Goal: Task Accomplishment & Management: Use online tool/utility

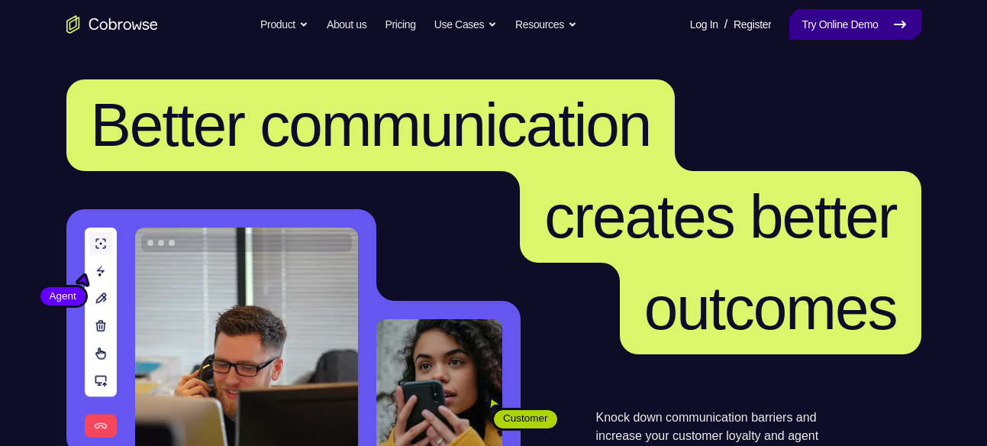
click at [894, 32] on icon at bounding box center [900, 24] width 18 height 18
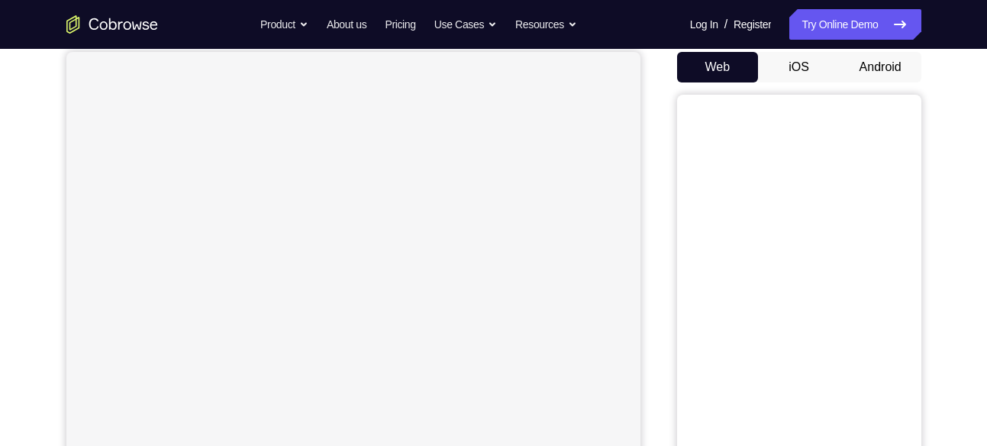
scroll to position [147, 0]
click at [871, 81] on button "Android" at bounding box center [881, 66] width 82 height 31
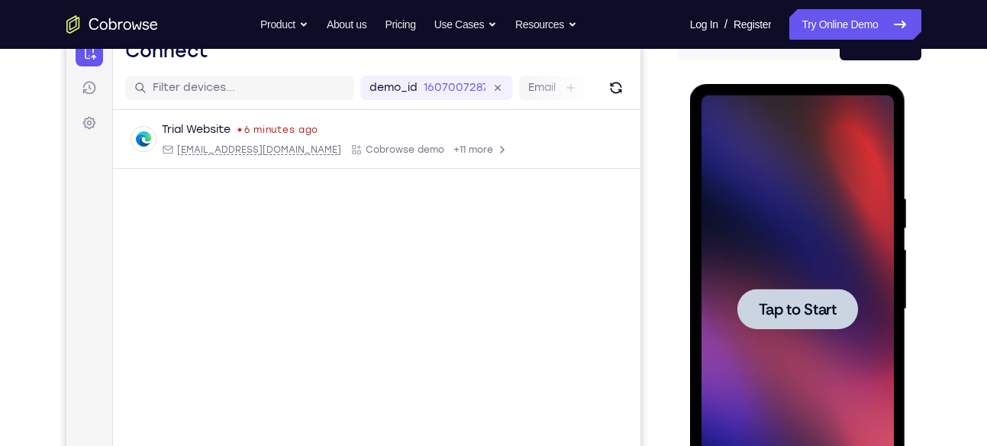
scroll to position [0, 0]
drag, startPoint x: 641, startPoint y: 276, endPoint x: 667, endPoint y: 239, distance: 45.1
click at [667, 239] on div "Your Support Agent Your Customer Web iOS Android" at bounding box center [493, 260] width 855 height 564
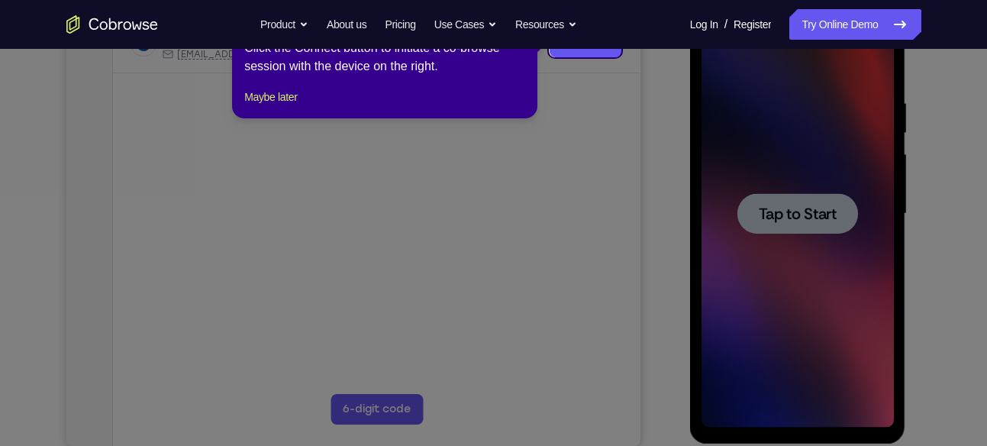
scroll to position [263, 0]
click at [276, 107] on button "Maybe later" at bounding box center [270, 98] width 53 height 18
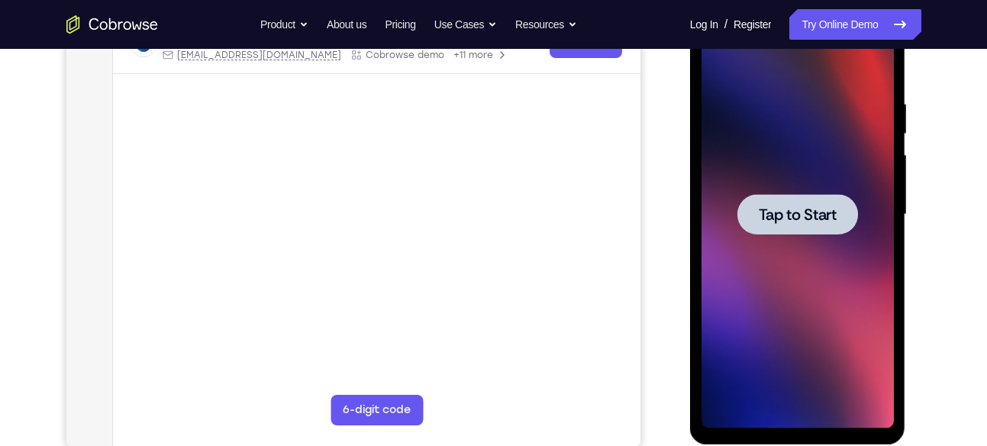
drag, startPoint x: 707, startPoint y: 154, endPoint x: 509, endPoint y: 219, distance: 208.9
drag, startPoint x: 658, startPoint y: 214, endPoint x: 519, endPoint y: 226, distance: 138.8
click at [690, 226] on html "Online web based iOS Simulators and Android Emulators. Run iPhone, iPad, Mobile…" at bounding box center [799, 218] width 218 height 458
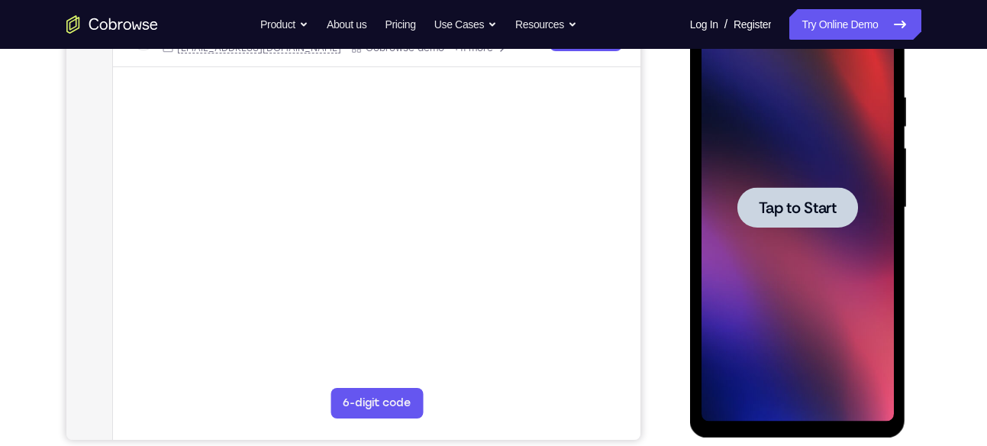
scroll to position [0, 0]
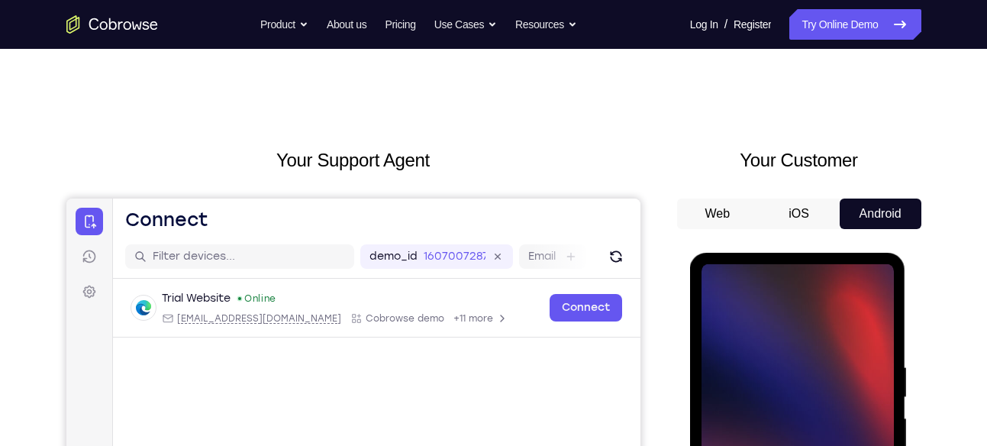
click at [872, 205] on button "Android" at bounding box center [881, 214] width 82 height 31
click at [94, 228] on icon at bounding box center [88, 221] width 15 height 15
click at [95, 228] on icon at bounding box center [88, 221] width 15 height 15
click at [89, 226] on icon at bounding box center [88, 221] width 15 height 15
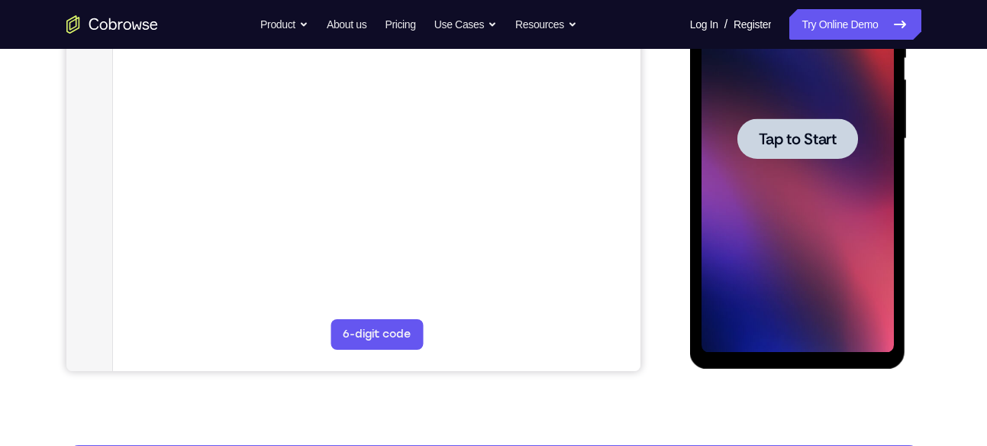
scroll to position [340, 0]
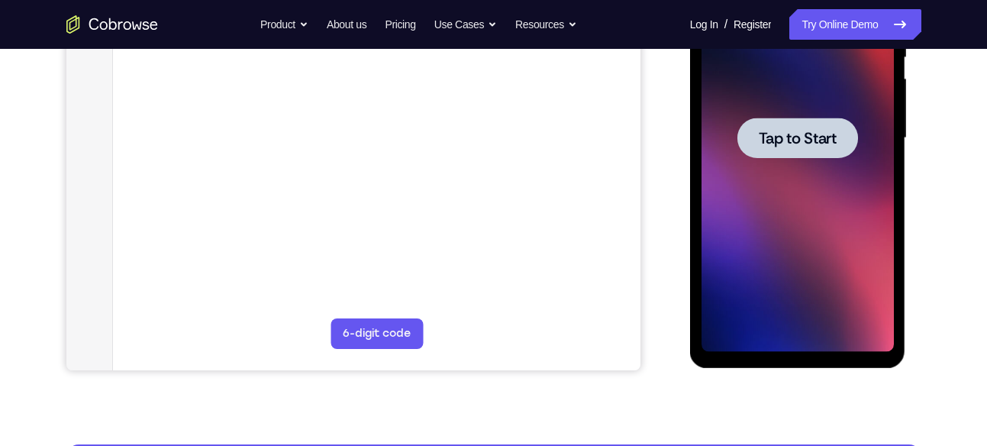
click at [780, 178] on div at bounding box center [798, 138] width 192 height 428
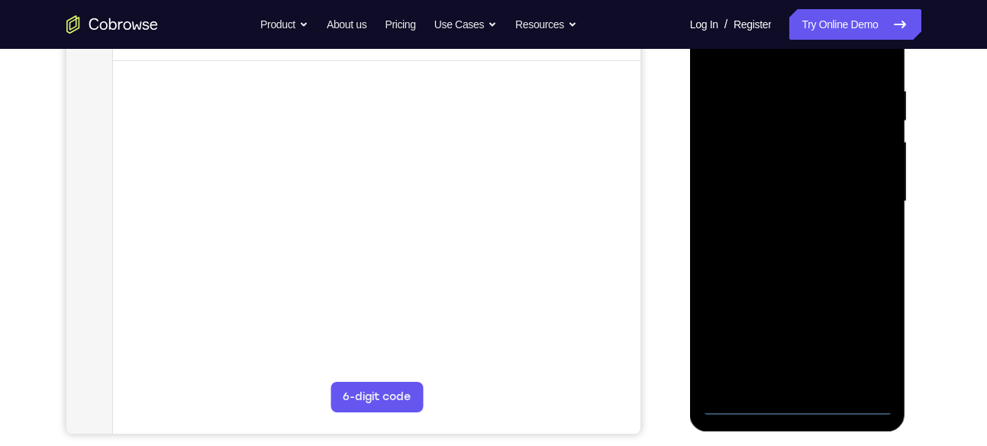
scroll to position [351, 0]
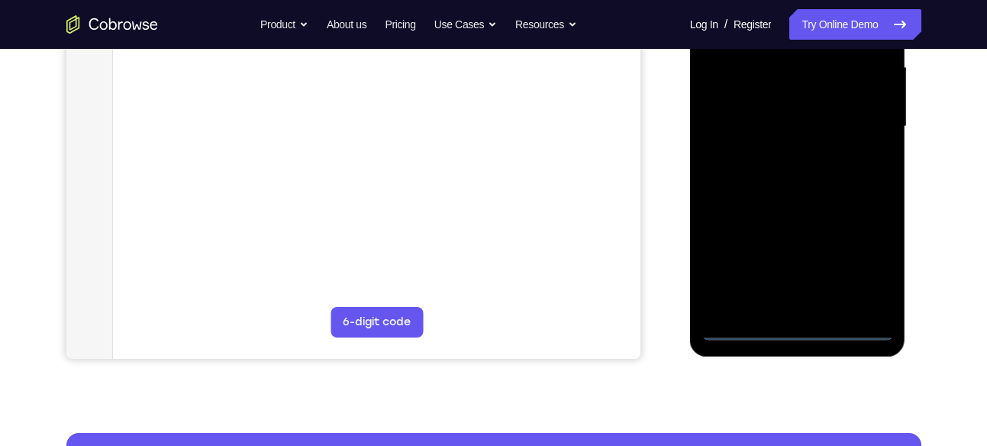
click at [799, 328] on div at bounding box center [798, 127] width 192 height 428
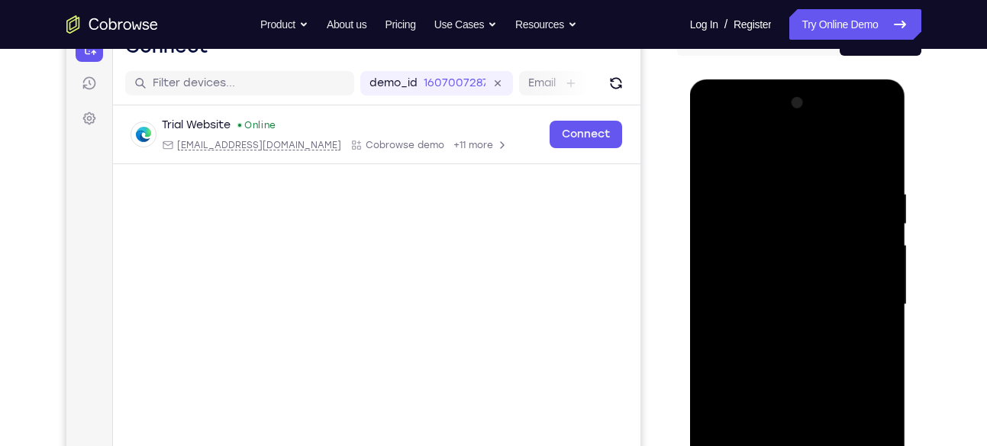
scroll to position [196, 0]
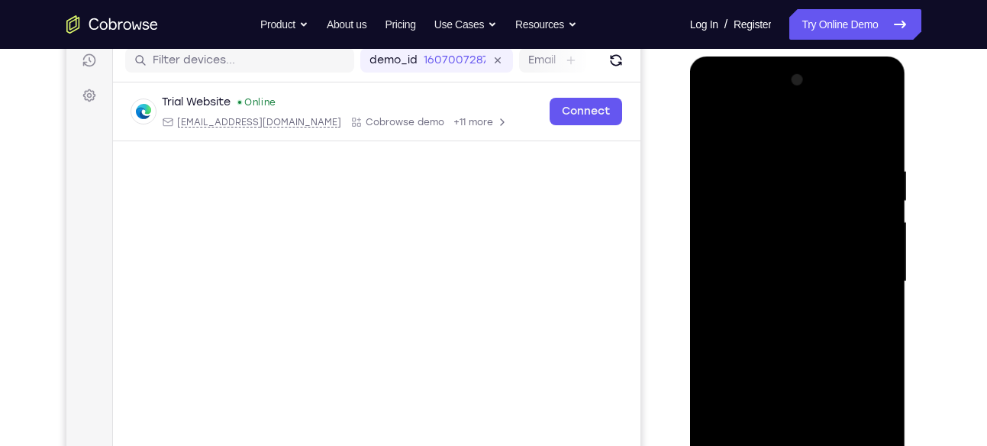
click at [866, 415] on div at bounding box center [798, 282] width 192 height 428
click at [713, 103] on div at bounding box center [798, 282] width 192 height 428
click at [864, 285] on div at bounding box center [798, 282] width 192 height 428
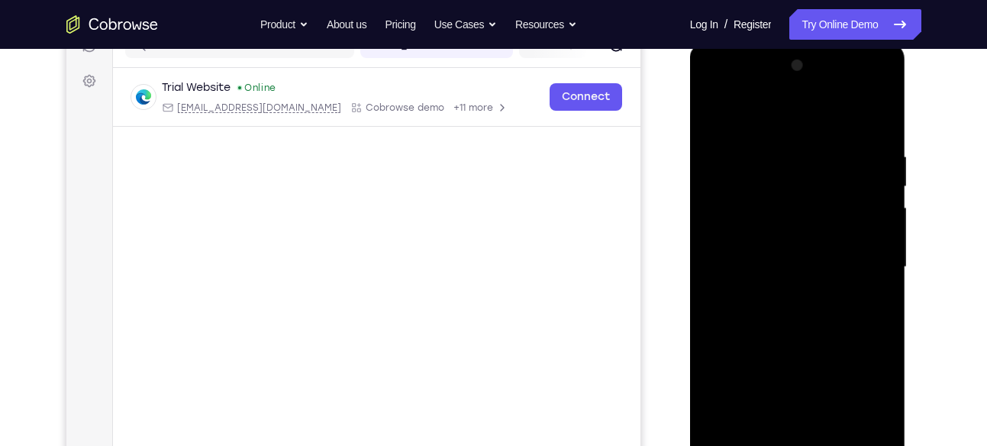
scroll to position [216, 0]
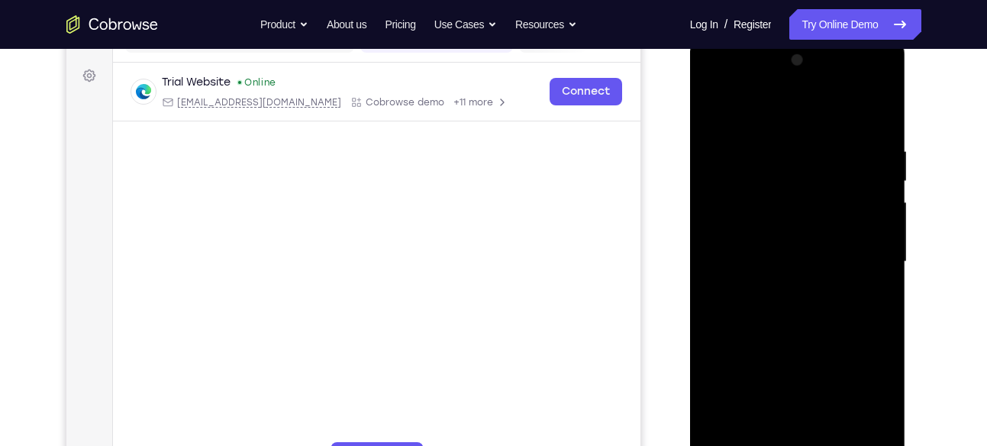
click at [783, 290] on div at bounding box center [798, 262] width 192 height 428
click at [757, 246] on div at bounding box center [798, 262] width 192 height 428
click at [760, 228] on div at bounding box center [798, 262] width 192 height 428
click at [875, 228] on div at bounding box center [798, 262] width 192 height 428
click at [771, 259] on div at bounding box center [798, 262] width 192 height 428
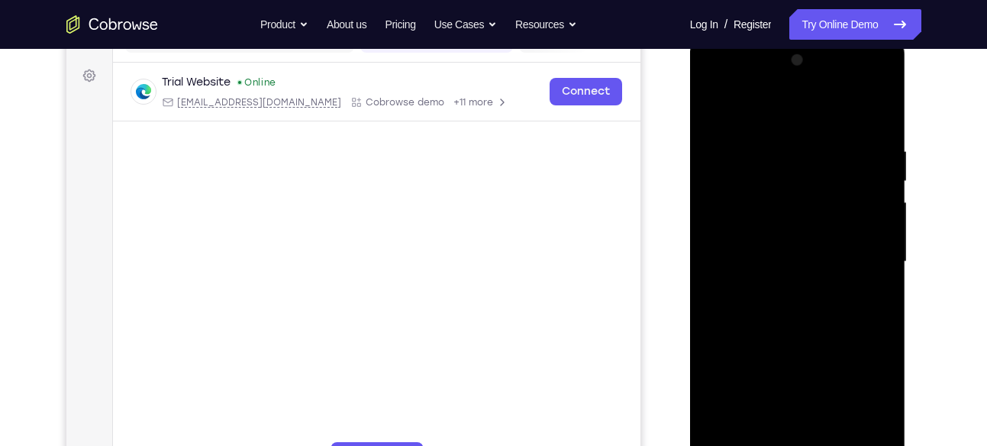
click at [784, 305] on div at bounding box center [798, 262] width 192 height 428
click at [735, 280] on div at bounding box center [798, 262] width 192 height 428
click at [721, 231] on div at bounding box center [798, 262] width 192 height 428
click at [746, 231] on div at bounding box center [798, 262] width 192 height 428
click at [769, 256] on div at bounding box center [798, 262] width 192 height 428
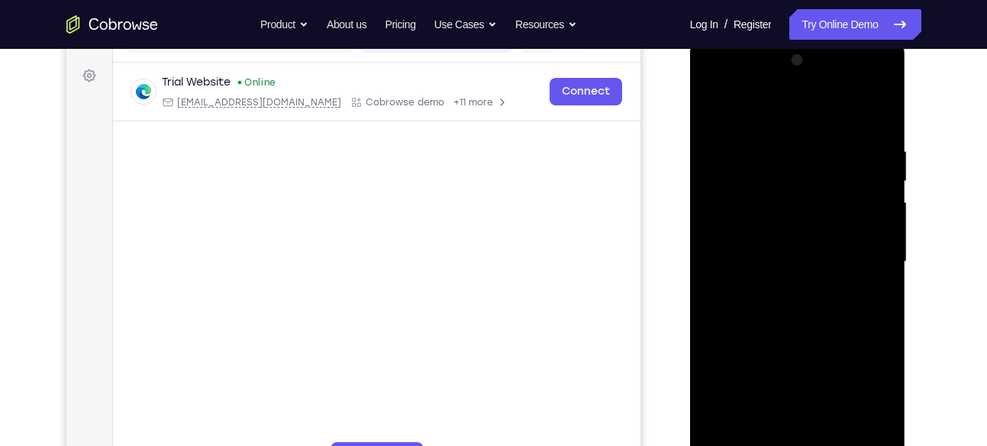
click at [783, 302] on div at bounding box center [798, 262] width 192 height 428
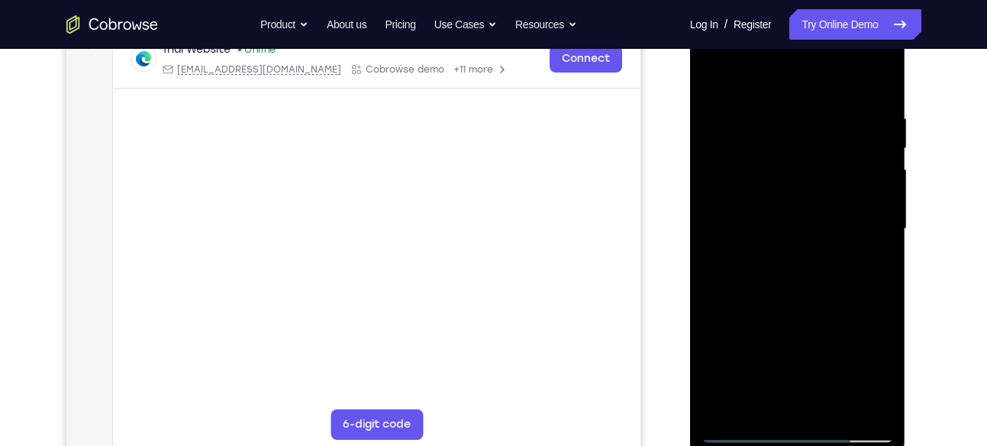
scroll to position [250, 0]
click at [784, 306] on div at bounding box center [798, 229] width 192 height 428
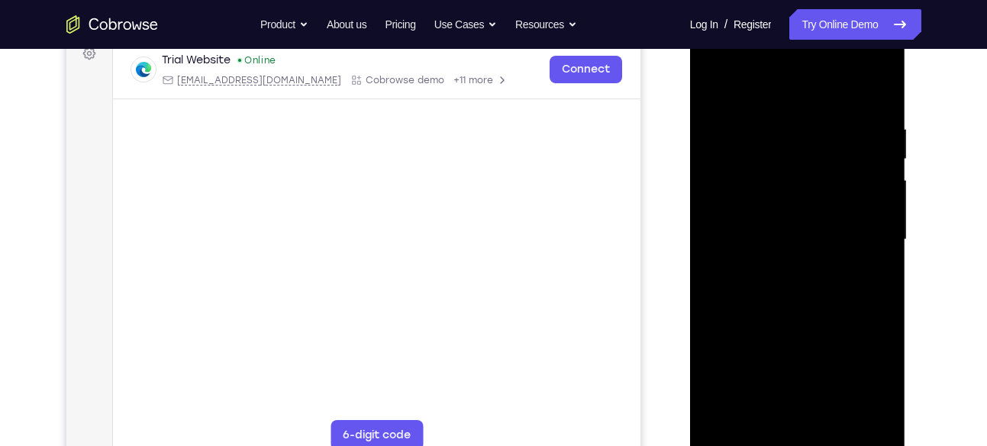
click at [787, 224] on div at bounding box center [798, 240] width 192 height 428
click at [779, 236] on div at bounding box center [798, 240] width 192 height 428
click at [751, 230] on div at bounding box center [798, 240] width 192 height 428
click at [870, 222] on div at bounding box center [798, 240] width 192 height 428
click at [785, 257] on div at bounding box center [798, 240] width 192 height 428
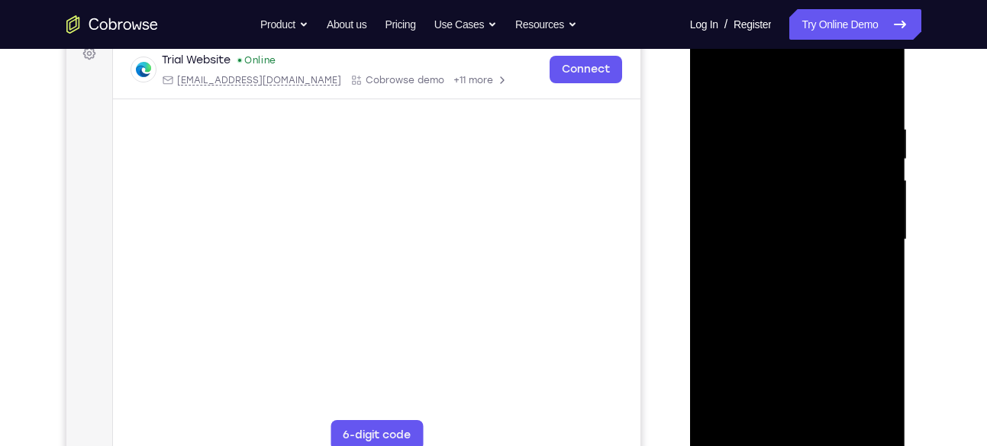
click at [799, 271] on div at bounding box center [798, 240] width 192 height 428
click at [774, 217] on div at bounding box center [798, 240] width 192 height 428
click at [785, 254] on div at bounding box center [798, 240] width 192 height 428
click at [796, 305] on div at bounding box center [798, 240] width 192 height 428
click at [793, 264] on div at bounding box center [798, 240] width 192 height 428
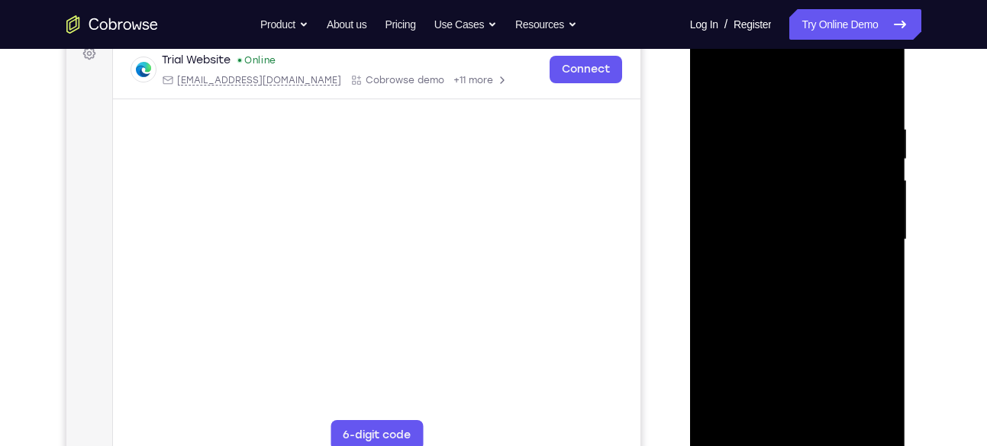
click at [796, 323] on div at bounding box center [798, 240] width 192 height 428
click at [794, 313] on div at bounding box center [798, 240] width 192 height 428
click at [792, 255] on div at bounding box center [798, 240] width 192 height 428
click at [794, 279] on div at bounding box center [798, 240] width 192 height 428
click at [780, 186] on div at bounding box center [798, 240] width 192 height 428
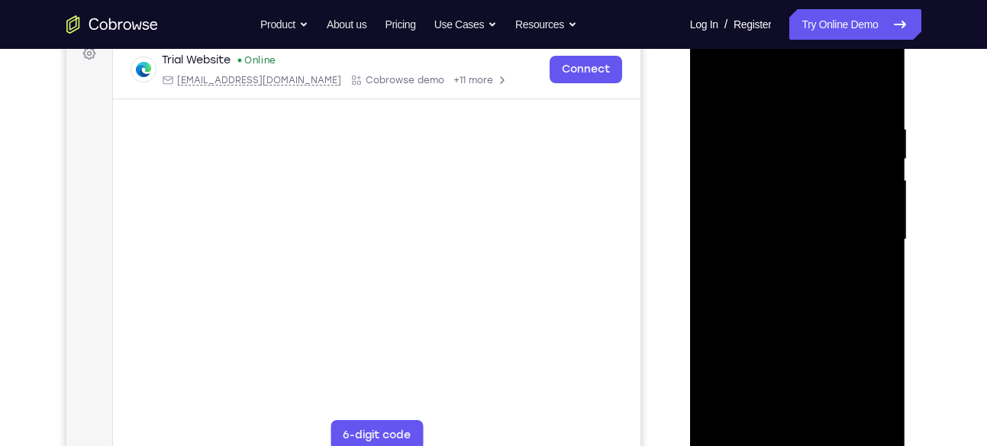
click at [715, 192] on div at bounding box center [798, 240] width 192 height 428
click at [713, 417] on div at bounding box center [798, 240] width 192 height 428
click at [829, 354] on div at bounding box center [798, 240] width 192 height 428
click at [726, 324] on div at bounding box center [798, 240] width 192 height 428
click at [780, 252] on div at bounding box center [798, 240] width 192 height 428
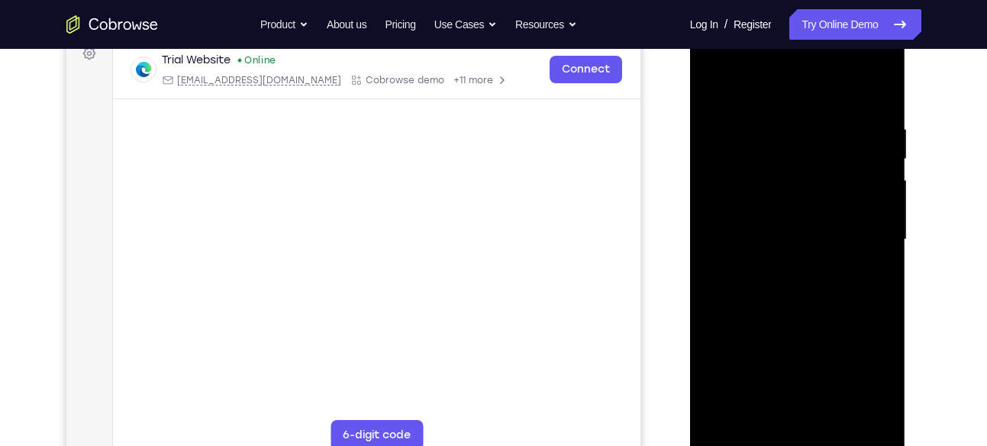
click at [793, 307] on div at bounding box center [798, 240] width 192 height 428
click at [715, 279] on div at bounding box center [798, 240] width 192 height 428
click at [731, 257] on div at bounding box center [798, 240] width 192 height 428
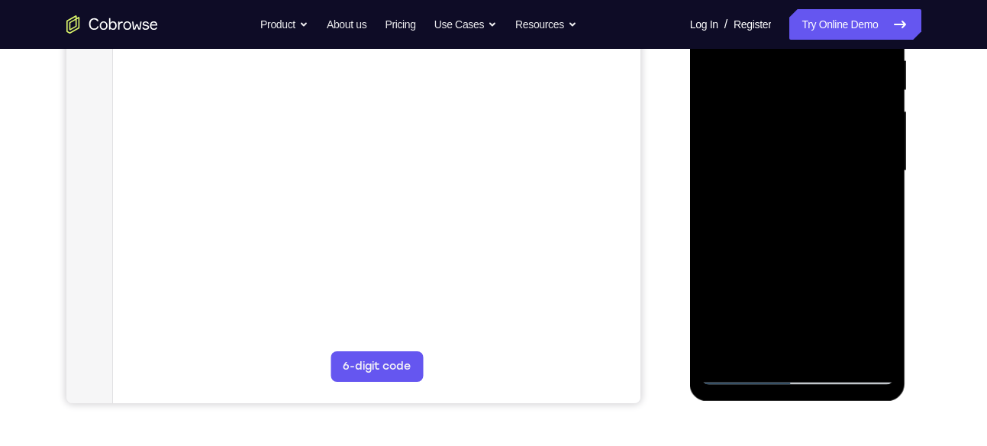
click at [746, 370] on div at bounding box center [798, 171] width 192 height 428
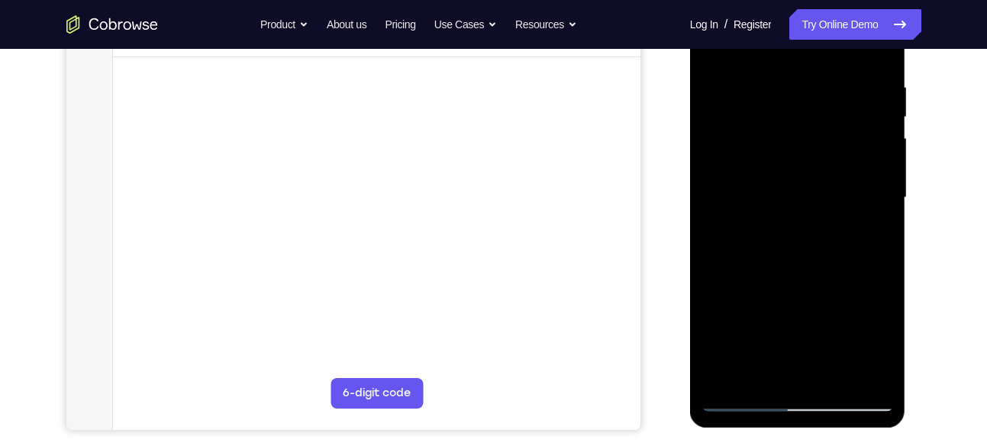
click at [740, 412] on div at bounding box center [798, 200] width 216 height 455
click at [740, 404] on div at bounding box center [798, 198] width 192 height 428
click at [742, 399] on div at bounding box center [798, 198] width 192 height 428
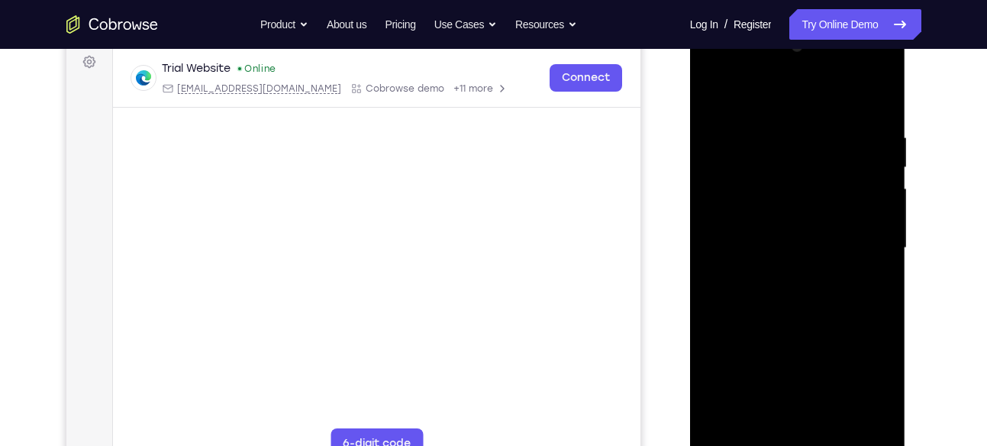
scroll to position [259, 0]
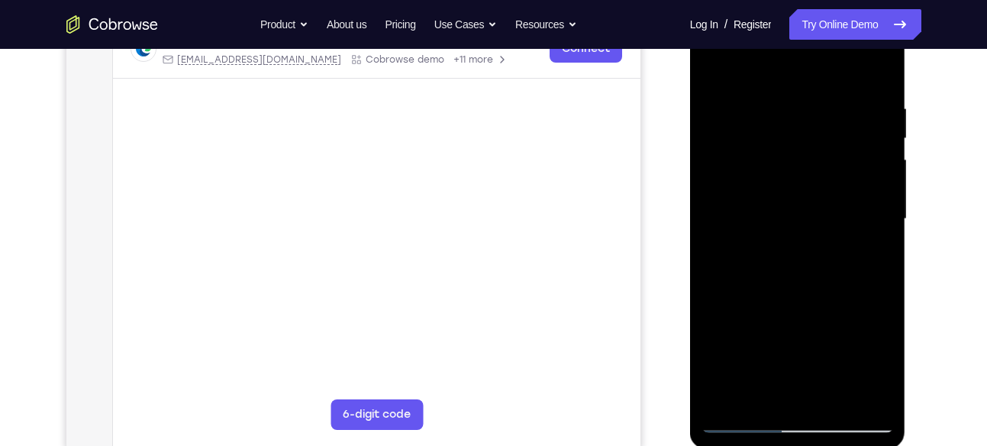
click at [745, 421] on div at bounding box center [798, 219] width 192 height 428
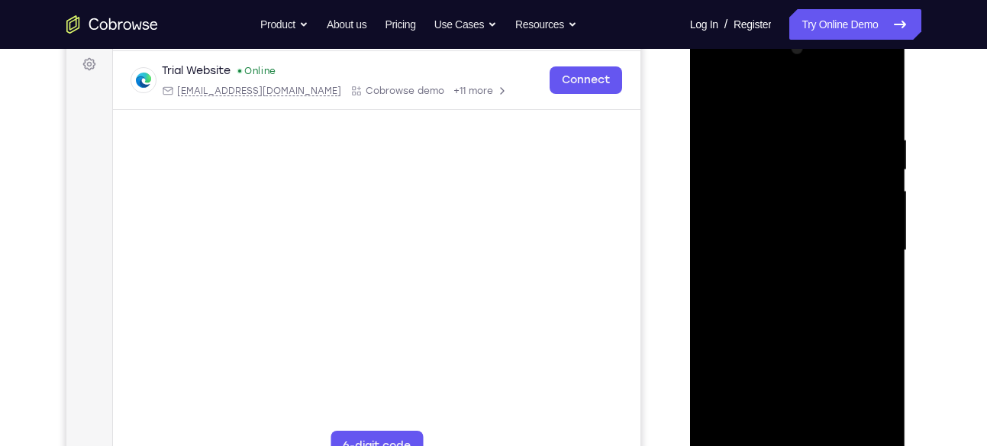
scroll to position [260, 0]
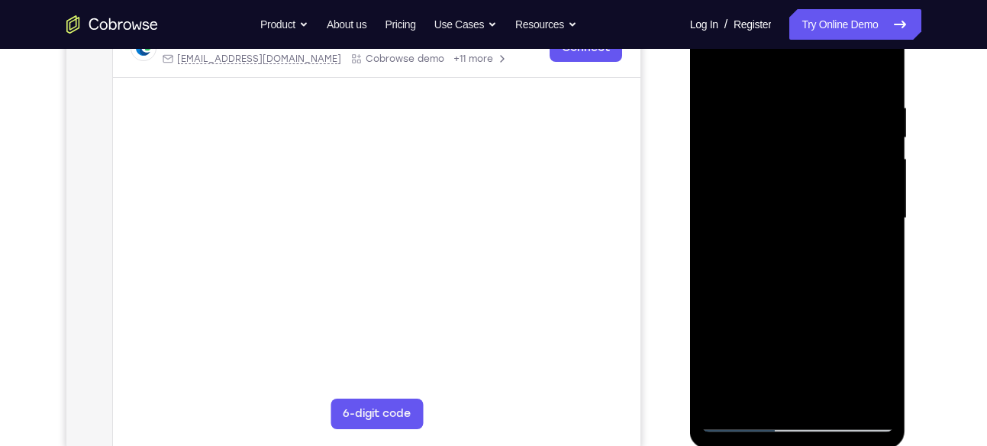
click at [748, 415] on div at bounding box center [798, 219] width 192 height 428
click at [745, 182] on div at bounding box center [798, 219] width 192 height 428
click at [765, 208] on div at bounding box center [798, 219] width 192 height 428
click at [746, 166] on div at bounding box center [798, 219] width 192 height 428
click at [711, 170] on div at bounding box center [798, 219] width 192 height 428
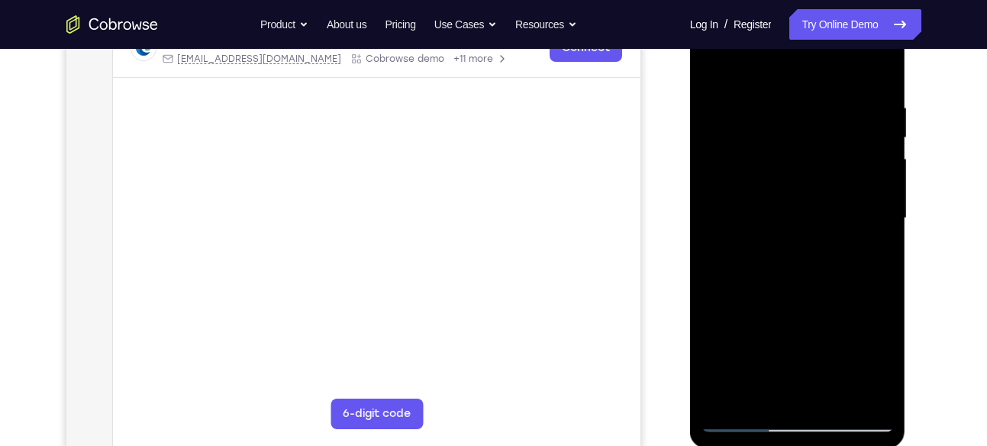
click at [733, 168] on div at bounding box center [798, 219] width 192 height 428
click at [747, 195] on div at bounding box center [798, 219] width 192 height 428
click at [714, 389] on div at bounding box center [798, 219] width 192 height 428
click at [739, 362] on div at bounding box center [798, 219] width 192 height 428
click at [739, 228] on div at bounding box center [798, 219] width 192 height 428
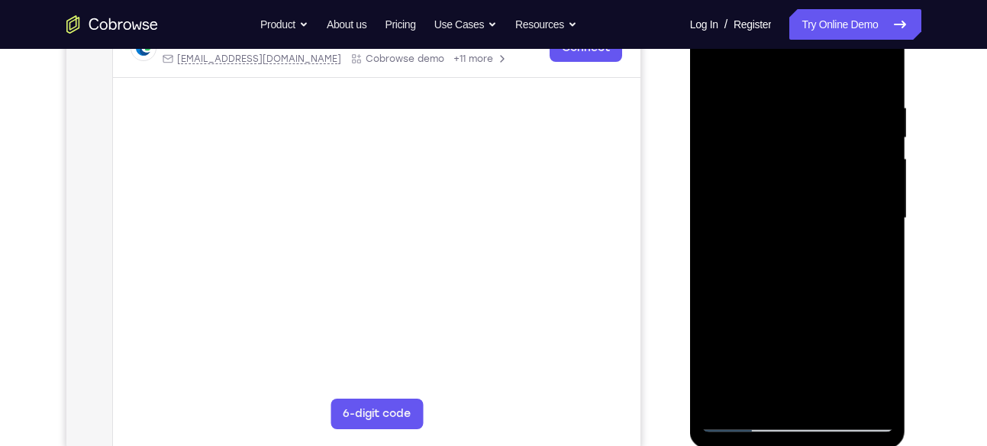
click at [770, 250] on div at bounding box center [798, 219] width 192 height 428
click at [749, 421] on div at bounding box center [798, 219] width 192 height 428
click at [781, 137] on div at bounding box center [798, 219] width 192 height 428
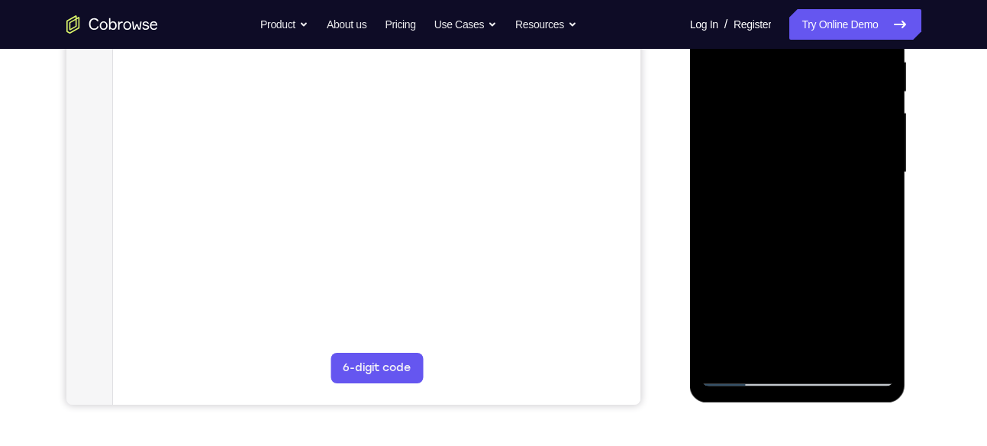
scroll to position [307, 0]
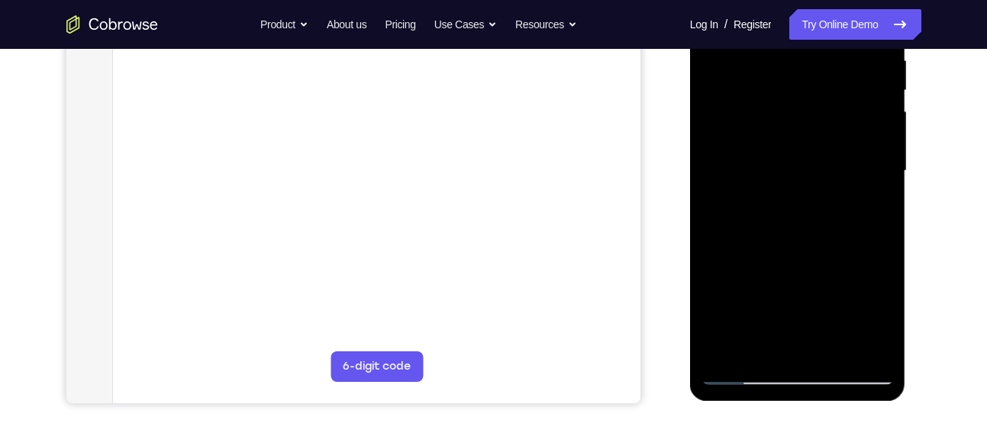
click at [759, 230] on div at bounding box center [798, 171] width 192 height 428
click at [753, 77] on div at bounding box center [798, 171] width 192 height 428
click at [806, 344] on div at bounding box center [798, 171] width 192 height 428
drag, startPoint x: 782, startPoint y: 282, endPoint x: 812, endPoint y: 24, distance: 259.8
click at [812, 24] on div at bounding box center [798, 171] width 192 height 428
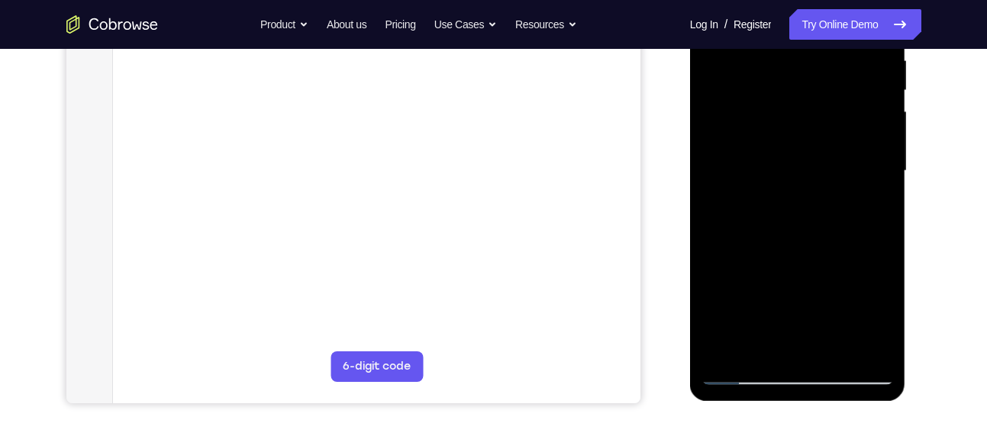
drag, startPoint x: 770, startPoint y: 272, endPoint x: 813, endPoint y: 5, distance: 270.7
click at [813, 5] on div at bounding box center [798, 171] width 192 height 428
drag, startPoint x: 777, startPoint y: 233, endPoint x: 780, endPoint y: 124, distance: 108.5
click at [780, 124] on div at bounding box center [798, 171] width 192 height 428
drag, startPoint x: 777, startPoint y: 260, endPoint x: 777, endPoint y: 138, distance: 122.2
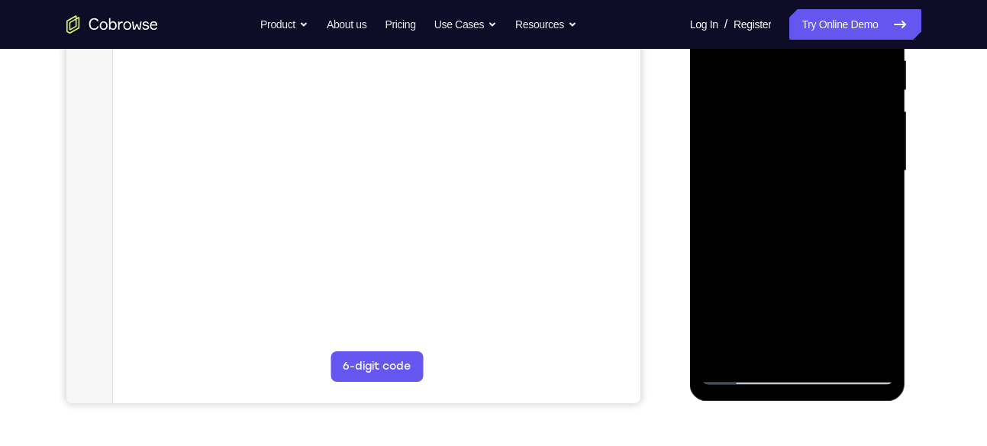
click at [777, 138] on div at bounding box center [798, 171] width 192 height 428
click at [757, 223] on div at bounding box center [798, 171] width 192 height 428
click at [745, 156] on div at bounding box center [798, 171] width 192 height 428
click at [861, 347] on div at bounding box center [798, 171] width 192 height 428
click at [821, 347] on div at bounding box center [798, 171] width 192 height 428
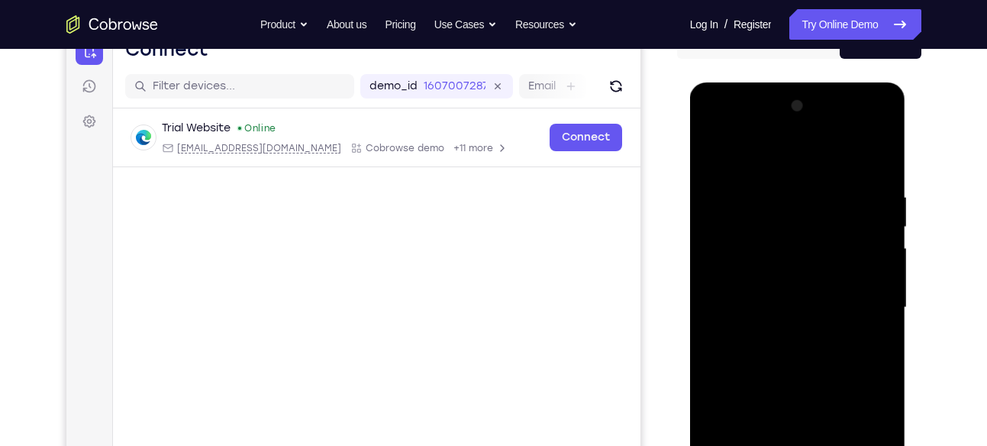
scroll to position [170, 0]
click at [715, 132] on div at bounding box center [798, 309] width 192 height 428
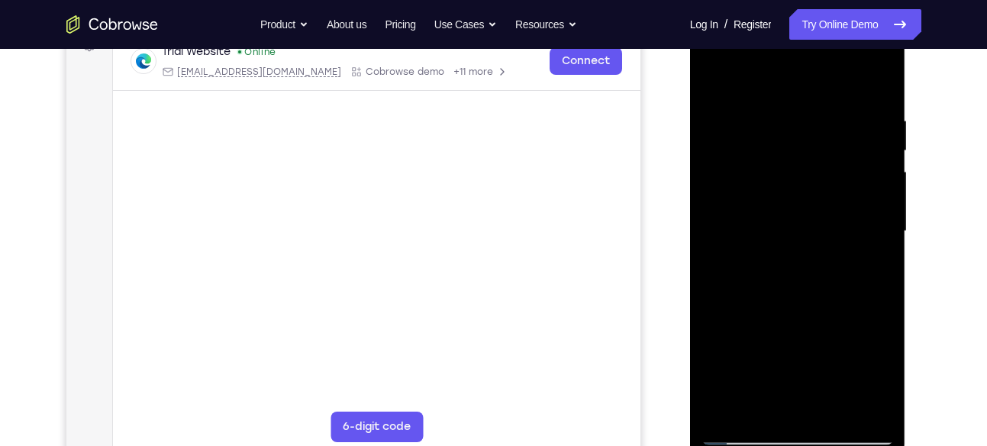
scroll to position [247, 0]
click at [758, 403] on div at bounding box center [798, 231] width 192 height 428
click at [725, 346] on div at bounding box center [798, 231] width 192 height 428
click at [867, 351] on div at bounding box center [798, 231] width 192 height 428
click at [732, 353] on div at bounding box center [798, 231] width 192 height 428
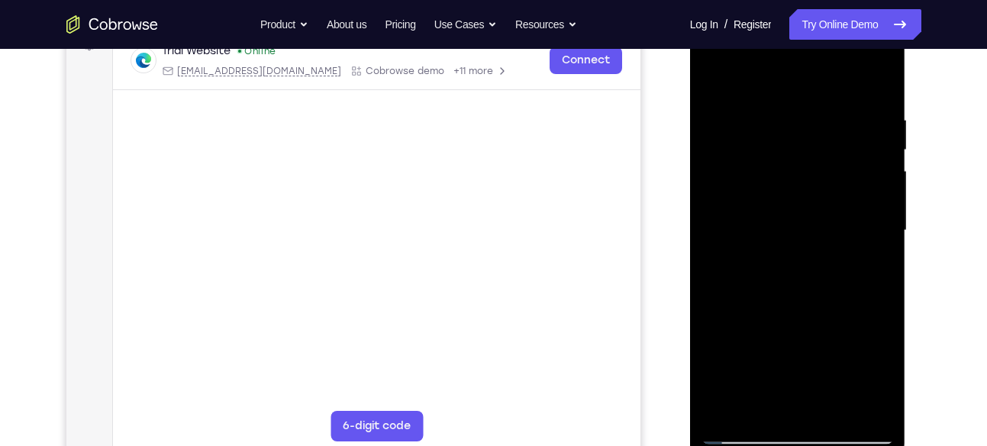
click at [810, 402] on div at bounding box center [798, 231] width 192 height 428
click at [829, 318] on div at bounding box center [798, 231] width 192 height 428
click at [869, 376] on div at bounding box center [798, 231] width 192 height 428
click at [743, 347] on div at bounding box center [798, 231] width 192 height 428
click at [761, 376] on div at bounding box center [798, 231] width 192 height 428
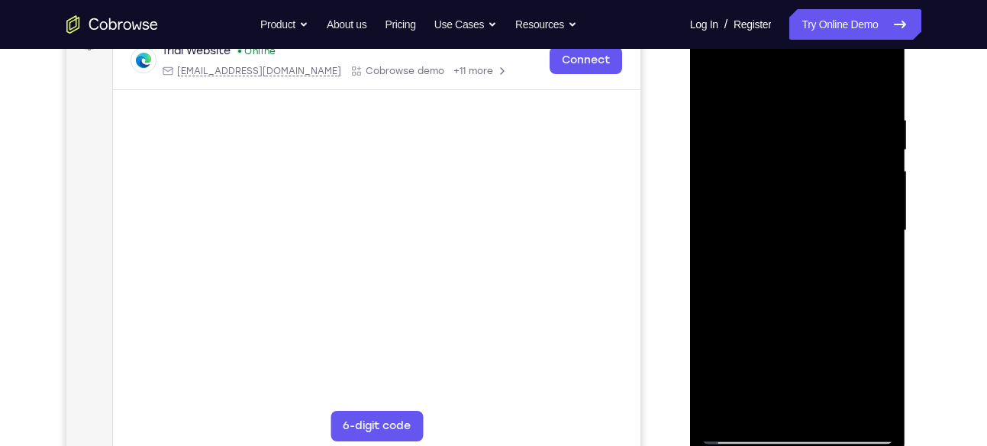
click at [810, 399] on div at bounding box center [798, 231] width 192 height 428
click at [816, 372] on div at bounding box center [798, 231] width 192 height 428
click at [795, 349] on div at bounding box center [798, 231] width 192 height 428
click at [815, 370] on div at bounding box center [798, 231] width 192 height 428
click at [818, 344] on div at bounding box center [798, 231] width 192 height 428
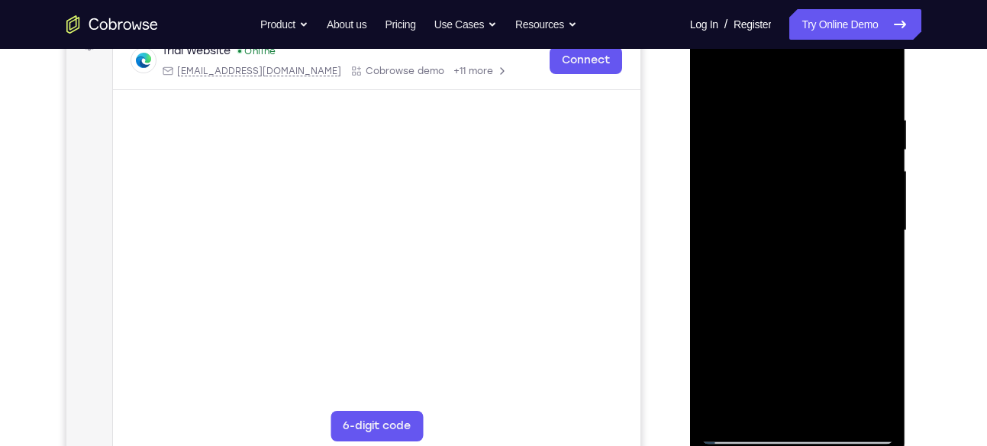
click at [797, 348] on div at bounding box center [798, 231] width 192 height 428
click at [868, 344] on div at bounding box center [798, 231] width 192 height 428
click at [797, 347] on div at bounding box center [798, 231] width 192 height 428
click at [882, 406] on div at bounding box center [798, 231] width 192 height 428
click at [746, 208] on div at bounding box center [798, 231] width 192 height 428
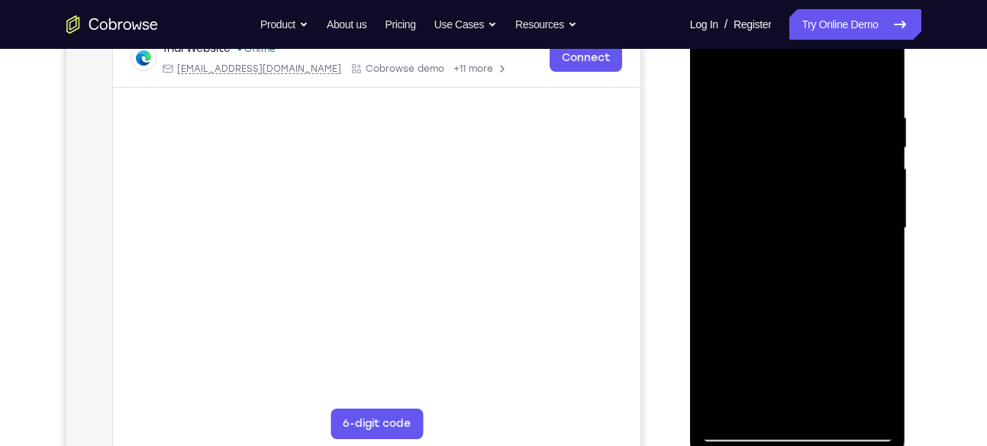
scroll to position [251, 0]
drag, startPoint x: 190, startPoint y: 150, endPoint x: 479, endPoint y: 218, distance: 296.7
click at [479, 218] on main "demo_id 1607007287 1607007287 Email User ID Device ID Device name 6-digit code …" at bounding box center [376, 240] width 528 height 512
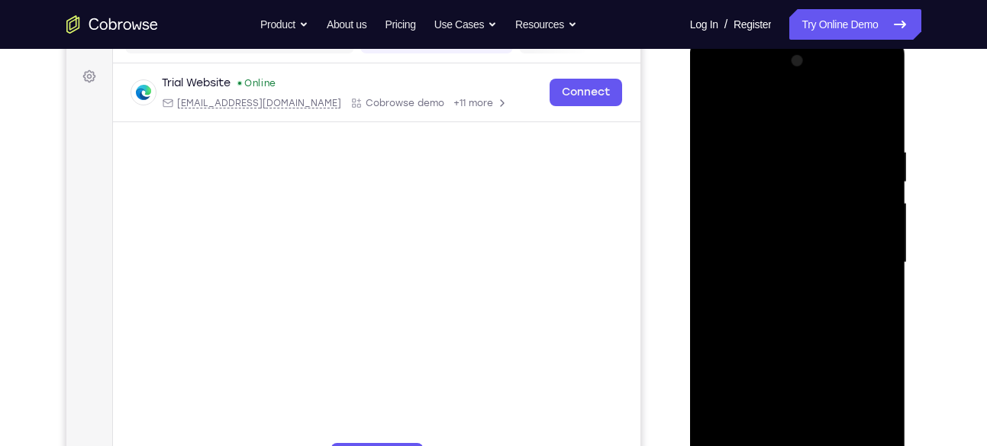
scroll to position [214, 0]
click at [715, 115] on div at bounding box center [798, 264] width 192 height 428
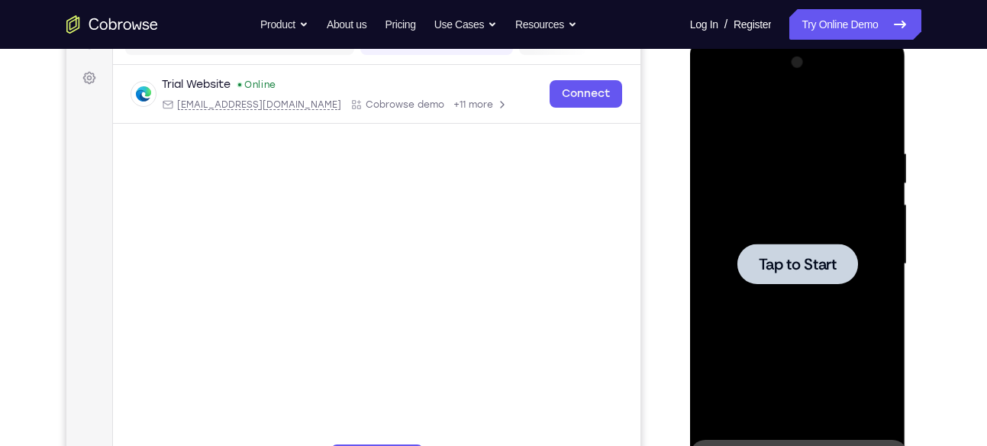
click at [805, 238] on div at bounding box center [798, 264] width 192 height 428
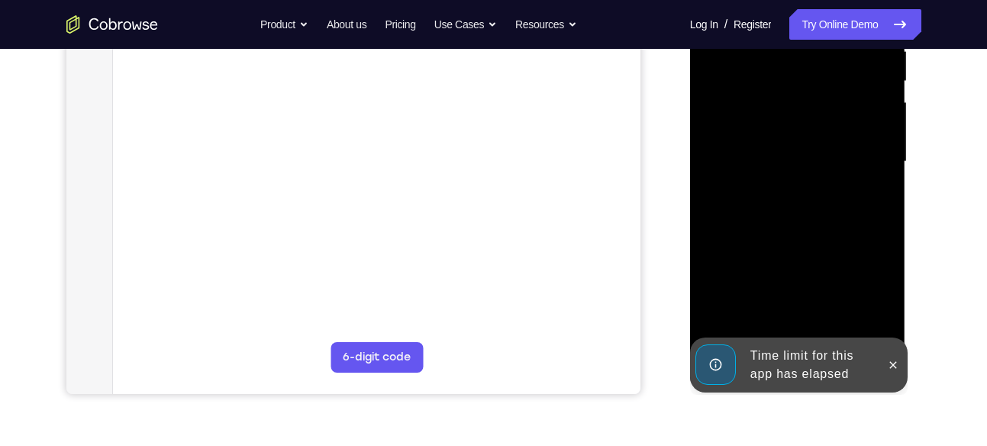
scroll to position [315, 0]
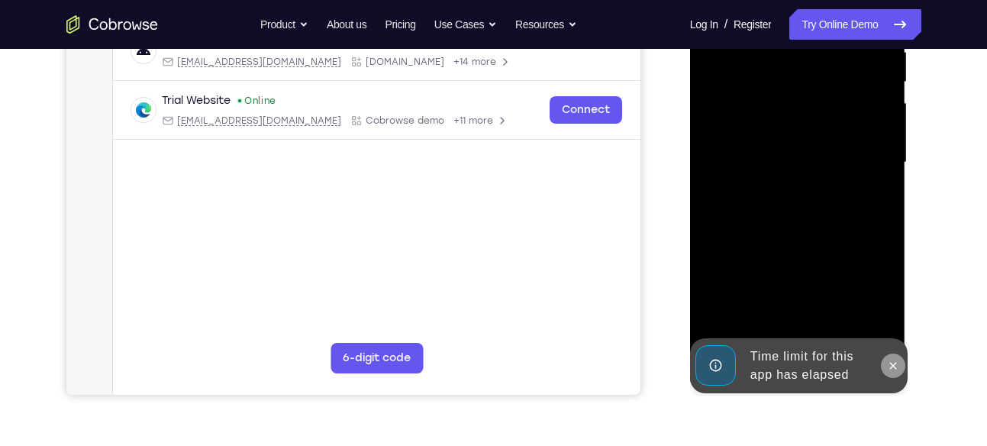
click at [881, 361] on button at bounding box center [893, 366] width 24 height 24
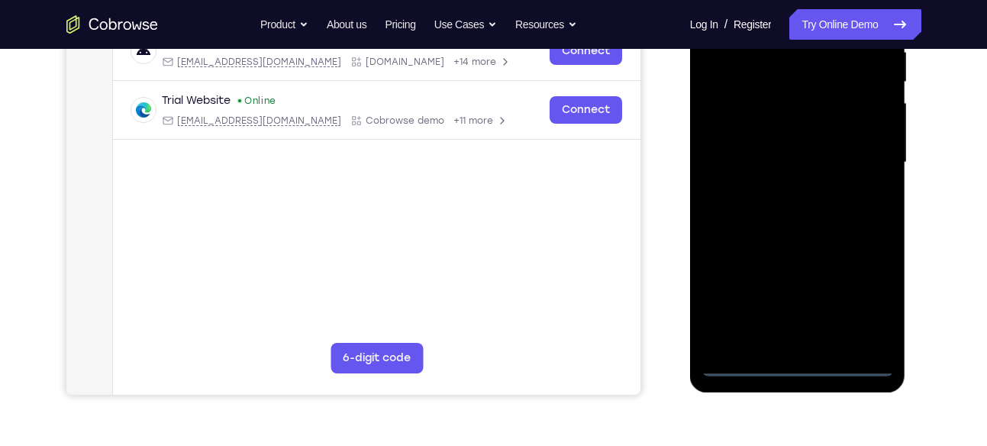
click at [804, 365] on div at bounding box center [798, 163] width 192 height 428
click at [881, 300] on div at bounding box center [798, 163] width 192 height 428
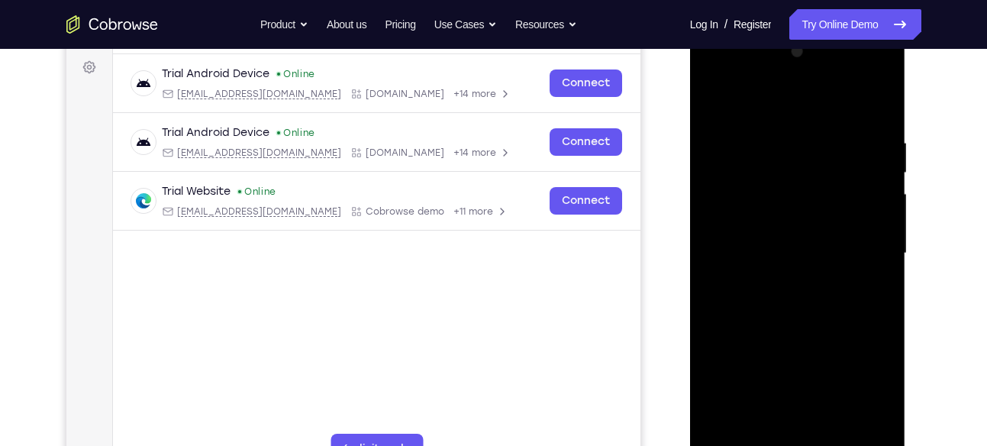
scroll to position [200, 0]
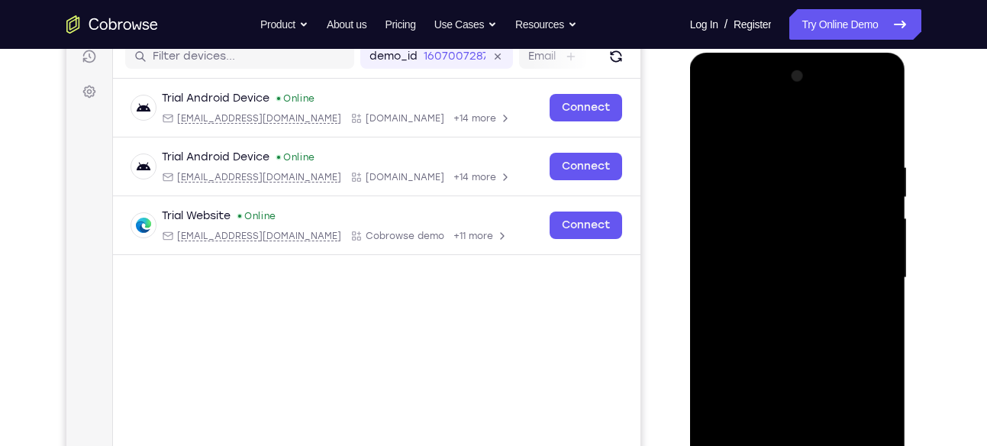
click at [716, 97] on div at bounding box center [798, 278] width 192 height 428
click at [788, 187] on div at bounding box center [798, 278] width 192 height 428
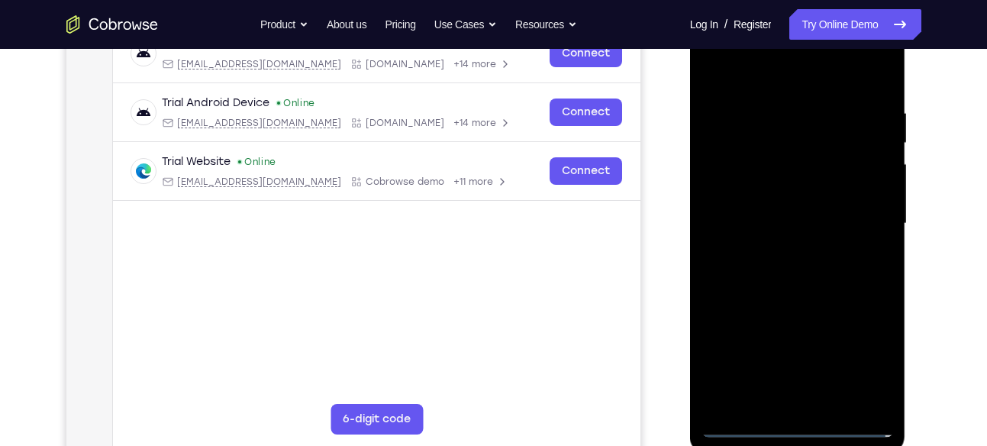
scroll to position [258, 0]
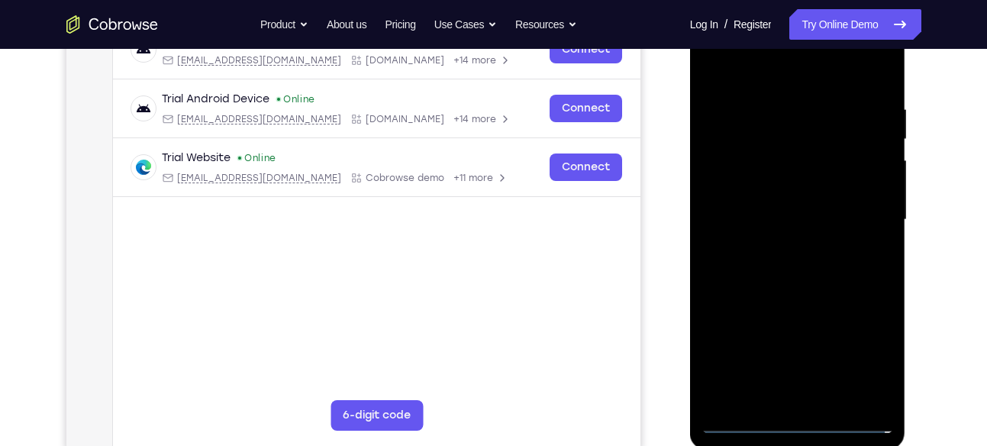
click at [709, 285] on div at bounding box center [798, 220] width 192 height 428
click at [768, 283] on div at bounding box center [798, 220] width 192 height 428
click at [761, 106] on div at bounding box center [798, 220] width 192 height 428
click at [750, 145] on div at bounding box center [798, 220] width 192 height 428
click at [746, 419] on div at bounding box center [798, 220] width 192 height 428
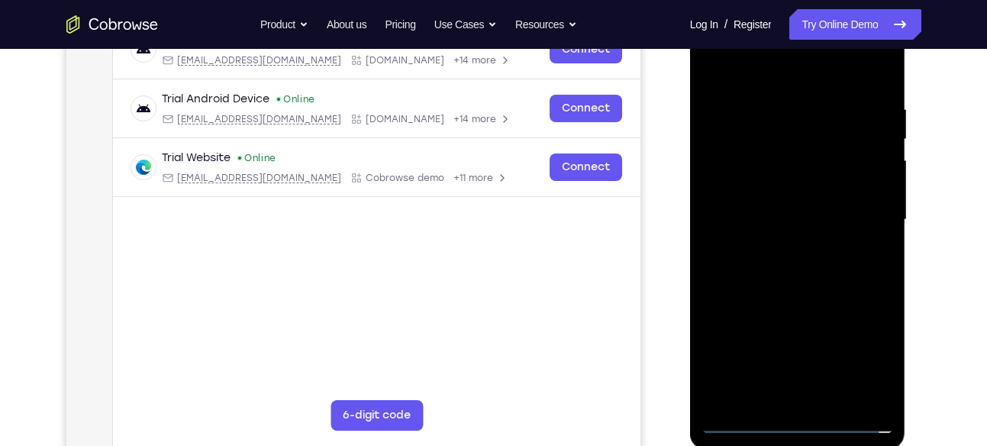
click at [761, 398] on div at bounding box center [798, 220] width 192 height 428
drag, startPoint x: 749, startPoint y: 241, endPoint x: 766, endPoint y: 109, distance: 133.2
click at [766, 109] on div at bounding box center [798, 220] width 192 height 428
drag, startPoint x: 772, startPoint y: 283, endPoint x: 790, endPoint y: 88, distance: 196.3
click at [790, 88] on div at bounding box center [798, 220] width 192 height 428
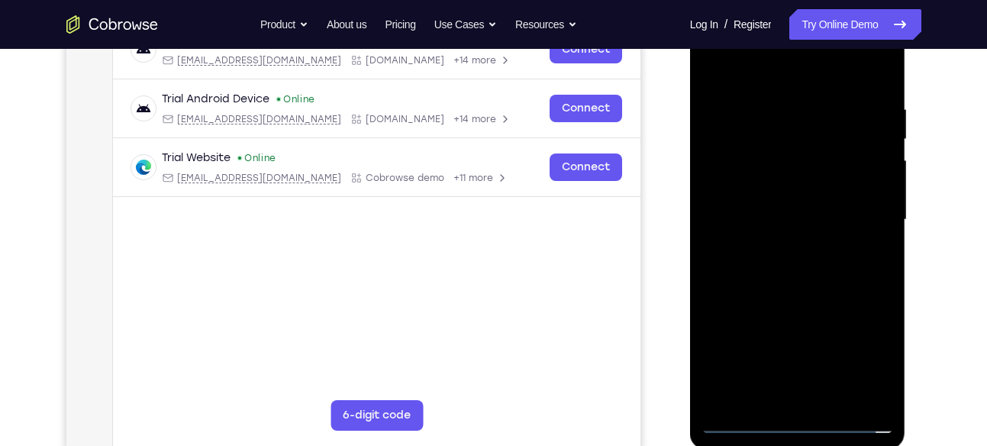
drag, startPoint x: 771, startPoint y: 309, endPoint x: 786, endPoint y: 141, distance: 169.4
click at [786, 141] on div at bounding box center [798, 220] width 192 height 428
drag, startPoint x: 775, startPoint y: 310, endPoint x: 787, endPoint y: 100, distance: 210.3
click at [787, 100] on div at bounding box center [798, 220] width 192 height 428
drag, startPoint x: 774, startPoint y: 256, endPoint x: 777, endPoint y: 87, distance: 168.8
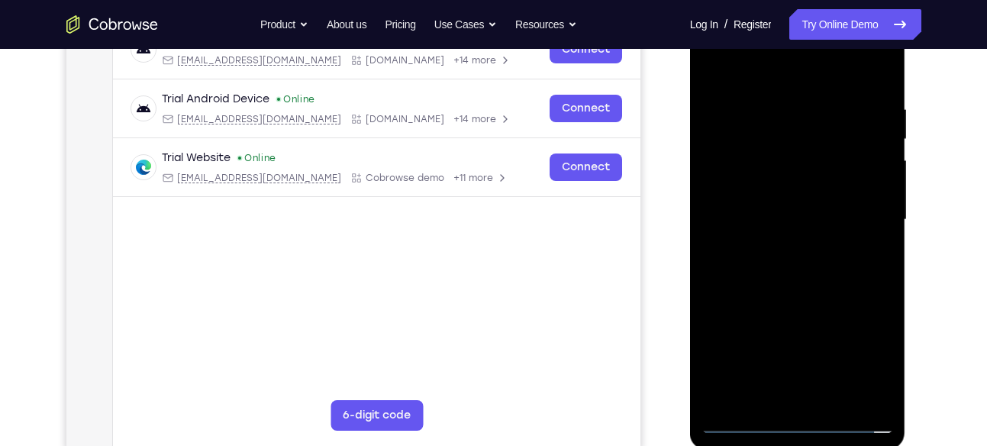
click at [777, 87] on div at bounding box center [798, 220] width 192 height 428
click at [724, 383] on div at bounding box center [798, 220] width 192 height 428
click at [752, 205] on div at bounding box center [798, 220] width 192 height 428
click at [858, 397] on div at bounding box center [798, 220] width 192 height 428
click at [782, 396] on div at bounding box center [798, 220] width 192 height 428
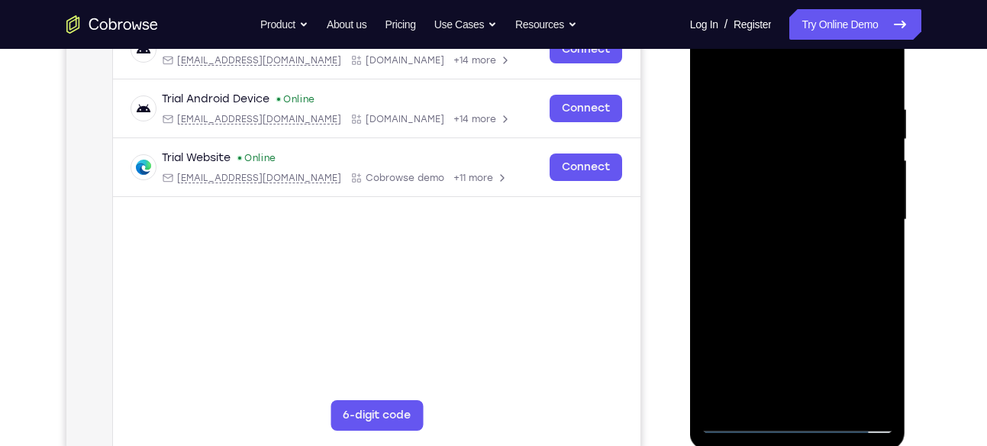
scroll to position [144, 0]
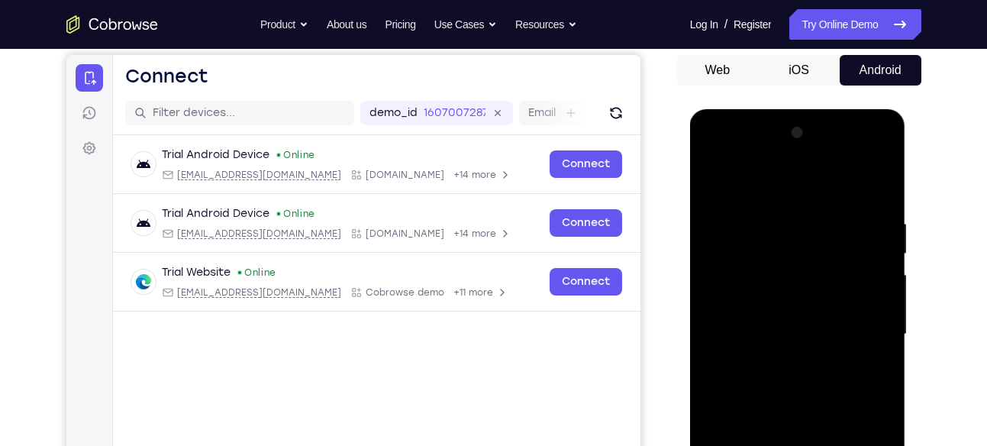
click at [713, 159] on div at bounding box center [798, 335] width 192 height 428
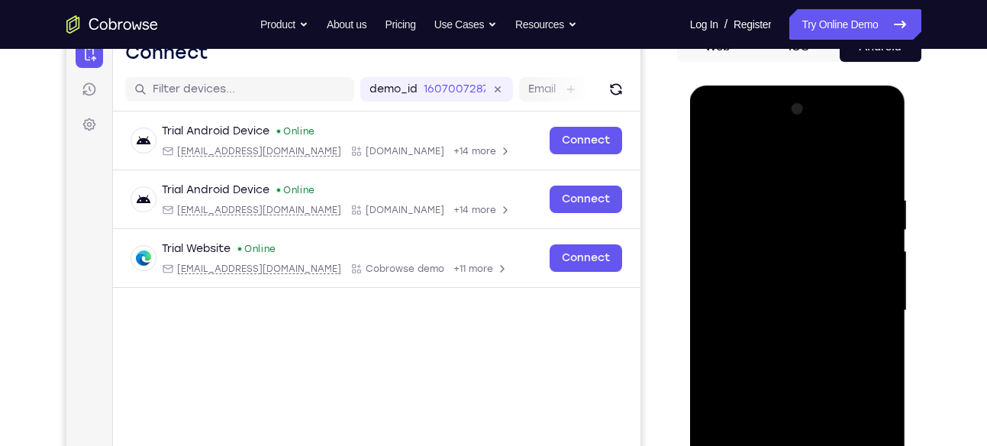
scroll to position [168, 0]
click at [714, 133] on div at bounding box center [798, 310] width 192 height 428
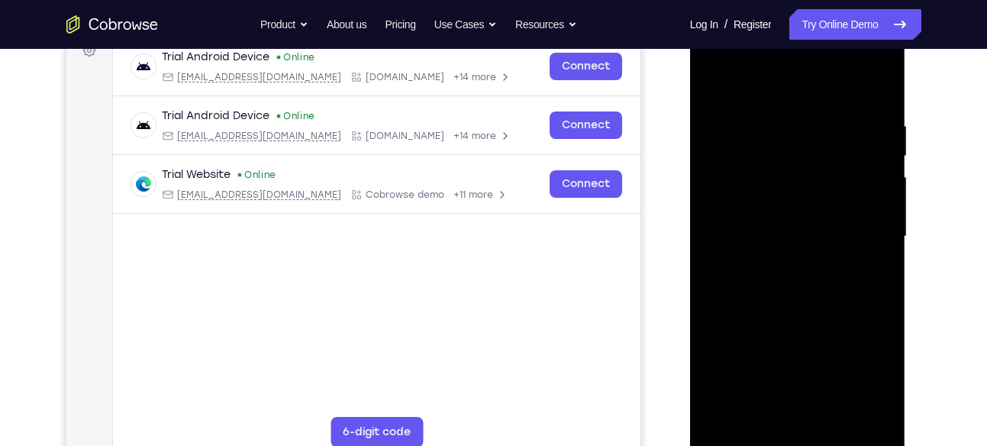
scroll to position [242, 0]
click at [757, 405] on div at bounding box center [798, 236] width 192 height 428
click at [728, 356] on div at bounding box center [798, 236] width 192 height 428
click at [869, 352] on div at bounding box center [798, 236] width 192 height 428
click at [728, 357] on div at bounding box center [798, 236] width 192 height 428
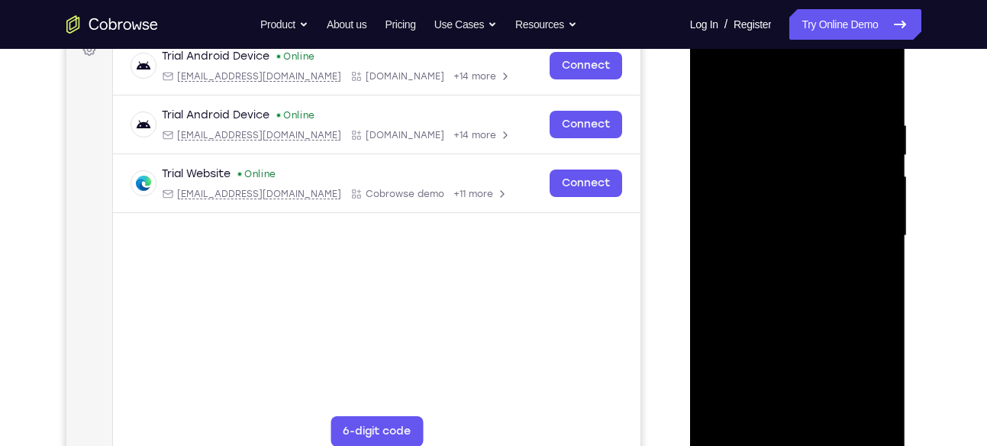
click at [803, 414] on div at bounding box center [798, 236] width 192 height 428
click at [829, 312] on div at bounding box center [798, 236] width 192 height 428
click at [881, 377] on div at bounding box center [798, 236] width 192 height 428
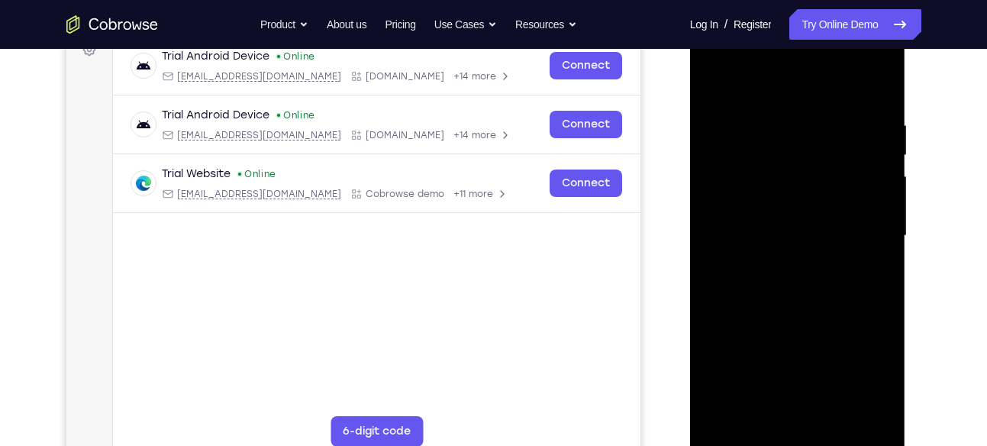
click at [881, 377] on div at bounding box center [798, 236] width 192 height 428
click at [829, 321] on div at bounding box center [798, 236] width 192 height 428
click at [863, 386] on div at bounding box center [798, 236] width 192 height 428
click at [746, 357] on div at bounding box center [798, 236] width 192 height 428
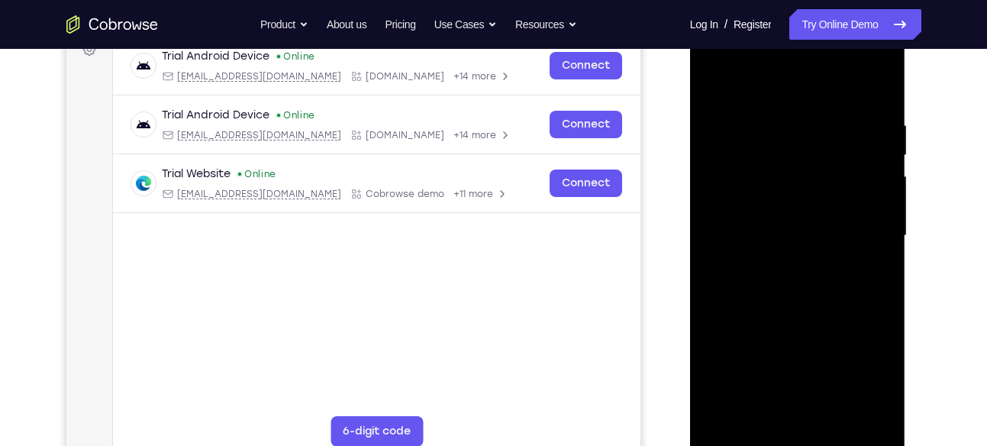
click at [766, 385] on div at bounding box center [798, 236] width 192 height 428
click at [798, 409] on div at bounding box center [798, 236] width 192 height 428
click at [813, 389] on div at bounding box center [798, 236] width 192 height 428
click at [797, 349] on div at bounding box center [798, 236] width 192 height 428
click at [819, 385] on div at bounding box center [798, 236] width 192 height 428
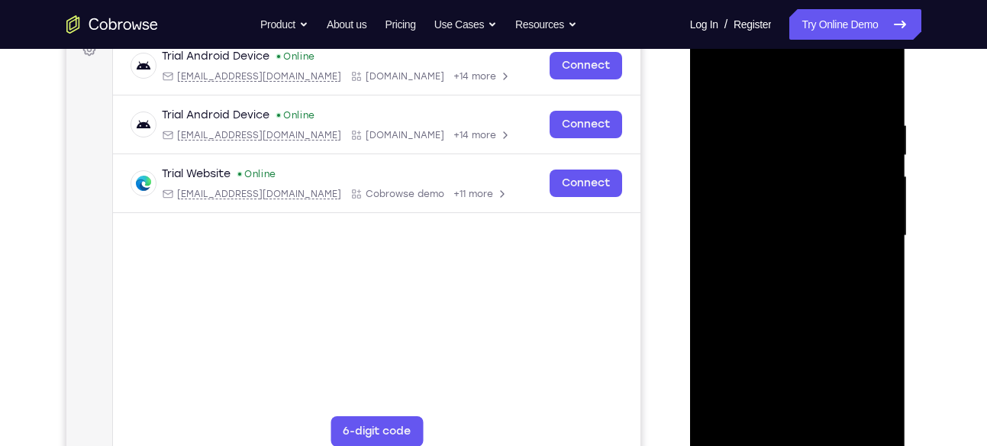
click at [814, 359] on div at bounding box center [798, 236] width 192 height 428
click at [797, 355] on div at bounding box center [798, 236] width 192 height 428
click at [860, 354] on div at bounding box center [798, 236] width 192 height 428
click at [885, 383] on div at bounding box center [798, 236] width 192 height 428
click at [869, 358] on div at bounding box center [798, 236] width 192 height 428
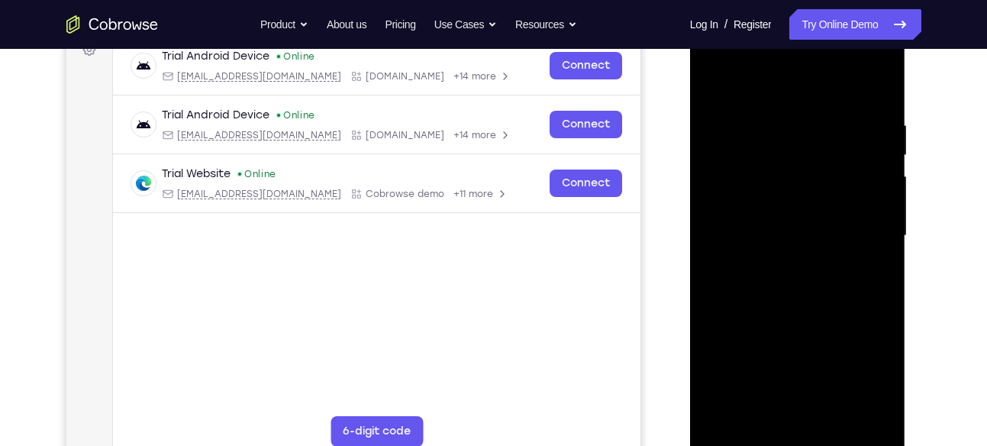
click at [799, 352] on div at bounding box center [798, 236] width 192 height 428
click at [880, 409] on div at bounding box center [798, 236] width 192 height 428
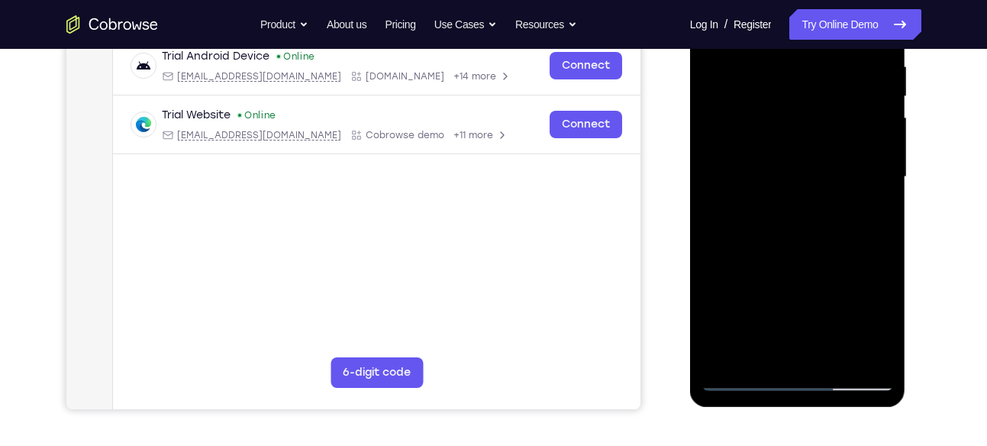
scroll to position [260, 0]
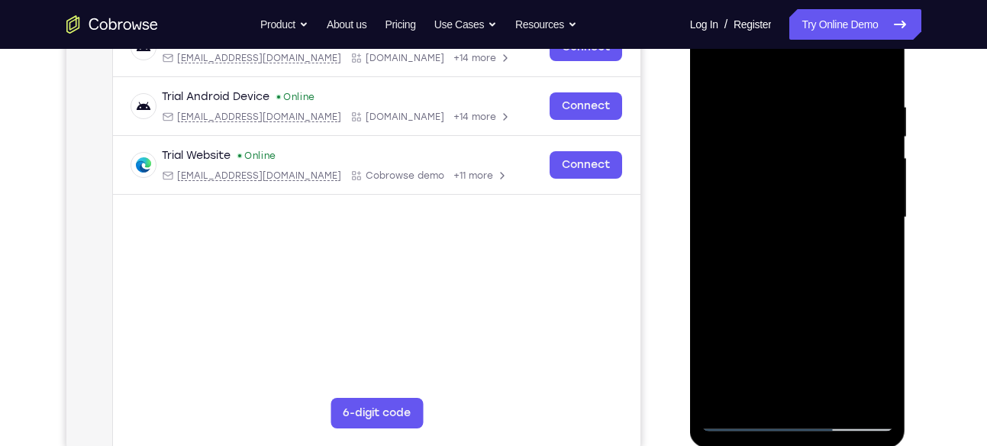
click at [764, 110] on div at bounding box center [798, 218] width 192 height 428
click at [732, 109] on div at bounding box center [798, 218] width 192 height 428
click at [846, 181] on div at bounding box center [798, 218] width 192 height 428
click at [842, 172] on div at bounding box center [798, 218] width 192 height 428
click at [834, 157] on div at bounding box center [798, 218] width 192 height 428
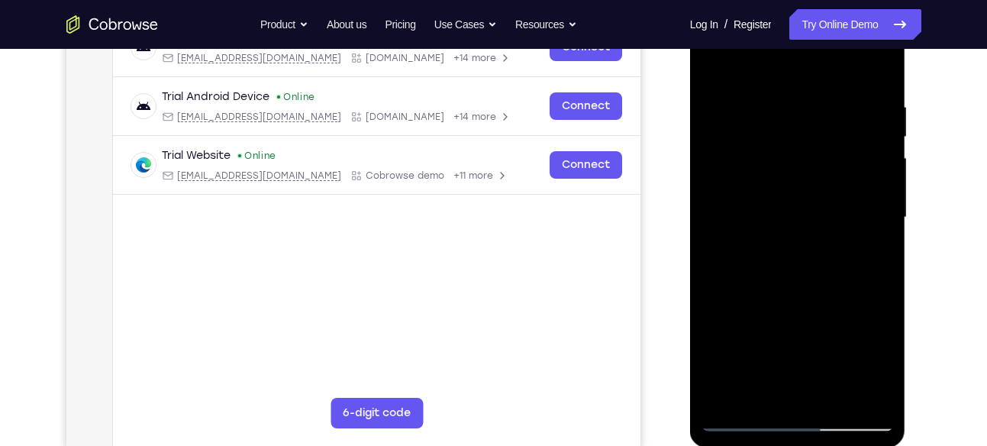
click at [877, 203] on div at bounding box center [798, 218] width 192 height 428
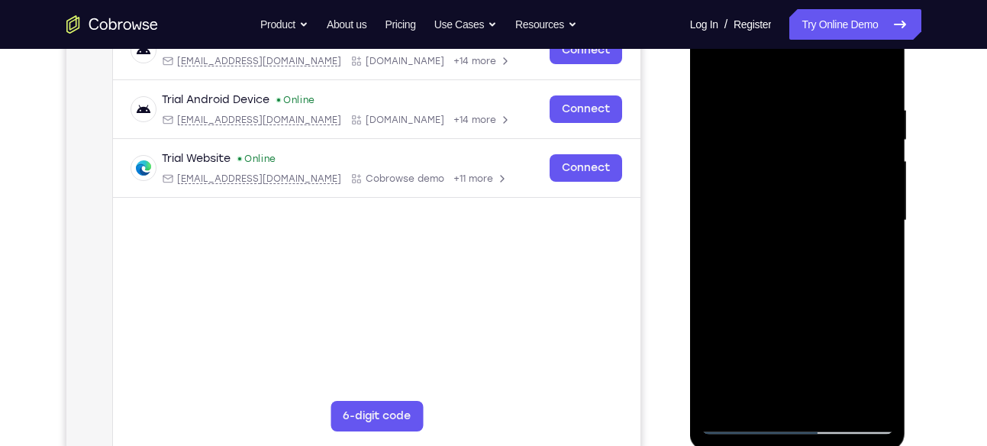
scroll to position [256, 0]
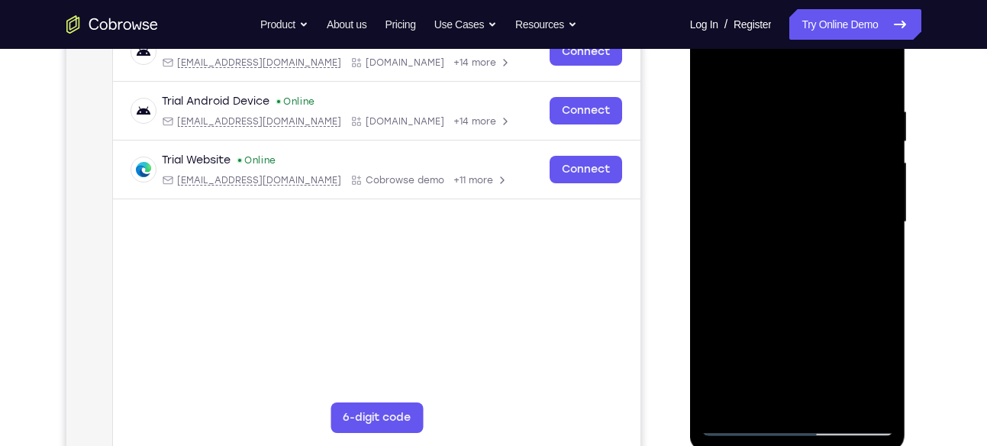
click at [783, 187] on div at bounding box center [798, 222] width 192 height 428
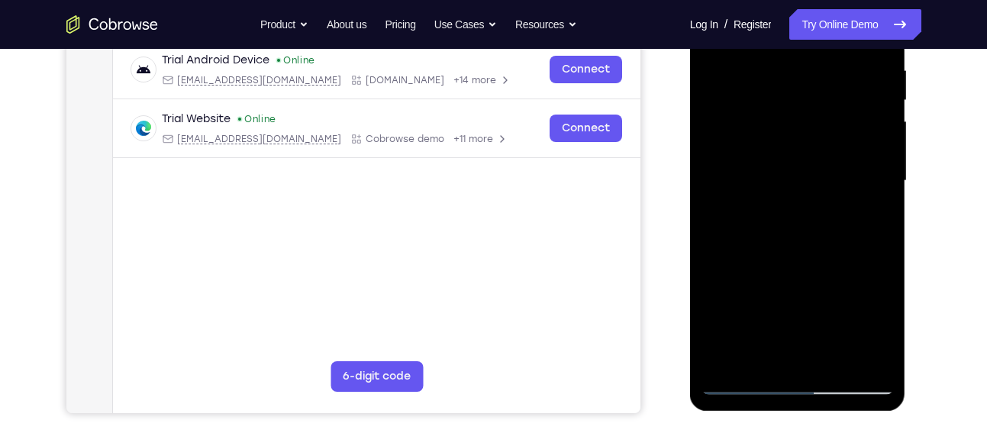
scroll to position [298, 0]
drag, startPoint x: 784, startPoint y: 294, endPoint x: 764, endPoint y: 187, distance: 108.6
click at [764, 187] on div at bounding box center [798, 180] width 192 height 428
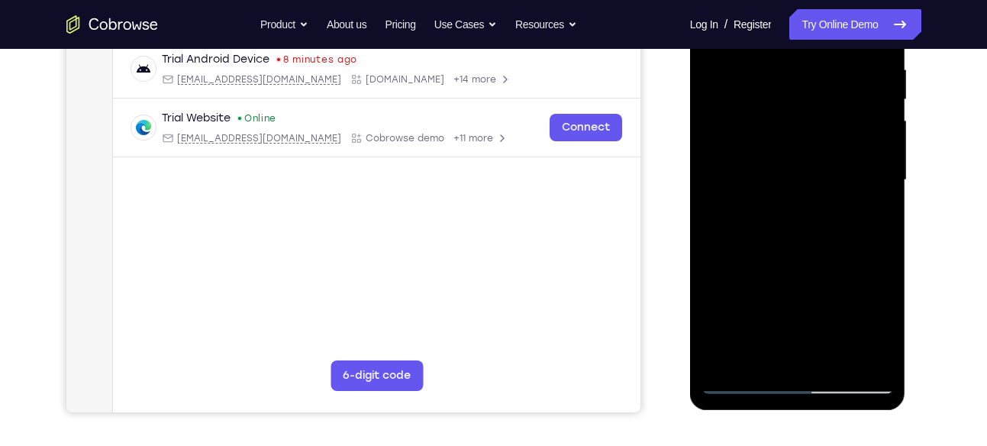
drag, startPoint x: 777, startPoint y: 287, endPoint x: 764, endPoint y: 148, distance: 139.6
click at [764, 148] on div at bounding box center [798, 180] width 192 height 428
drag, startPoint x: 772, startPoint y: 324, endPoint x: 779, endPoint y: 150, distance: 174.3
click at [779, 150] on div at bounding box center [798, 180] width 192 height 428
click at [742, 383] on div at bounding box center [798, 180] width 192 height 428
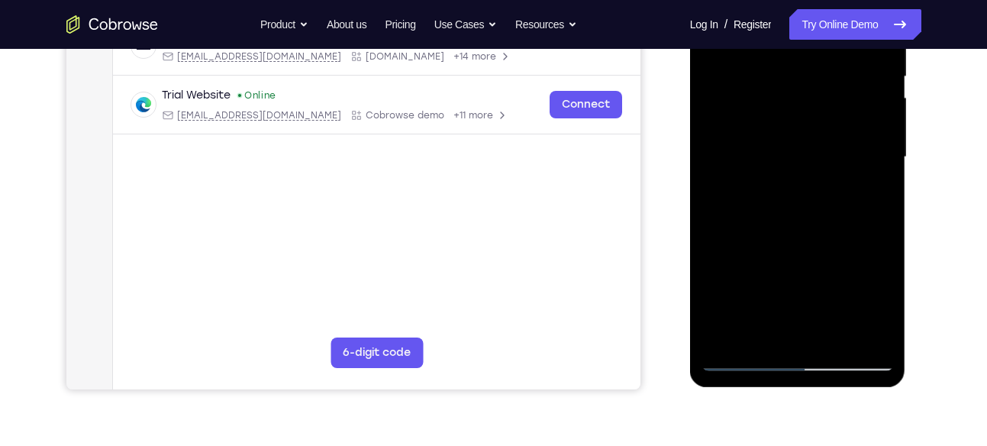
scroll to position [322, 0]
click at [745, 357] on div at bounding box center [798, 157] width 192 height 428
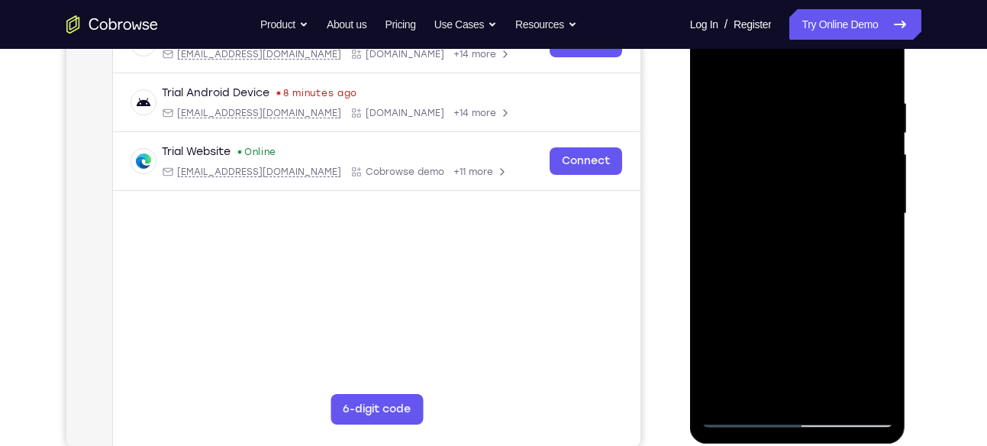
scroll to position [266, 0]
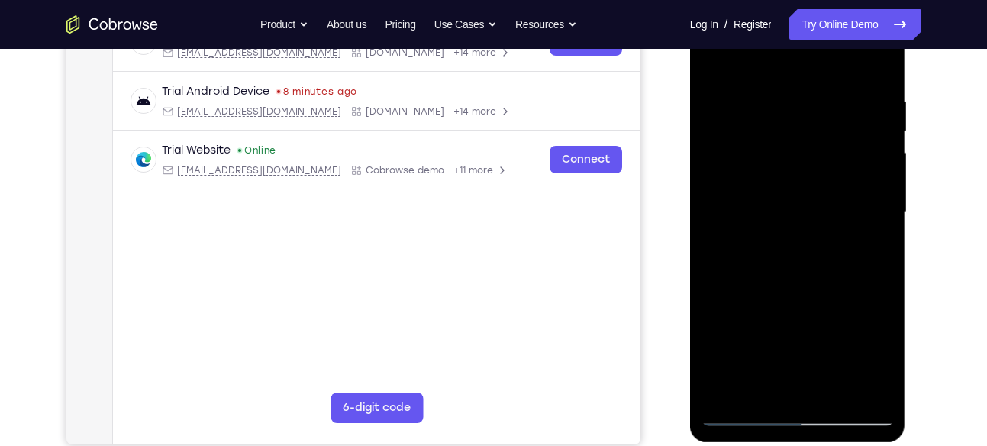
click at [742, 418] on div at bounding box center [798, 212] width 192 height 428
drag, startPoint x: 766, startPoint y: 334, endPoint x: 751, endPoint y: 172, distance: 162.6
click at [751, 172] on div at bounding box center [798, 212] width 192 height 428
click at [828, 296] on div at bounding box center [798, 212] width 192 height 428
click at [839, 150] on div at bounding box center [798, 212] width 192 height 428
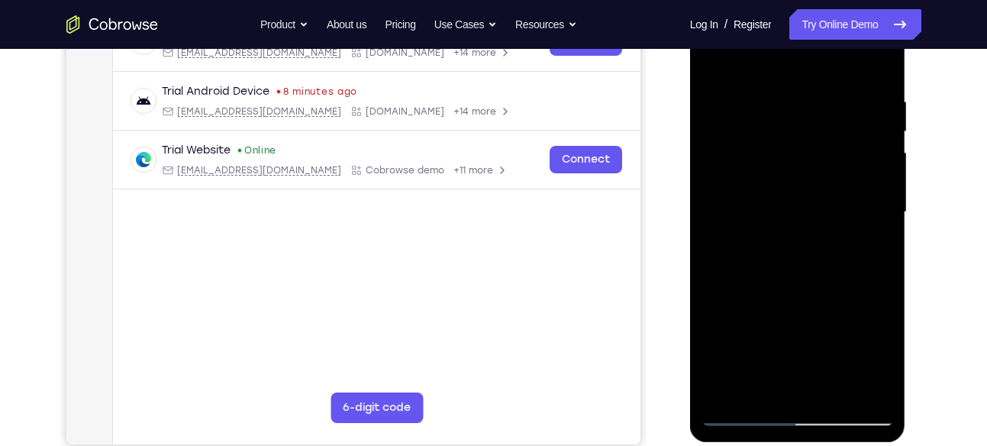
click at [872, 197] on div at bounding box center [798, 212] width 192 height 428
click at [800, 162] on div at bounding box center [798, 212] width 192 height 428
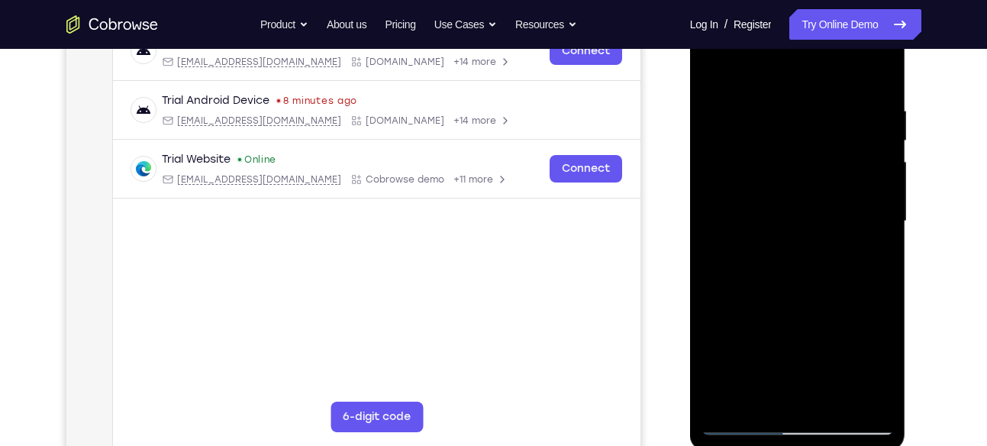
click at [791, 169] on div at bounding box center [798, 222] width 192 height 428
click at [793, 166] on div at bounding box center [798, 222] width 192 height 428
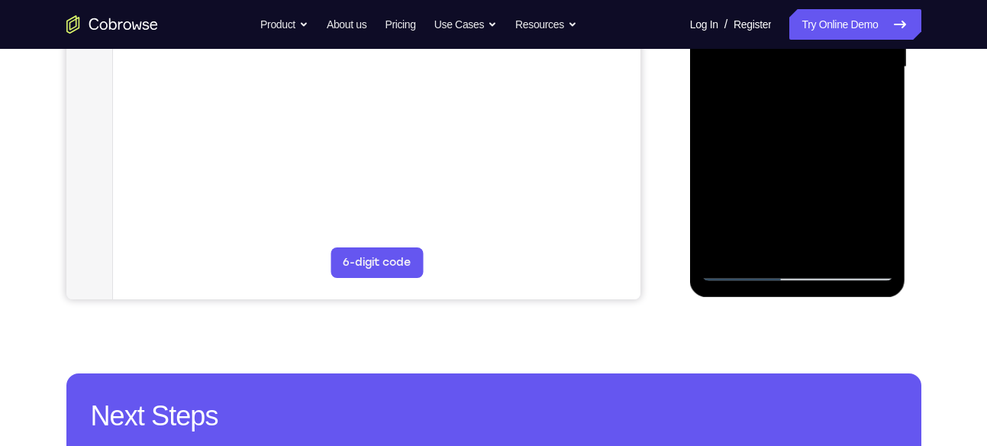
scroll to position [412, 0]
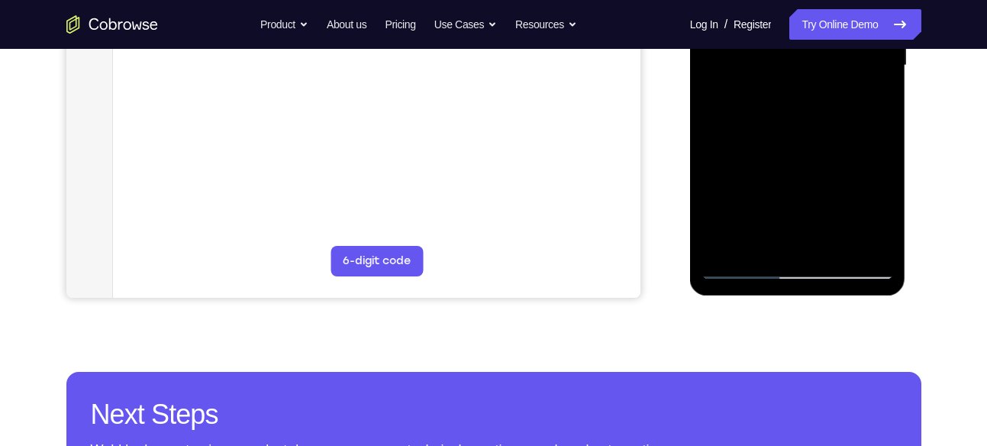
click at [742, 269] on div at bounding box center [798, 66] width 192 height 428
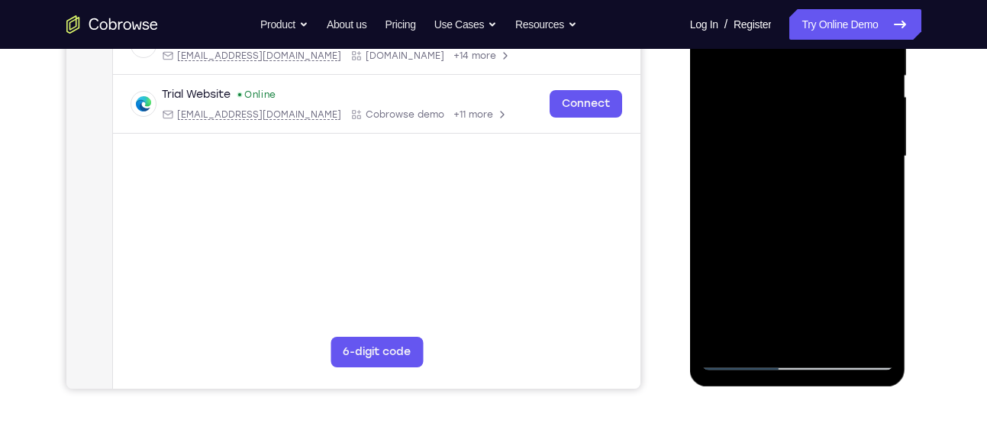
scroll to position [270, 0]
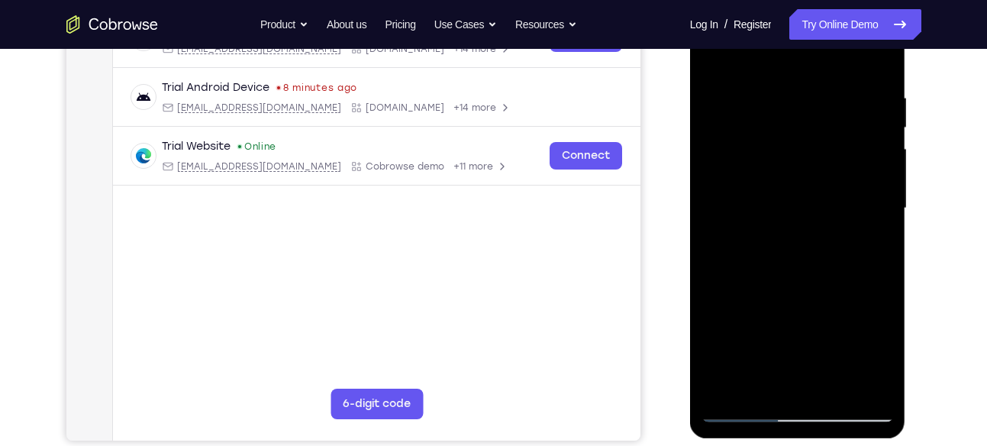
click at [742, 195] on div at bounding box center [798, 209] width 192 height 428
click at [748, 196] on div at bounding box center [798, 209] width 192 height 428
click at [755, 196] on div at bounding box center [798, 209] width 192 height 428
click at [766, 197] on div at bounding box center [798, 209] width 192 height 428
click at [772, 196] on div at bounding box center [798, 209] width 192 height 428
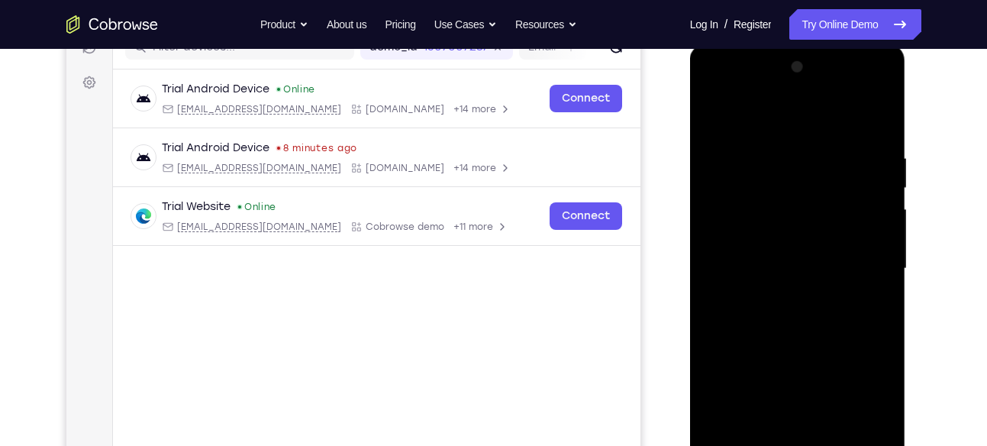
scroll to position [247, 0]
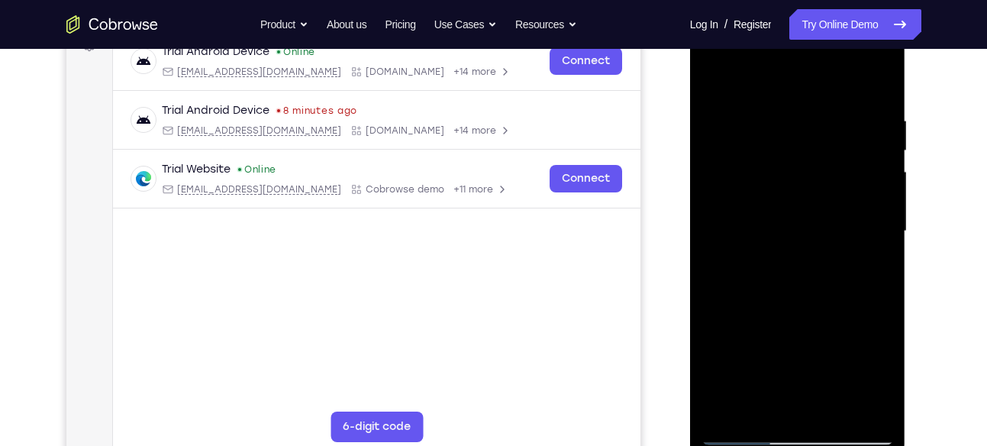
click at [780, 218] on div at bounding box center [798, 232] width 192 height 428
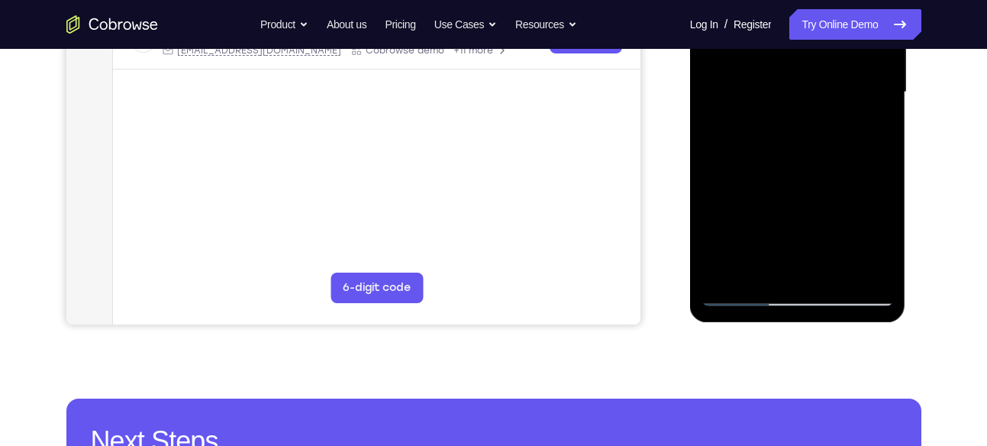
scroll to position [412, 0]
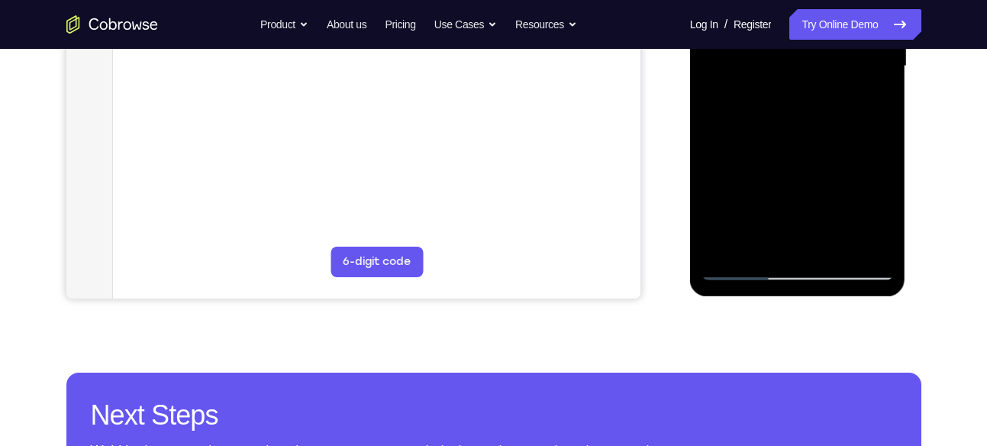
click at [742, 269] on div at bounding box center [798, 67] width 192 height 428
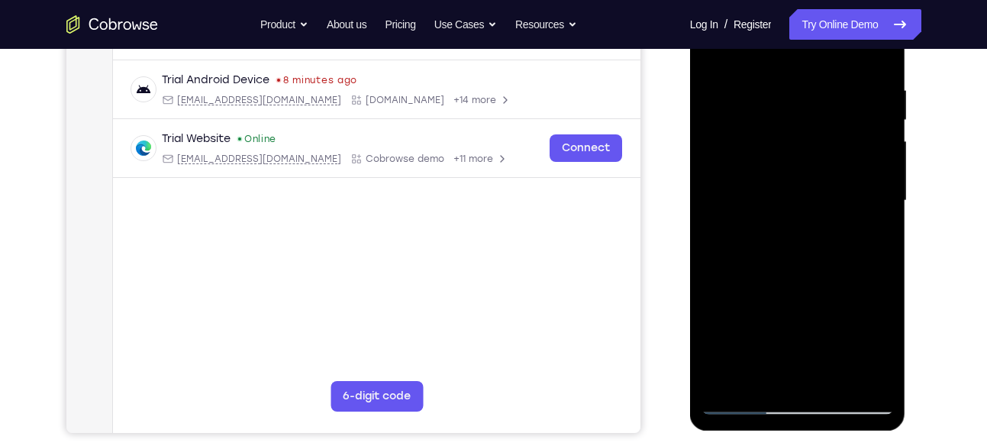
scroll to position [276, 0]
click at [800, 160] on div at bounding box center [798, 202] width 192 height 428
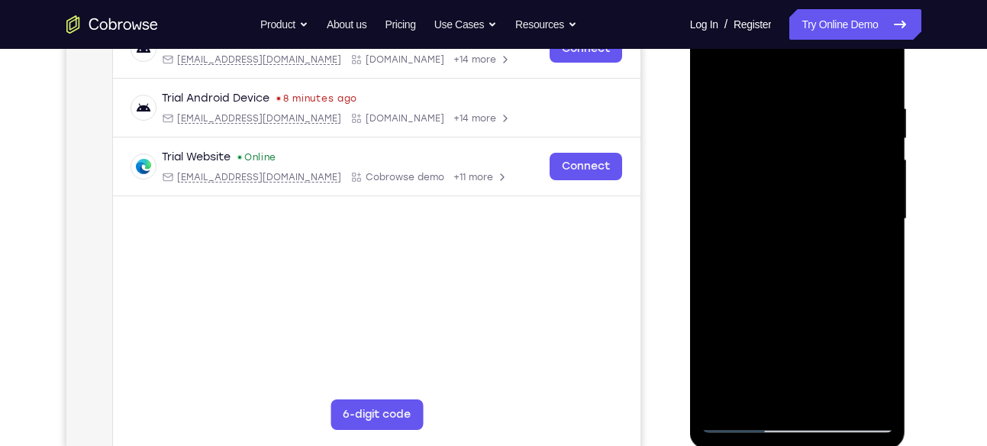
scroll to position [257, 0]
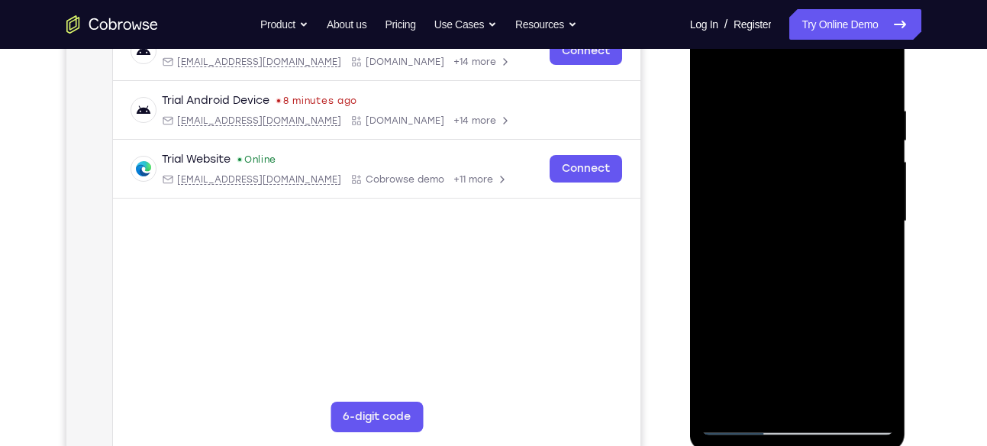
click at [788, 170] on div at bounding box center [798, 222] width 192 height 428
click at [791, 211] on div at bounding box center [798, 222] width 192 height 428
click at [801, 208] on div at bounding box center [798, 222] width 192 height 428
click at [808, 208] on div at bounding box center [798, 222] width 192 height 428
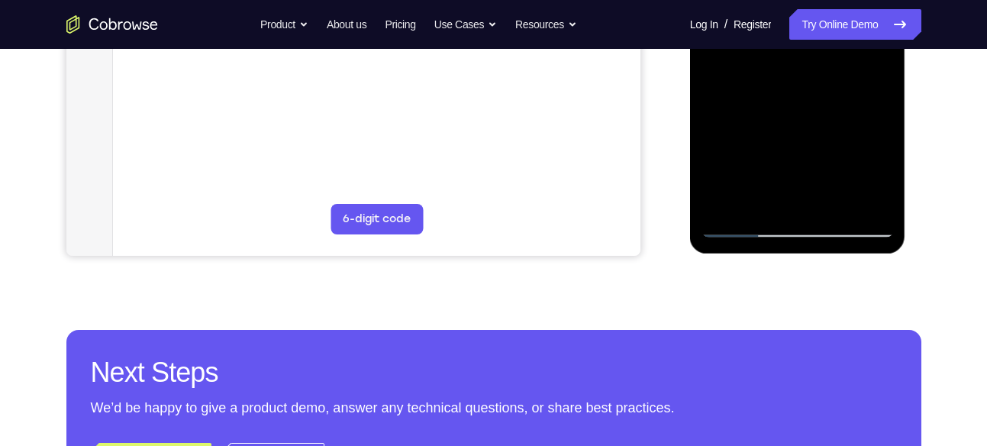
scroll to position [472, 0]
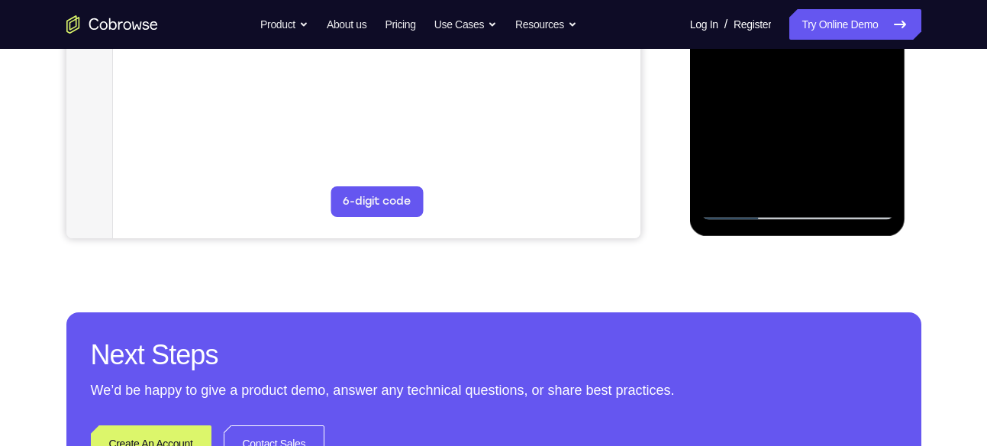
click at [745, 210] on div at bounding box center [798, 6] width 192 height 428
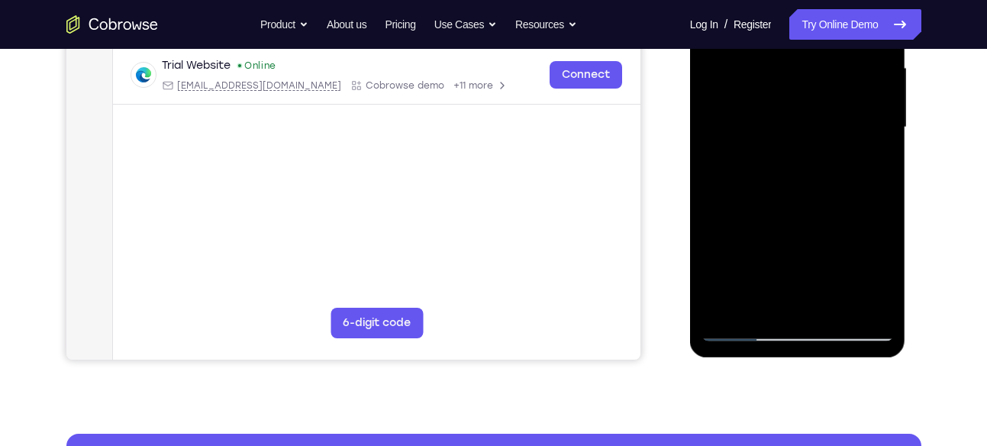
scroll to position [264, 0]
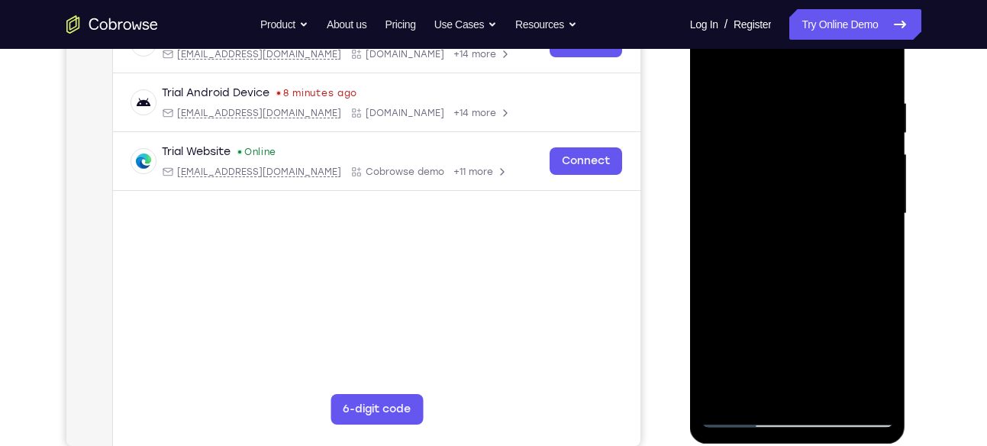
click at [813, 168] on div at bounding box center [798, 214] width 192 height 428
click at [797, 174] on div at bounding box center [798, 214] width 192 height 428
click at [790, 166] on div at bounding box center [798, 214] width 192 height 428
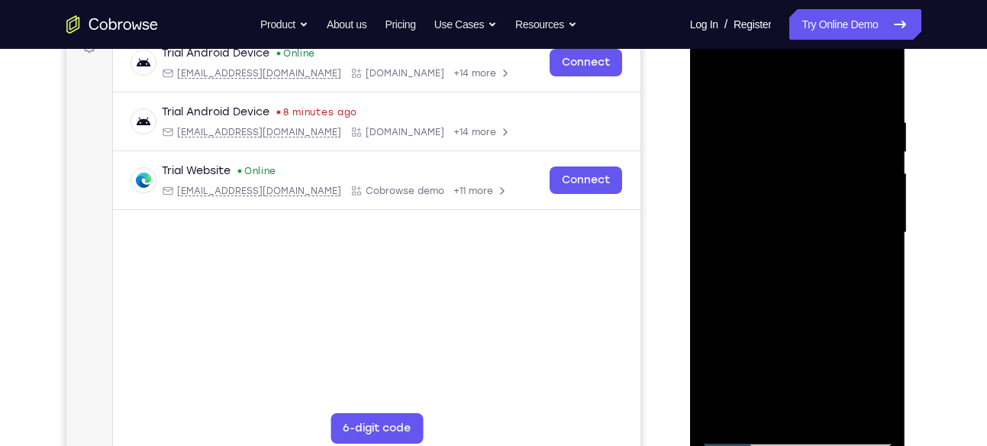
click at [798, 173] on div at bounding box center [798, 233] width 192 height 428
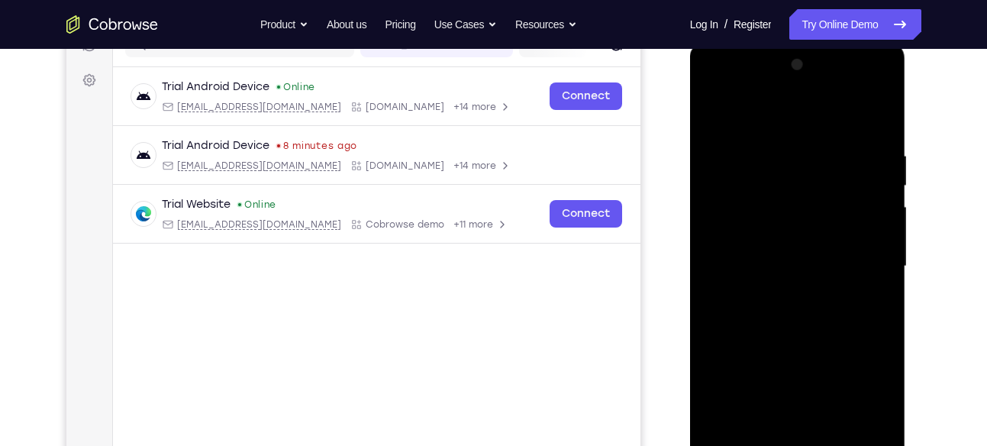
scroll to position [211, 0]
click at [790, 165] on div at bounding box center [798, 267] width 192 height 428
click at [802, 218] on div at bounding box center [798, 267] width 192 height 428
click at [788, 213] on div at bounding box center [798, 267] width 192 height 428
click at [813, 256] on div at bounding box center [798, 267] width 192 height 428
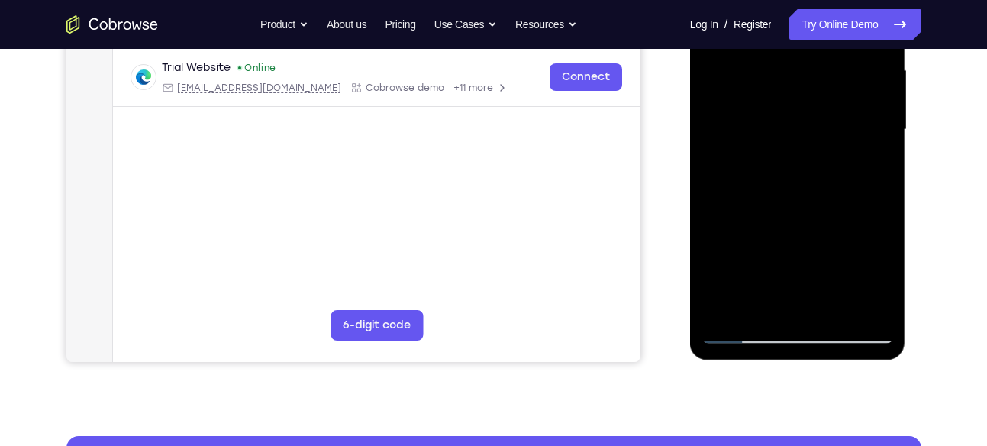
scroll to position [349, 0]
click at [738, 329] on div at bounding box center [798, 129] width 192 height 428
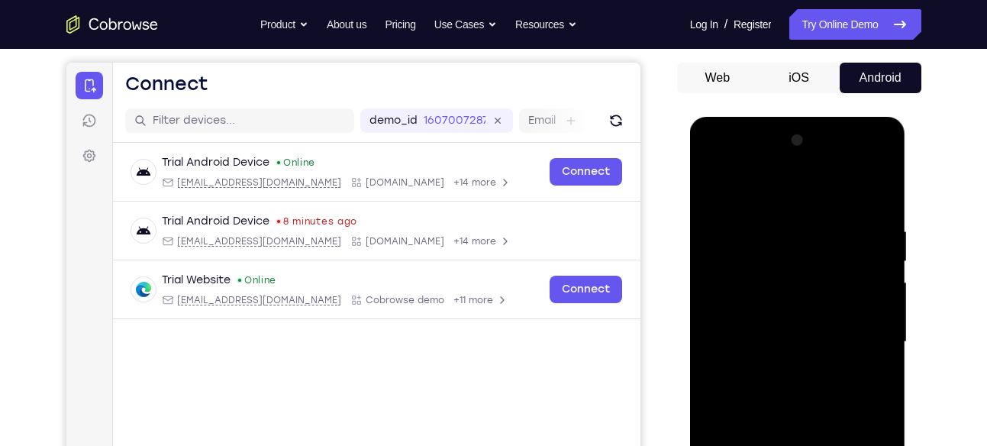
scroll to position [135, 0]
click at [770, 284] on div at bounding box center [798, 343] width 192 height 428
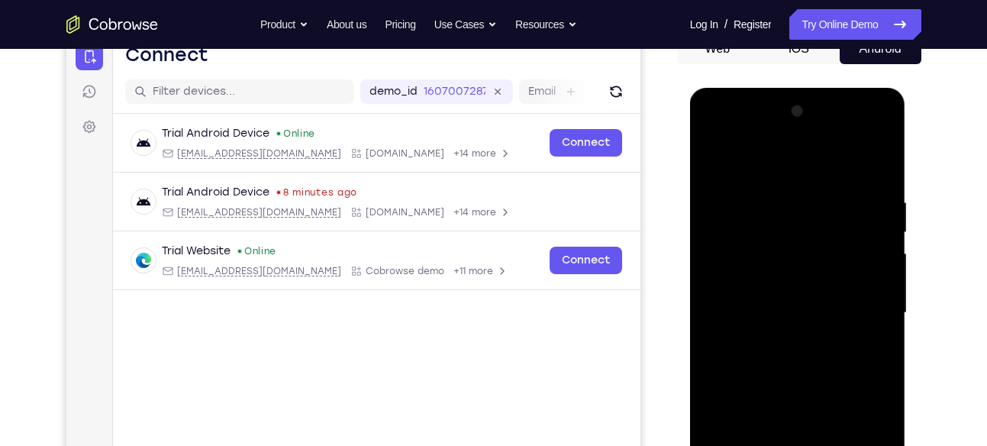
scroll to position [166, 0]
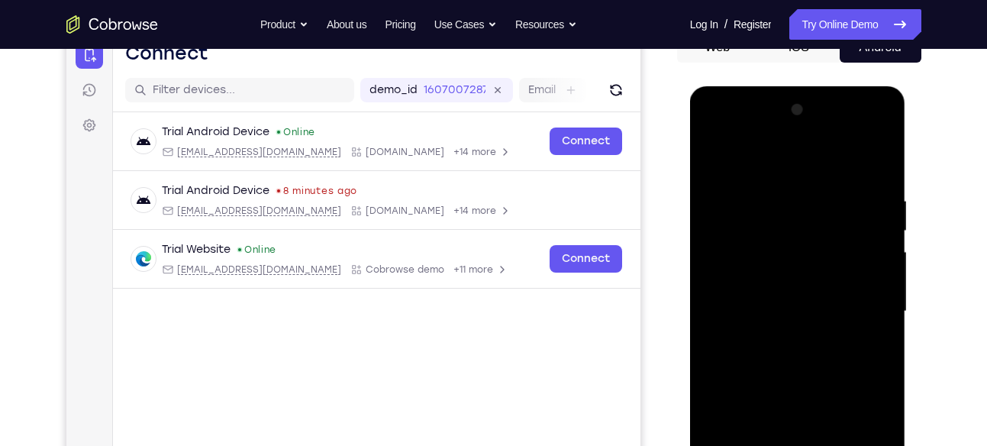
click at [784, 249] on div at bounding box center [798, 312] width 192 height 428
click at [806, 239] on div at bounding box center [798, 312] width 192 height 428
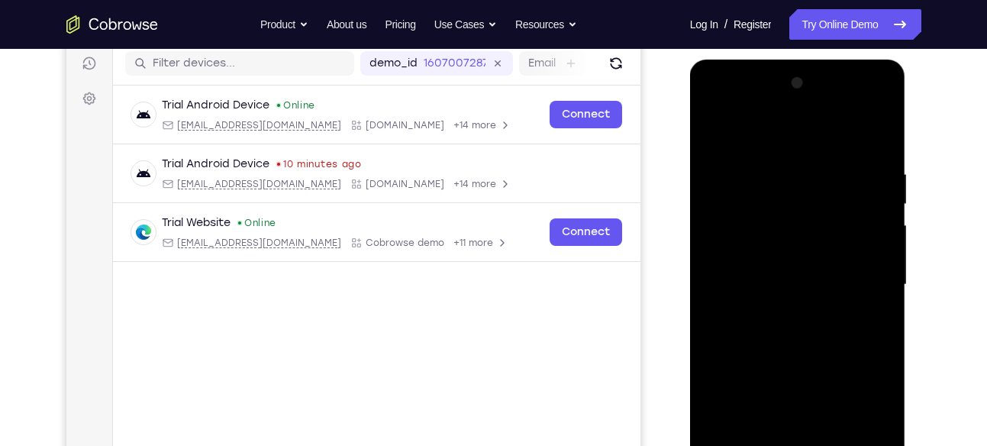
click at [788, 237] on div at bounding box center [798, 285] width 192 height 428
click at [748, 273] on div at bounding box center [798, 285] width 192 height 428
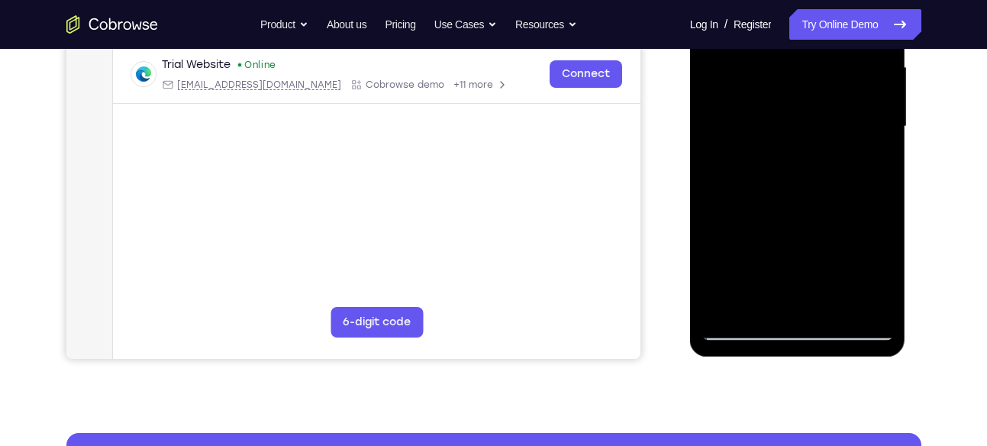
scroll to position [354, 0]
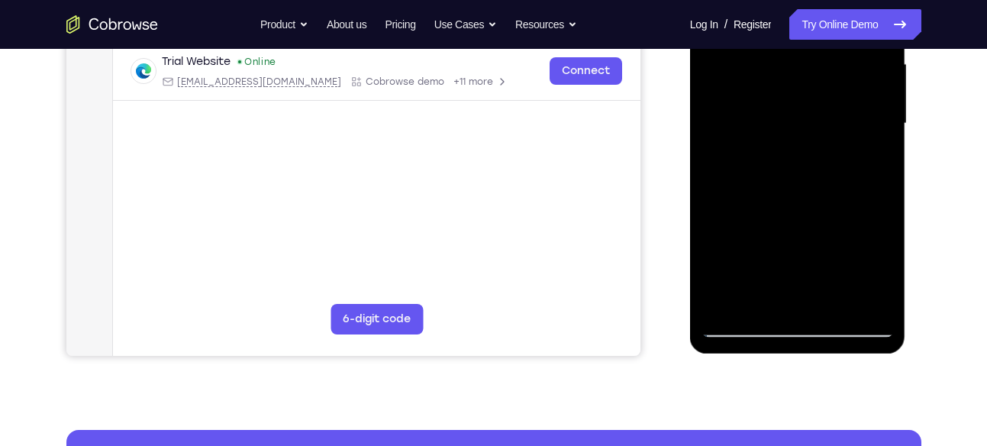
click at [745, 327] on div at bounding box center [798, 124] width 192 height 428
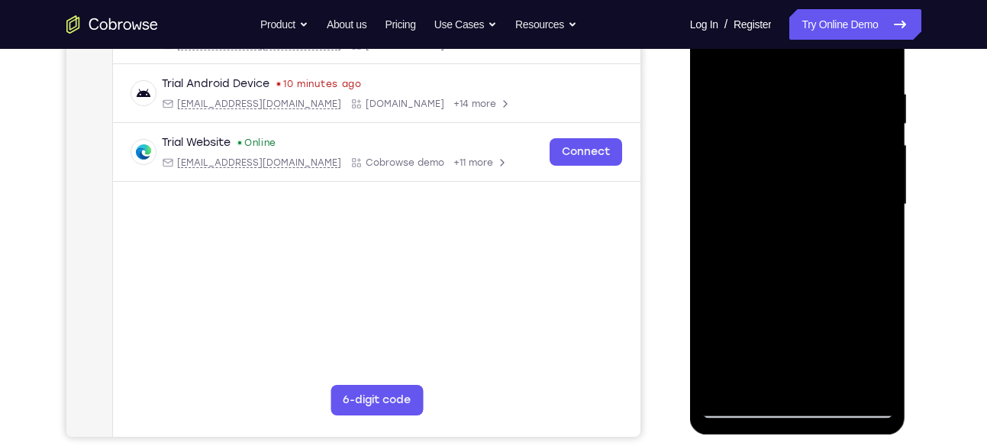
scroll to position [273, 0]
click at [799, 160] on div at bounding box center [798, 206] width 192 height 428
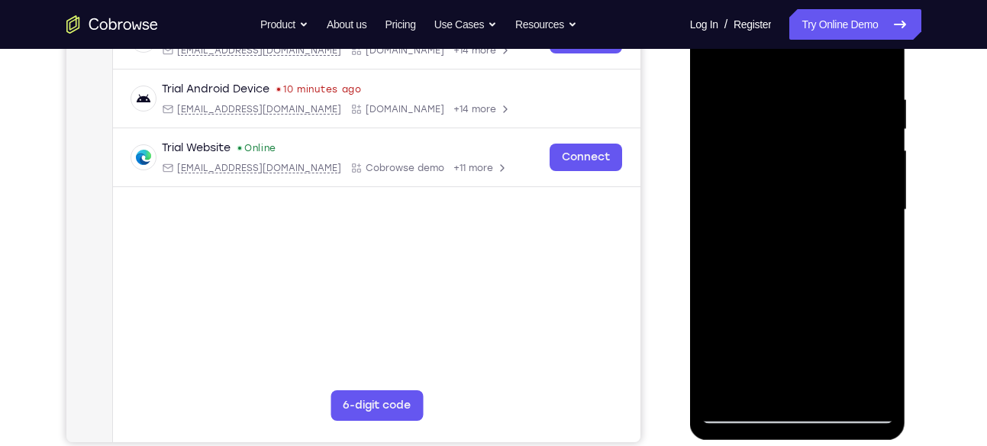
scroll to position [267, 0]
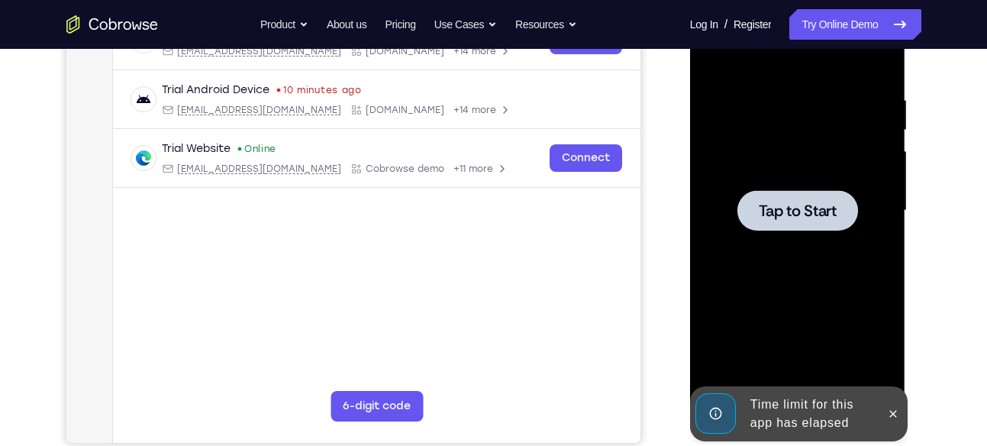
click at [777, 217] on span "Tap to Start" at bounding box center [798, 210] width 78 height 15
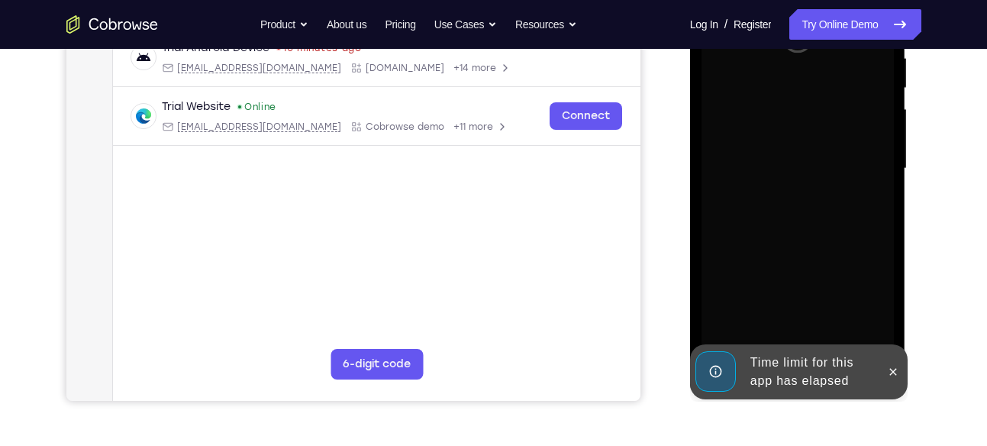
scroll to position [311, 0]
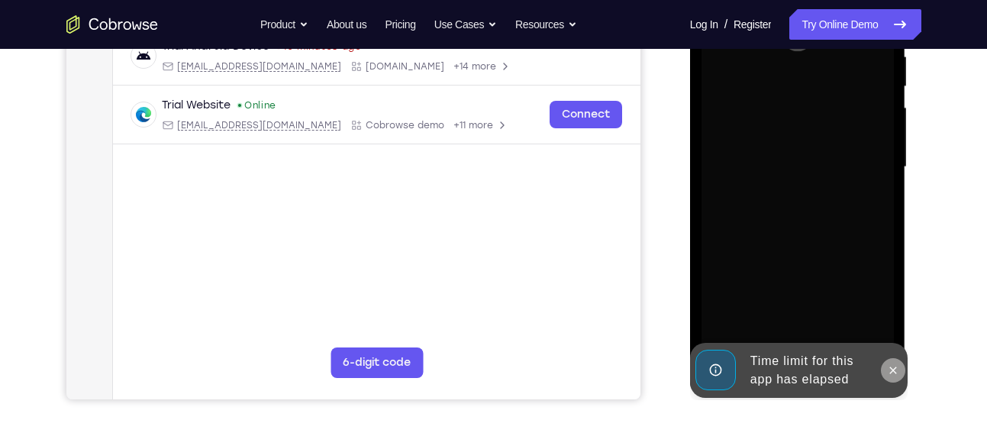
click at [893, 373] on icon at bounding box center [893, 370] width 12 height 12
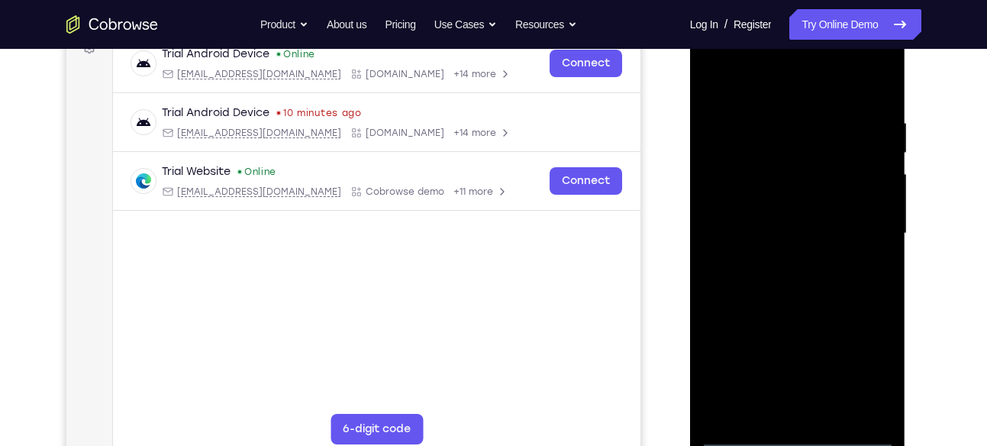
scroll to position [245, 0]
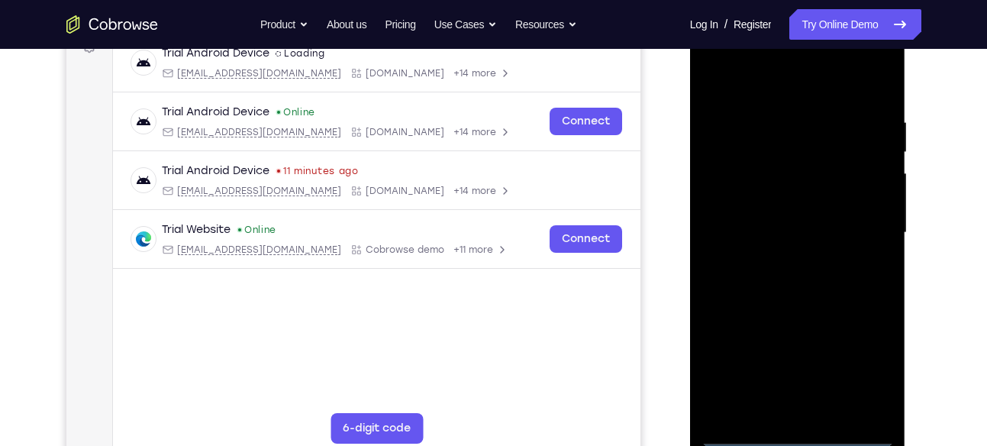
click at [793, 433] on div at bounding box center [798, 233] width 192 height 428
click at [874, 380] on div at bounding box center [798, 233] width 192 height 428
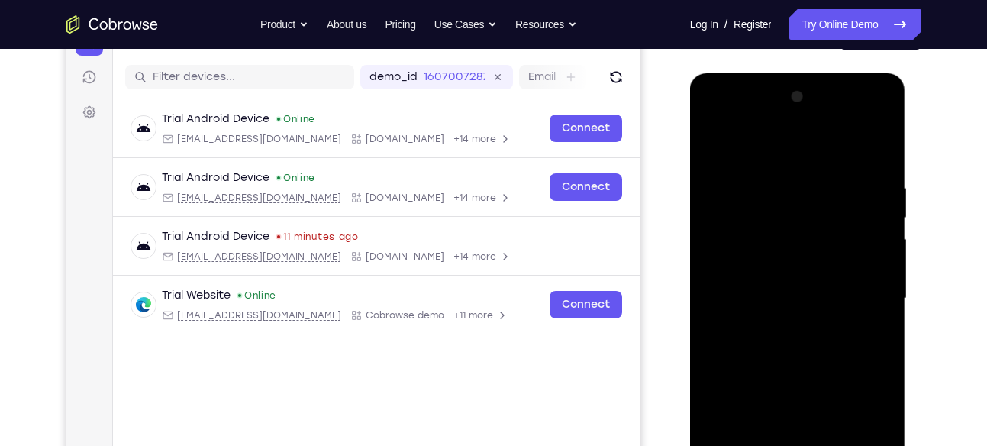
click at [719, 118] on div at bounding box center [798, 299] width 192 height 428
click at [768, 209] on div at bounding box center [798, 299] width 192 height 428
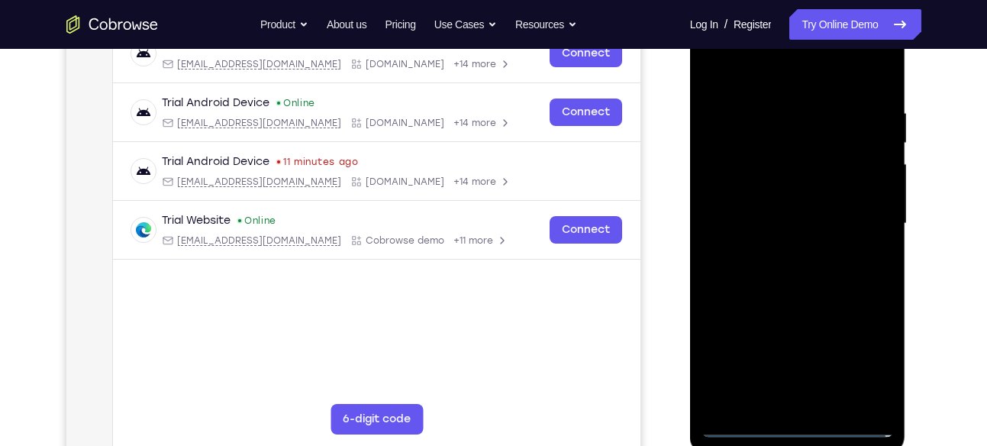
click at [713, 285] on div at bounding box center [798, 224] width 192 height 428
click at [771, 289] on div at bounding box center [798, 224] width 192 height 428
click at [756, 123] on div at bounding box center [798, 224] width 192 height 428
click at [761, 402] on div at bounding box center [798, 224] width 192 height 428
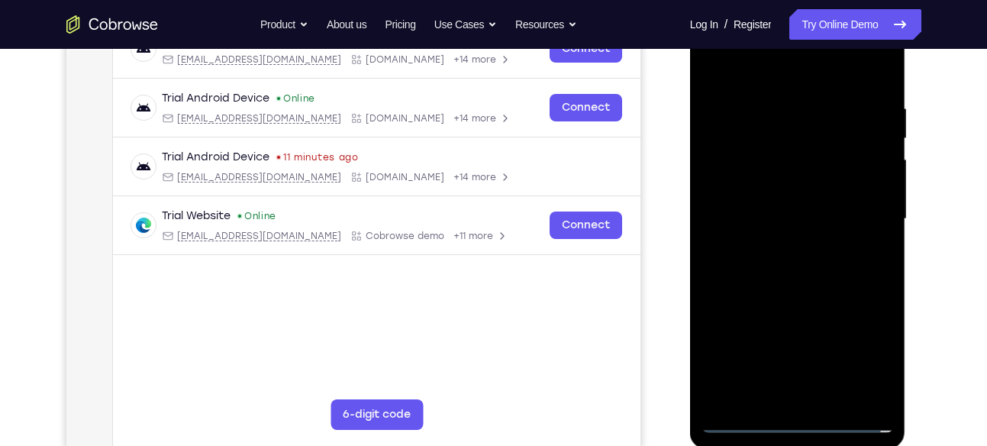
scroll to position [260, 0]
drag, startPoint x: 769, startPoint y: 312, endPoint x: 755, endPoint y: 53, distance: 259.2
drag, startPoint x: 65, startPoint y: 60, endPoint x: 650, endPoint y: 306, distance: 634.6
click at [650, 306] on div "Your Support Agent Your Customer Web iOS Android" at bounding box center [493, 169] width 855 height 564
drag, startPoint x: 759, startPoint y: 304, endPoint x: 749, endPoint y: 188, distance: 116.5
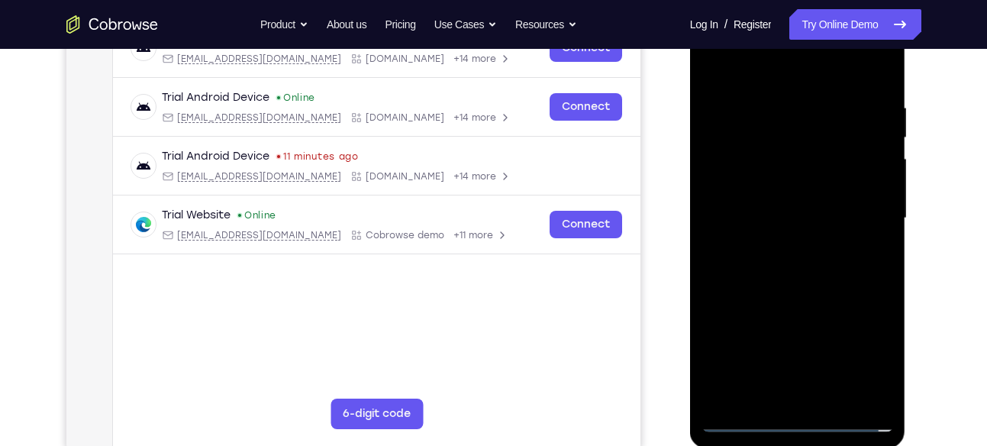
click at [749, 188] on div at bounding box center [798, 219] width 192 height 428
drag, startPoint x: 773, startPoint y: 257, endPoint x: 778, endPoint y: 173, distance: 84.9
click at [778, 173] on div at bounding box center [798, 219] width 192 height 428
drag, startPoint x: 759, startPoint y: 294, endPoint x: 771, endPoint y: 141, distance: 154.0
click at [771, 141] on div at bounding box center [798, 219] width 192 height 428
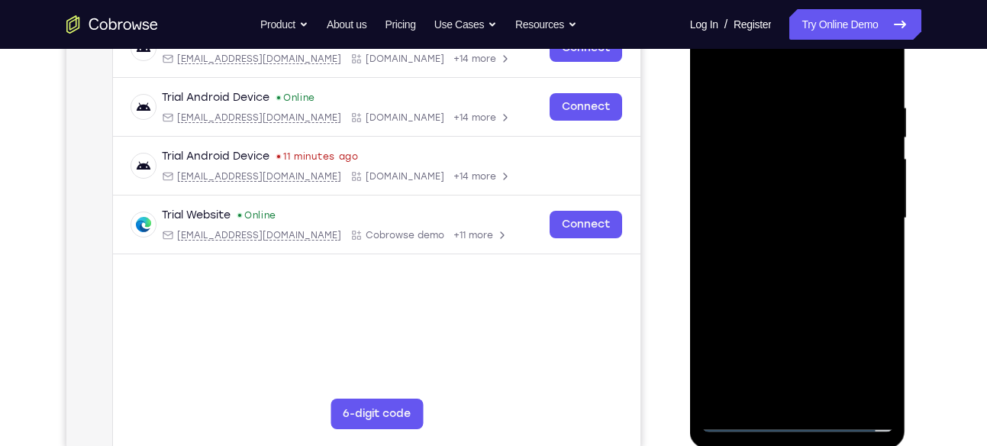
drag, startPoint x: 759, startPoint y: 312, endPoint x: 777, endPoint y: 163, distance: 149.9
click at [777, 163] on div at bounding box center [798, 219] width 192 height 428
click at [723, 394] on div at bounding box center [798, 219] width 192 height 428
click at [758, 203] on div at bounding box center [798, 219] width 192 height 428
click at [872, 392] on div at bounding box center [798, 219] width 192 height 428
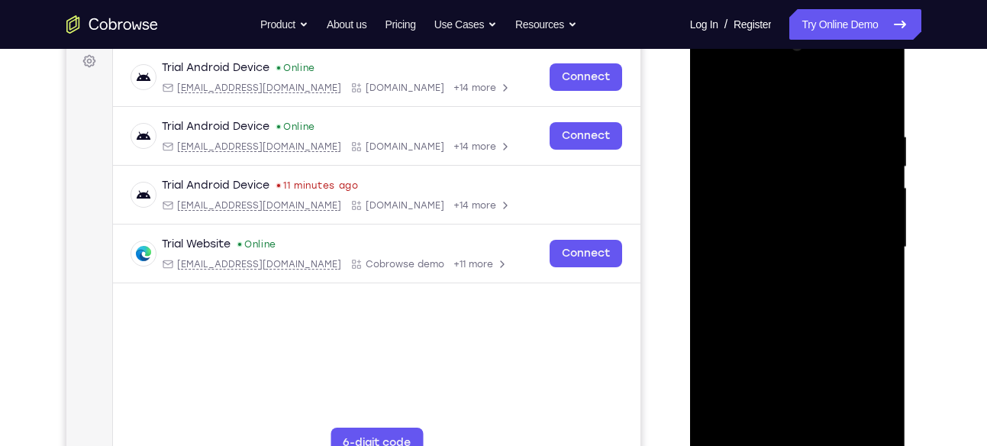
scroll to position [230, 0]
click at [768, 426] on div at bounding box center [798, 248] width 192 height 428
click at [720, 68] on div at bounding box center [798, 248] width 192 height 428
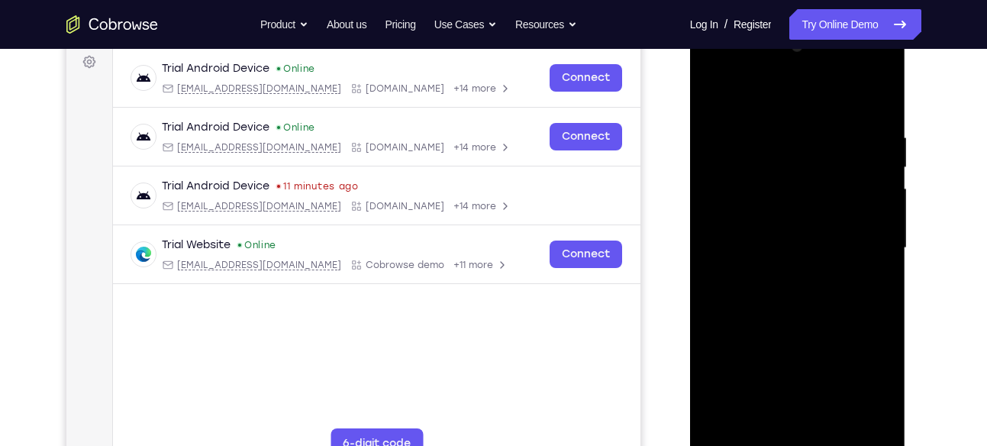
click at [758, 423] on div at bounding box center [798, 248] width 192 height 428
click at [725, 364] on div at bounding box center [798, 248] width 192 height 428
click at [864, 363] on div at bounding box center [798, 248] width 192 height 428
click at [729, 362] on div at bounding box center [798, 248] width 192 height 428
click at [812, 431] on div at bounding box center [798, 248] width 192 height 428
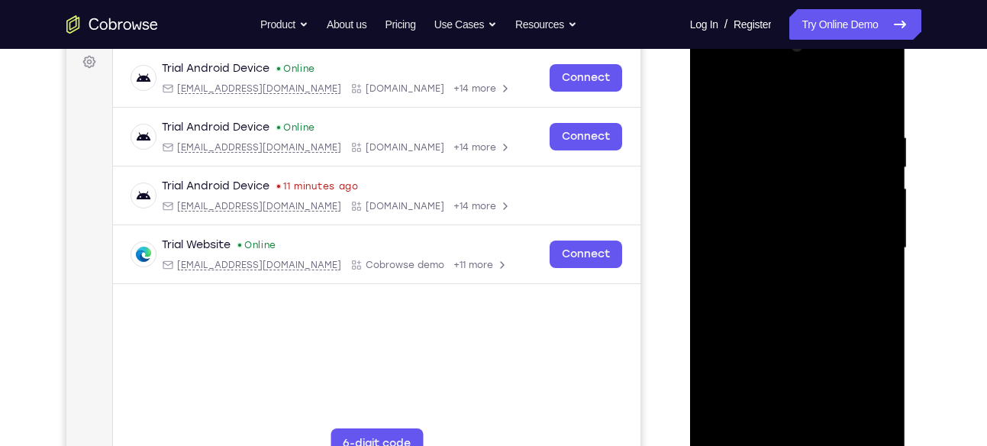
click at [830, 332] on div at bounding box center [798, 248] width 192 height 428
click at [867, 393] on div at bounding box center [798, 248] width 192 height 428
click at [748, 362] on div at bounding box center [798, 248] width 192 height 428
click at [762, 393] on div at bounding box center [798, 248] width 192 height 428
click at [809, 423] on div at bounding box center [798, 248] width 192 height 428
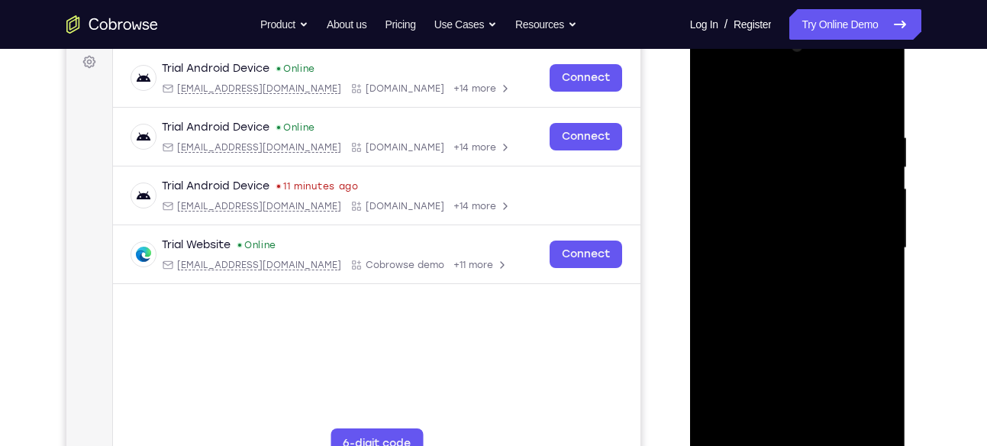
click at [812, 395] on div at bounding box center [798, 248] width 192 height 428
click at [798, 367] on div at bounding box center [798, 248] width 192 height 428
click at [815, 363] on div at bounding box center [798, 248] width 192 height 428
click at [801, 360] on div at bounding box center [798, 248] width 192 height 428
click at [866, 365] on div at bounding box center [798, 248] width 192 height 428
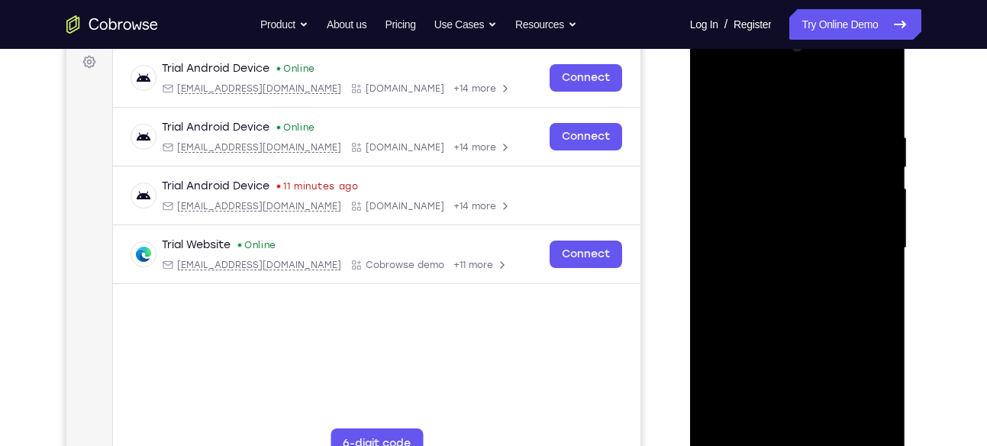
click at [794, 361] on div at bounding box center [798, 248] width 192 height 428
click at [881, 419] on div at bounding box center [798, 248] width 192 height 428
click at [770, 140] on div at bounding box center [798, 248] width 192 height 428
click at [738, 115] on div at bounding box center [798, 248] width 192 height 428
click at [738, 94] on div at bounding box center [798, 248] width 192 height 428
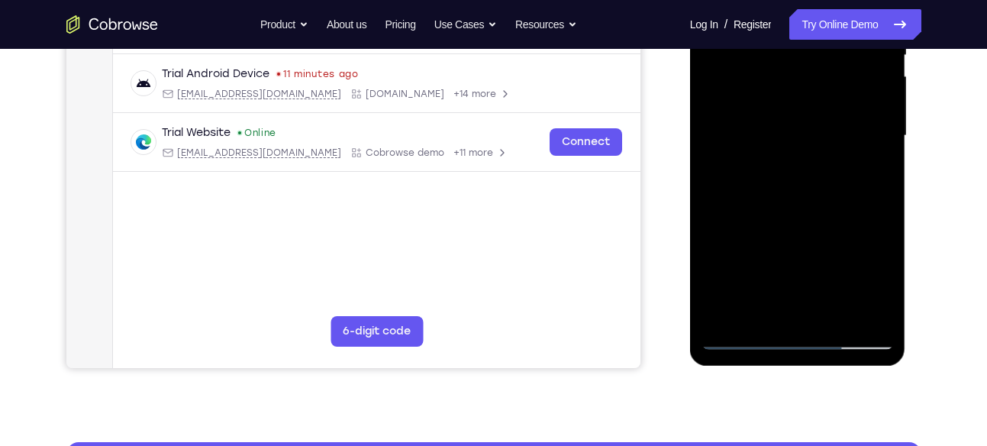
scroll to position [399, 0]
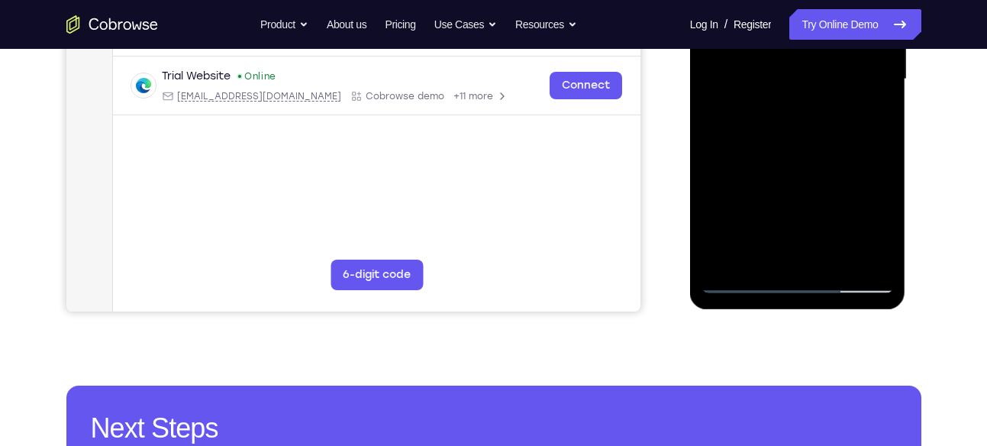
click at [812, 225] on div at bounding box center [798, 80] width 192 height 428
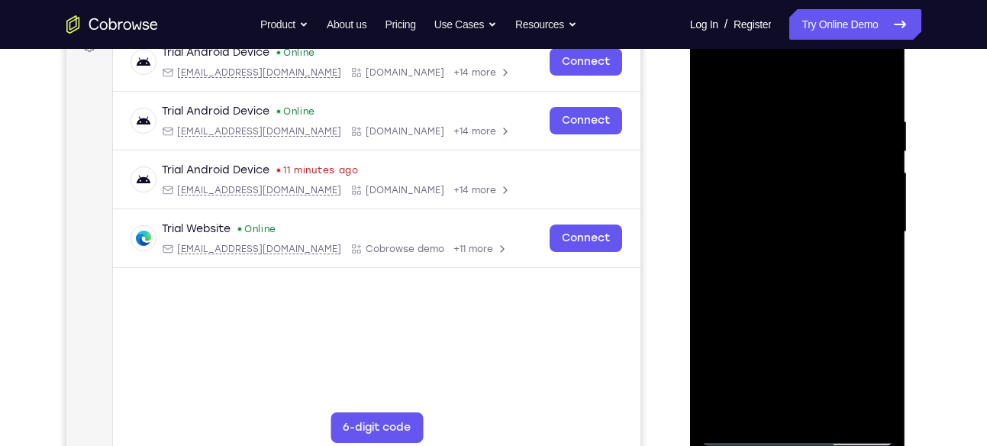
scroll to position [283, 0]
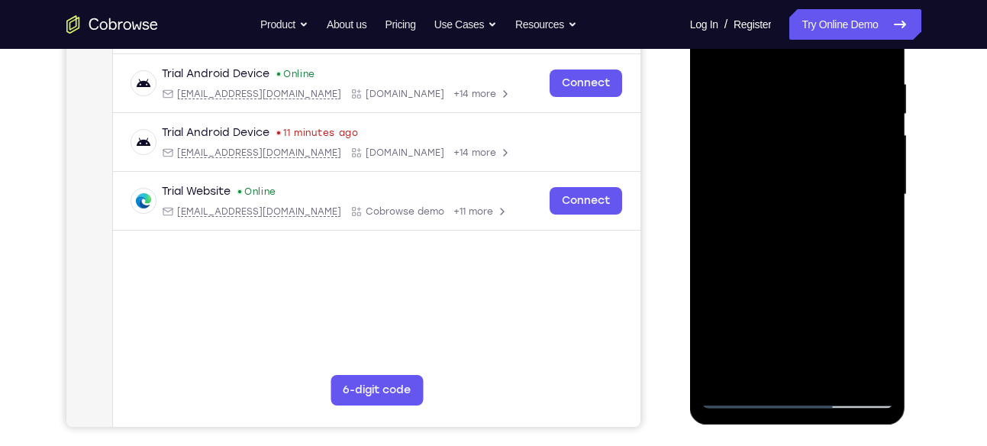
click at [733, 91] on div at bounding box center [798, 195] width 192 height 428
drag, startPoint x: 786, startPoint y: 326, endPoint x: 771, endPoint y: 170, distance: 157.2
click at [771, 170] on div at bounding box center [798, 195] width 192 height 428
click at [831, 276] on div at bounding box center [798, 195] width 192 height 428
click at [837, 128] on div at bounding box center [798, 195] width 192 height 428
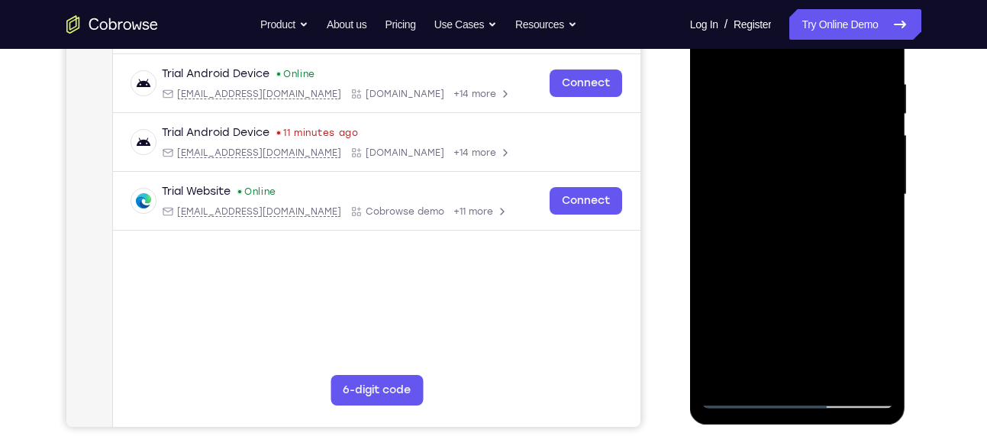
click at [860, 172] on div at bounding box center [798, 195] width 192 height 428
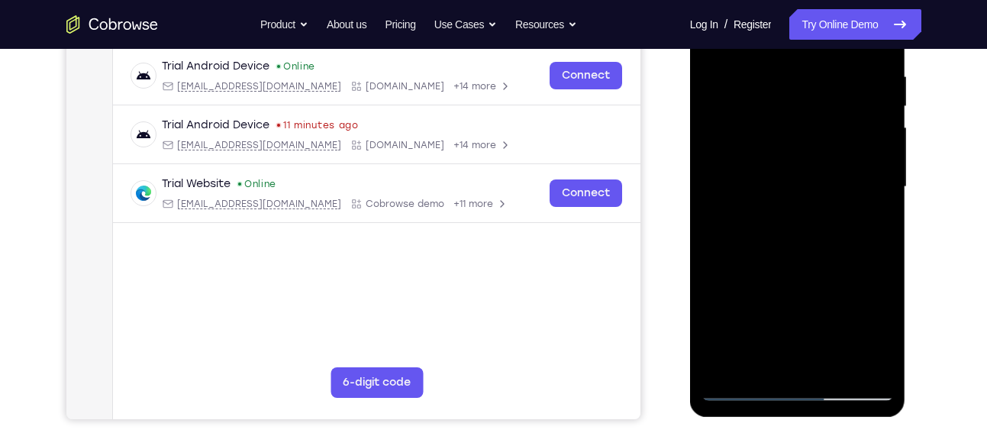
scroll to position [294, 0]
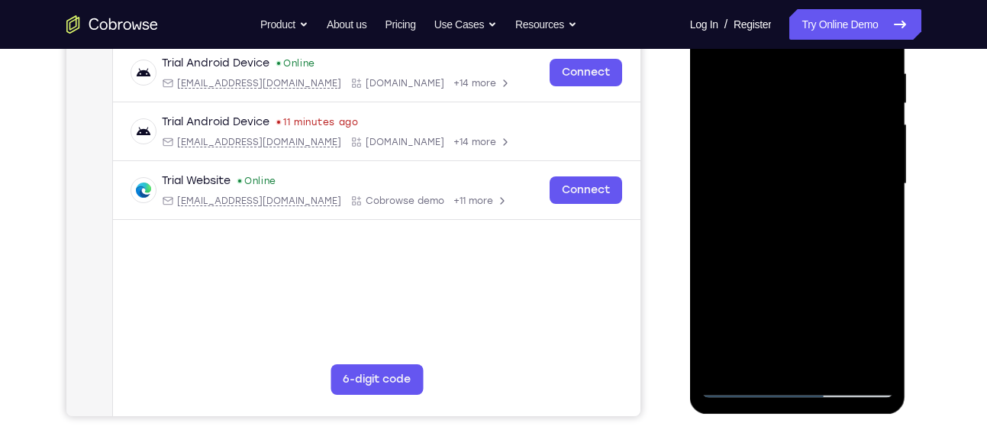
click at [806, 131] on div at bounding box center [798, 184] width 192 height 428
click at [840, 137] on div at bounding box center [798, 184] width 192 height 428
click at [806, 131] on div at bounding box center [798, 184] width 192 height 428
click at [813, 134] on div at bounding box center [798, 184] width 192 height 428
click at [735, 387] on div at bounding box center [798, 184] width 192 height 428
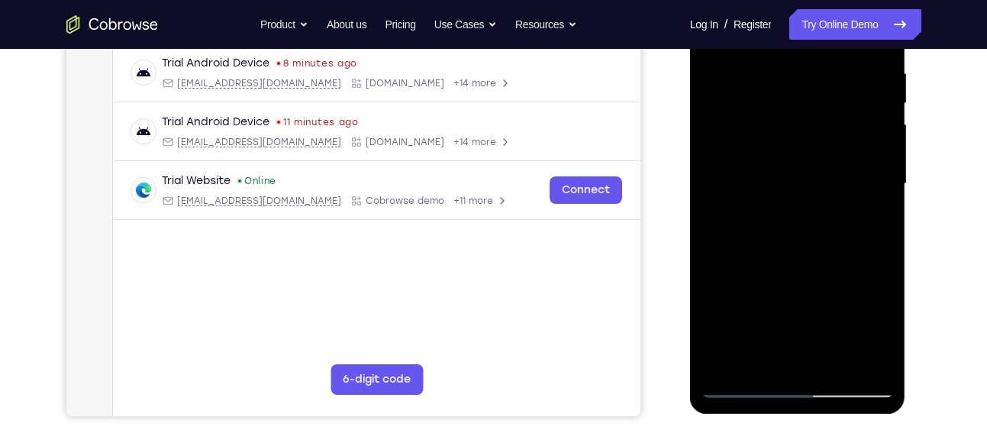
click at [838, 141] on div at bounding box center [798, 184] width 192 height 428
click at [834, 137] on div at bounding box center [798, 184] width 192 height 428
click at [879, 171] on div at bounding box center [798, 184] width 192 height 428
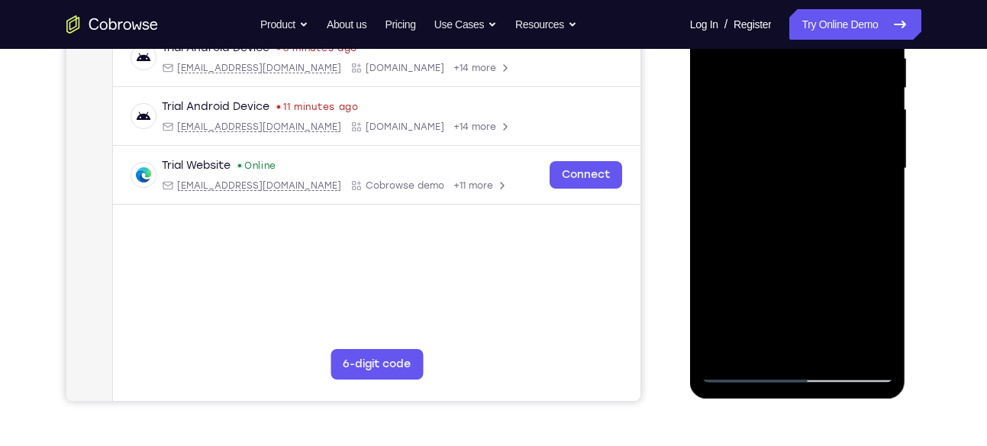
scroll to position [350, 0]
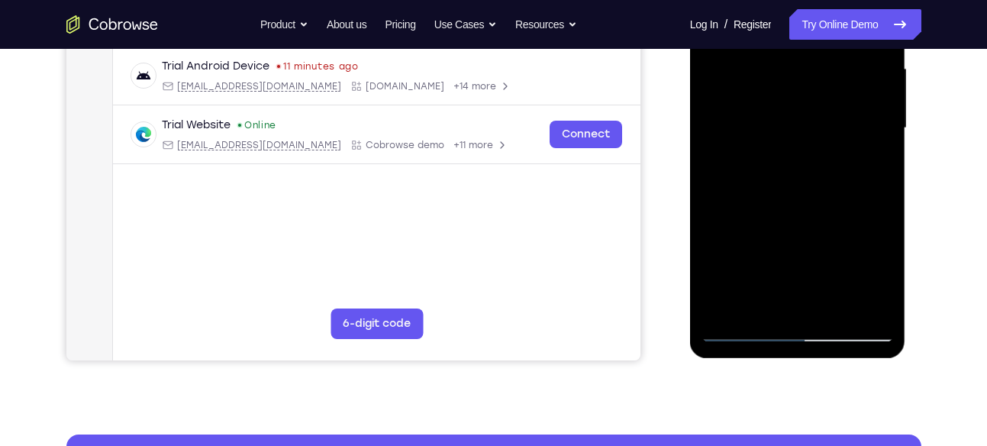
click at [780, 212] on div at bounding box center [798, 128] width 192 height 428
click at [755, 237] on div at bounding box center [798, 128] width 192 height 428
click at [738, 333] on div at bounding box center [798, 128] width 192 height 428
click at [739, 328] on div at bounding box center [798, 128] width 192 height 428
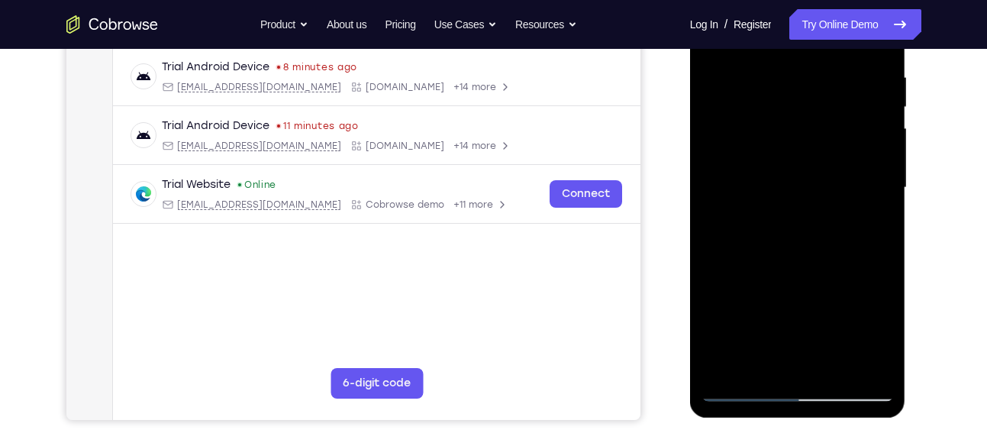
scroll to position [289, 0]
click at [756, 152] on div at bounding box center [798, 189] width 192 height 428
click at [761, 176] on div at bounding box center [798, 189] width 192 height 428
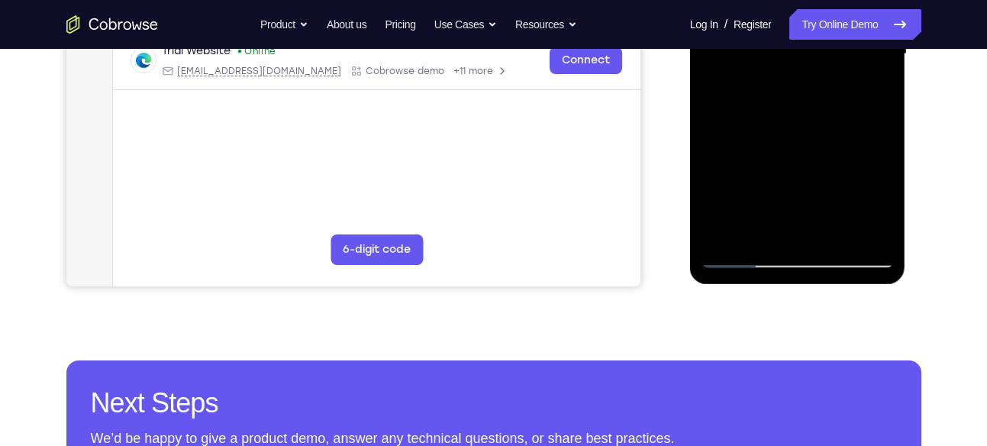
scroll to position [512, 0]
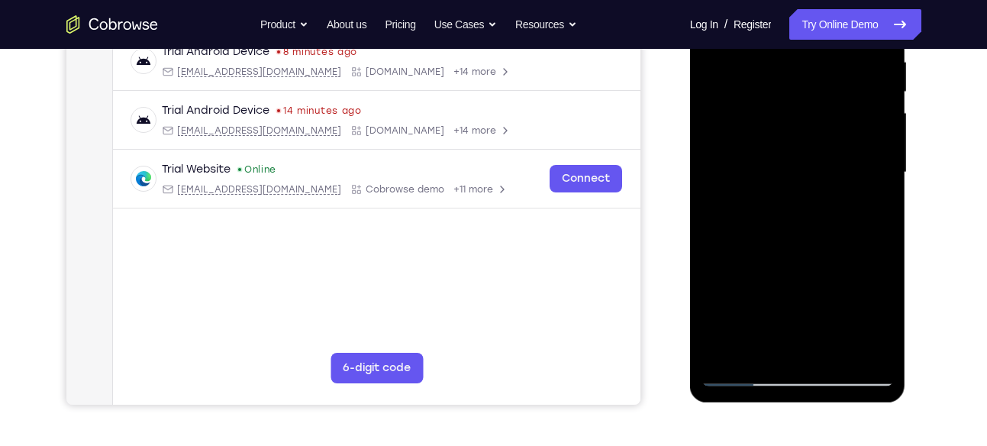
scroll to position [299, 0]
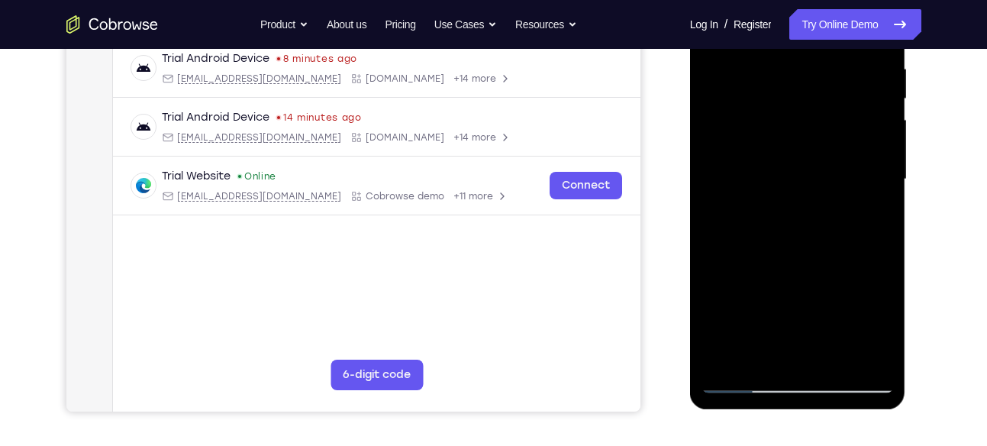
click at [790, 146] on div at bounding box center [798, 180] width 192 height 428
click at [791, 152] on div at bounding box center [798, 180] width 192 height 428
click at [769, 169] on div at bounding box center [798, 180] width 192 height 428
click at [774, 168] on div at bounding box center [798, 180] width 192 height 428
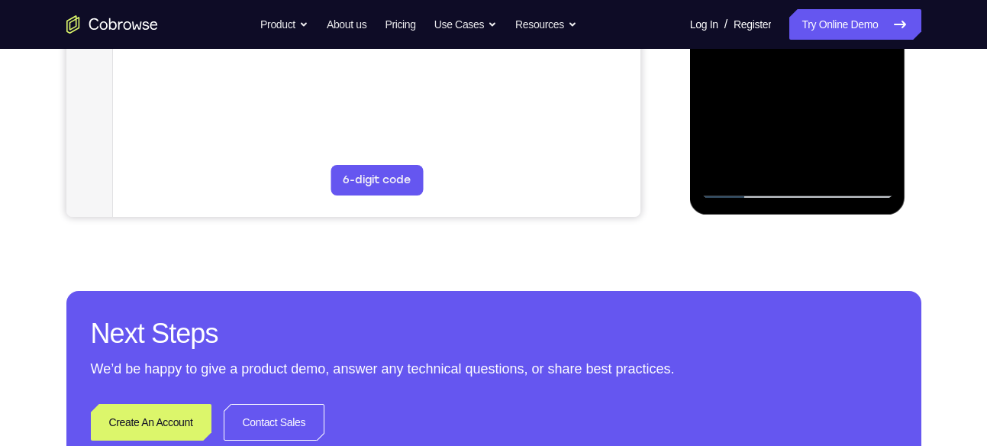
scroll to position [497, 0]
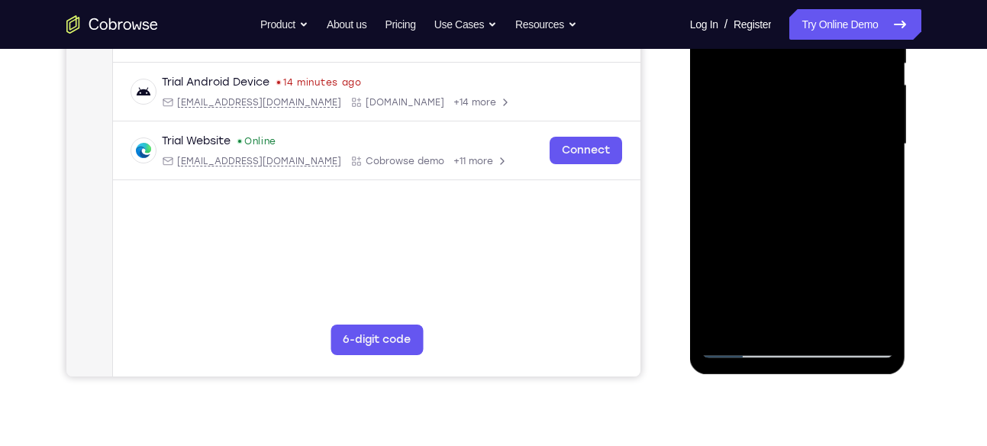
scroll to position [314, 0]
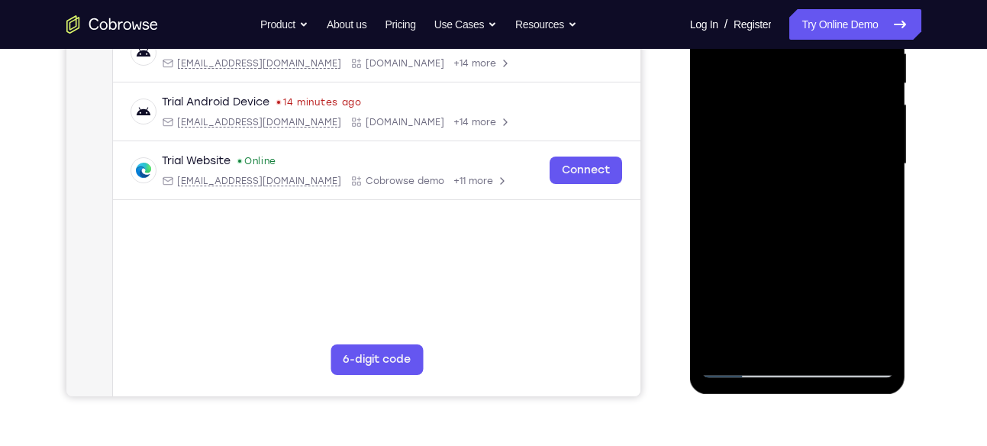
click at [791, 129] on div at bounding box center [798, 164] width 192 height 428
click at [779, 152] on div at bounding box center [798, 164] width 192 height 428
click at [784, 153] on div at bounding box center [798, 164] width 192 height 428
click at [786, 151] on div at bounding box center [798, 164] width 192 height 428
click at [790, 152] on div at bounding box center [798, 164] width 192 height 428
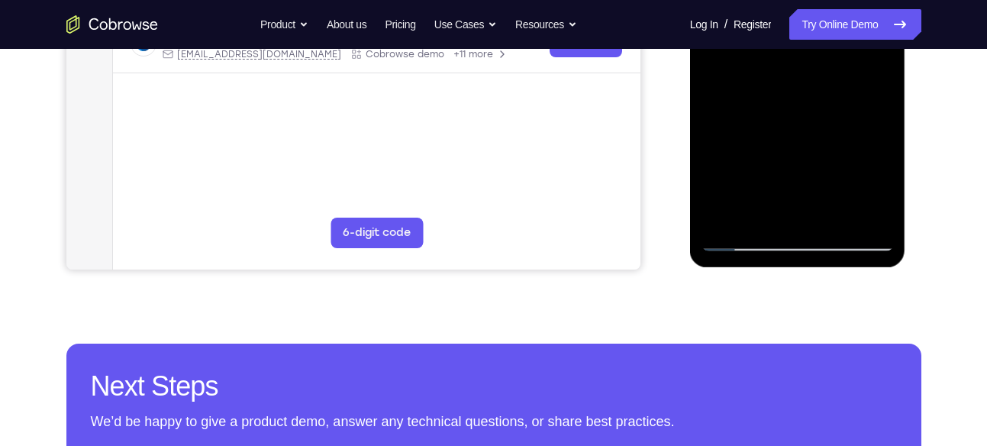
scroll to position [481, 0]
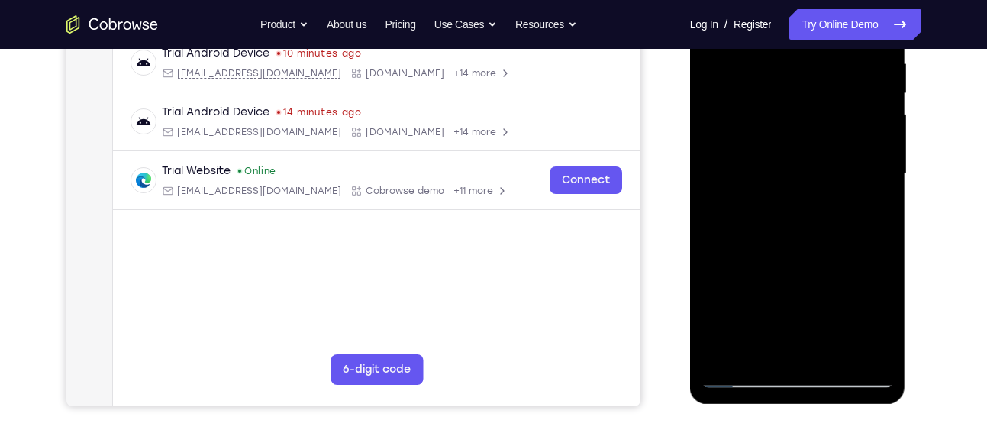
scroll to position [284, 0]
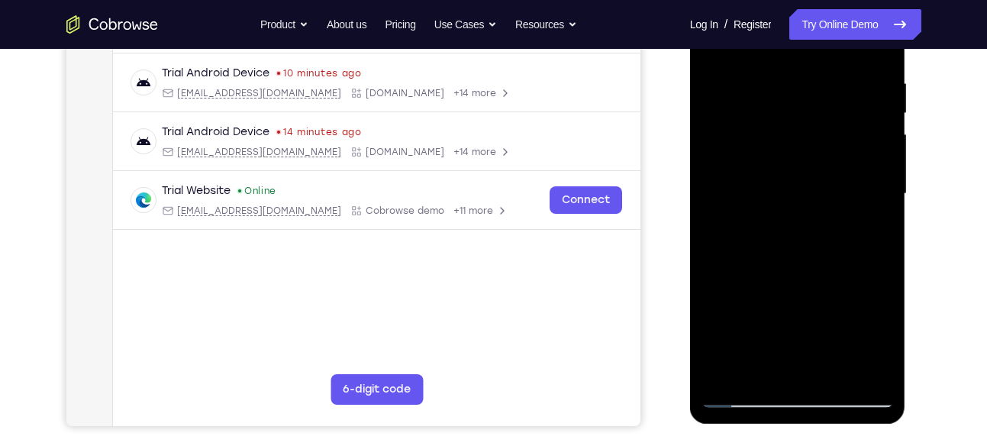
click at [809, 153] on div at bounding box center [798, 194] width 192 height 428
click at [795, 182] on div at bounding box center [798, 194] width 192 height 428
click at [819, 160] on div at bounding box center [798, 194] width 192 height 428
click at [801, 183] on div at bounding box center [798, 194] width 192 height 428
click at [805, 183] on div at bounding box center [798, 194] width 192 height 428
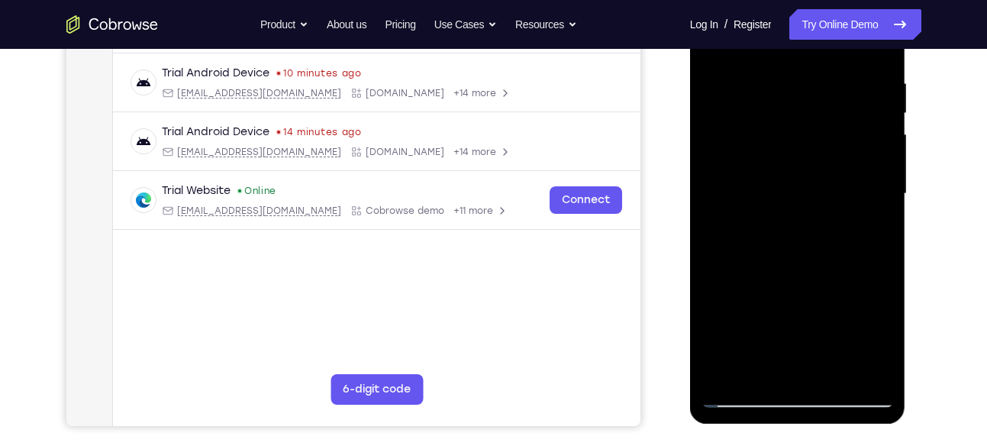
click at [808, 183] on div at bounding box center [798, 194] width 192 height 428
click at [803, 180] on div at bounding box center [798, 194] width 192 height 428
click at [800, 182] on div at bounding box center [798, 194] width 192 height 428
click at [804, 183] on div at bounding box center [798, 194] width 192 height 428
click at [807, 177] on div at bounding box center [798, 194] width 192 height 428
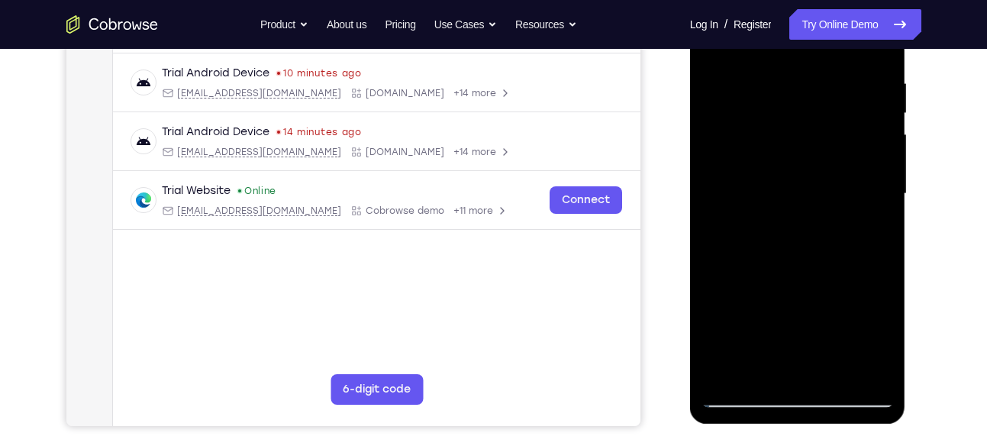
click at [809, 182] on div at bounding box center [798, 194] width 192 height 428
click at [811, 181] on div at bounding box center [798, 194] width 192 height 428
click at [815, 183] on div at bounding box center [798, 194] width 192 height 428
click at [817, 183] on div at bounding box center [798, 194] width 192 height 428
click at [810, 182] on div at bounding box center [798, 194] width 192 height 428
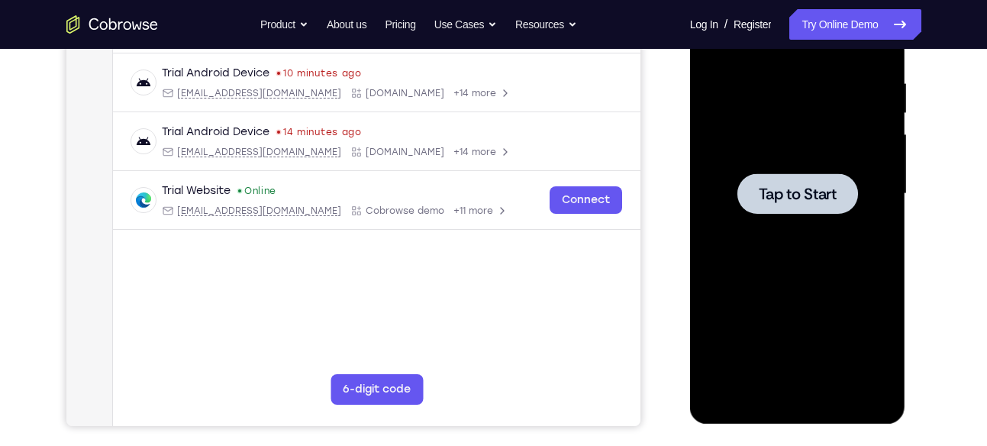
click at [790, 255] on div at bounding box center [798, 194] width 192 height 428
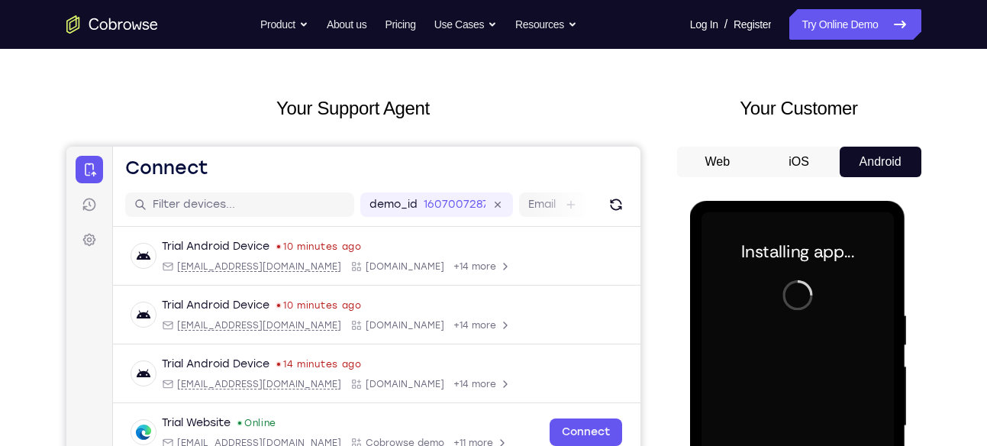
scroll to position [51, 0]
click at [790, 176] on button "iOS" at bounding box center [799, 162] width 82 height 31
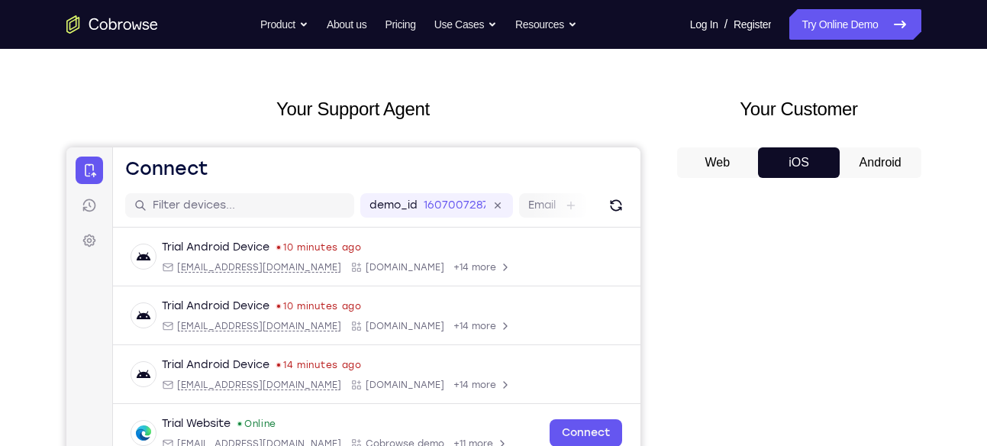
click at [739, 177] on button "Web" at bounding box center [718, 162] width 82 height 31
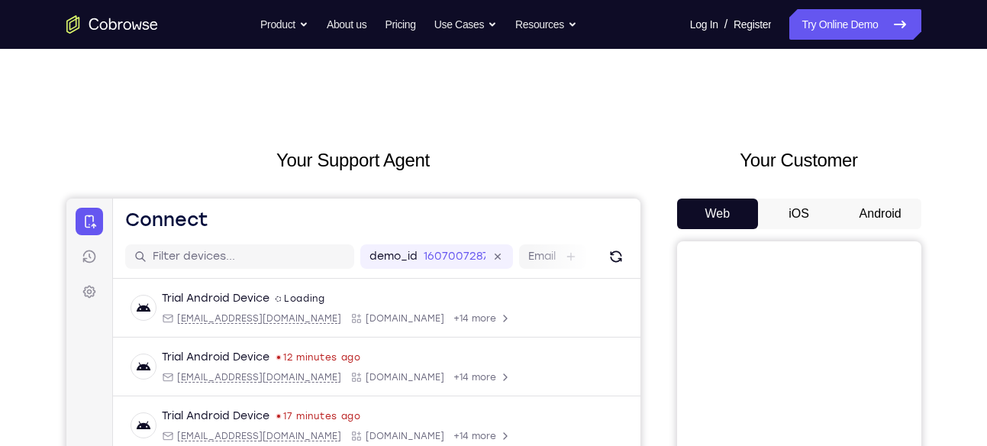
scroll to position [0, 0]
click at [876, 216] on button "Android" at bounding box center [881, 214] width 82 height 31
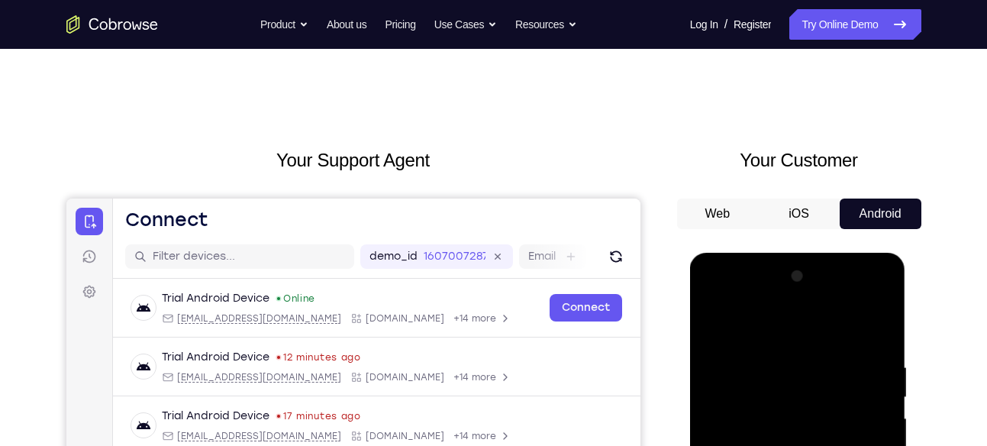
click at [876, 216] on button "Android" at bounding box center [881, 214] width 82 height 31
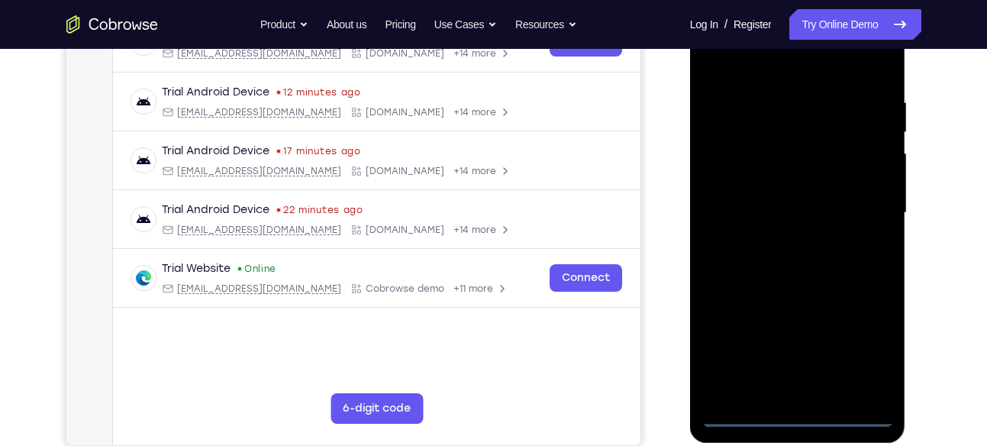
scroll to position [340, 0]
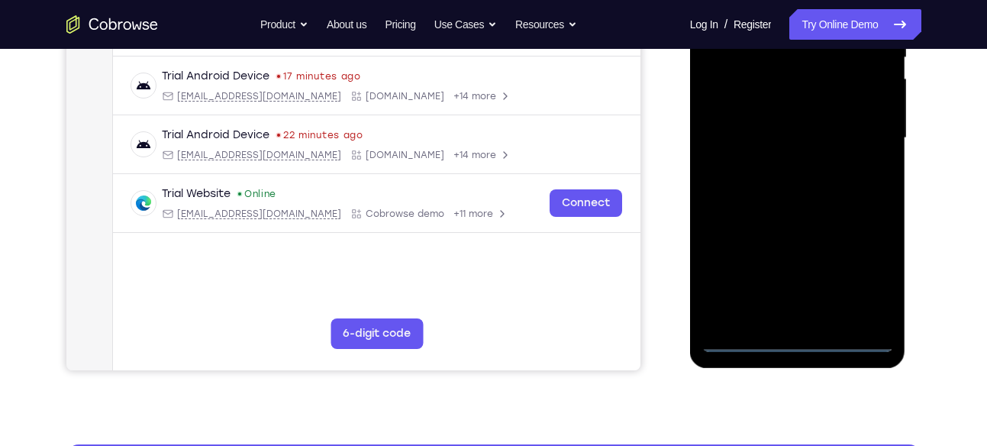
click at [760, 339] on div at bounding box center [798, 138] width 192 height 428
click at [755, 337] on div at bounding box center [798, 138] width 192 height 428
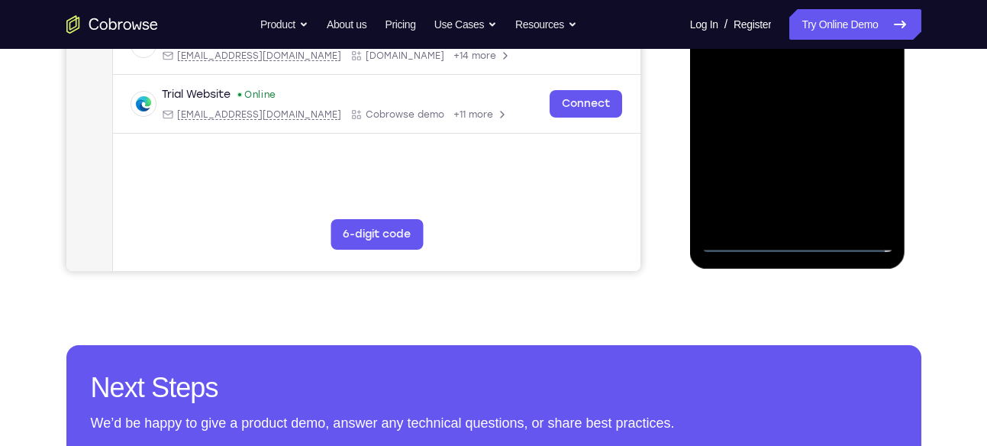
scroll to position [440, 0]
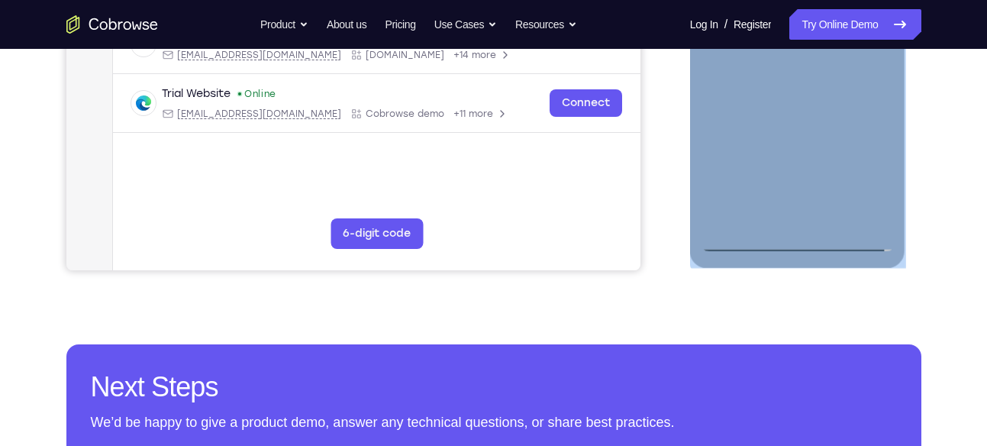
drag, startPoint x: 812, startPoint y: 270, endPoint x: 772, endPoint y: 186, distance: 92.2
click at [772, 186] on div at bounding box center [799, 42] width 218 height 458
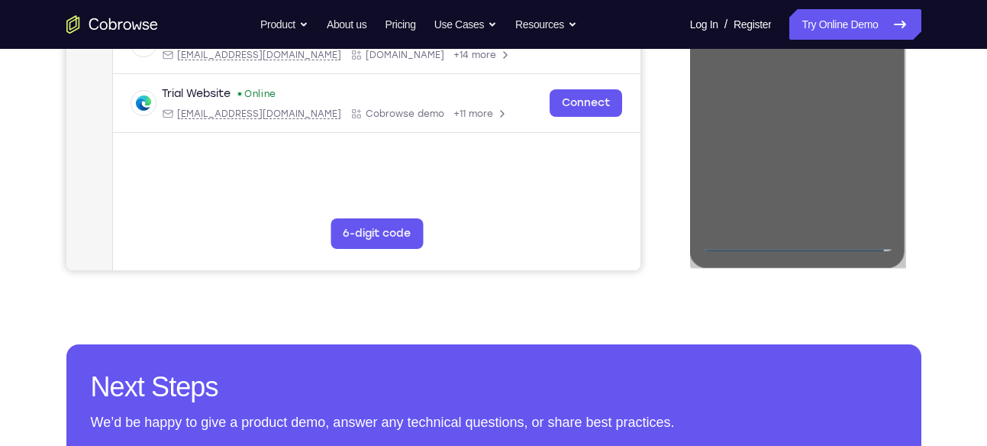
drag, startPoint x: 82, startPoint y: 373, endPoint x: 753, endPoint y: 292, distance: 676.2
click at [753, 292] on div "Your Support Agent Your Customer Web iOS Android Next Steps We’d be happy to gi…" at bounding box center [493, 112] width 977 height 1007
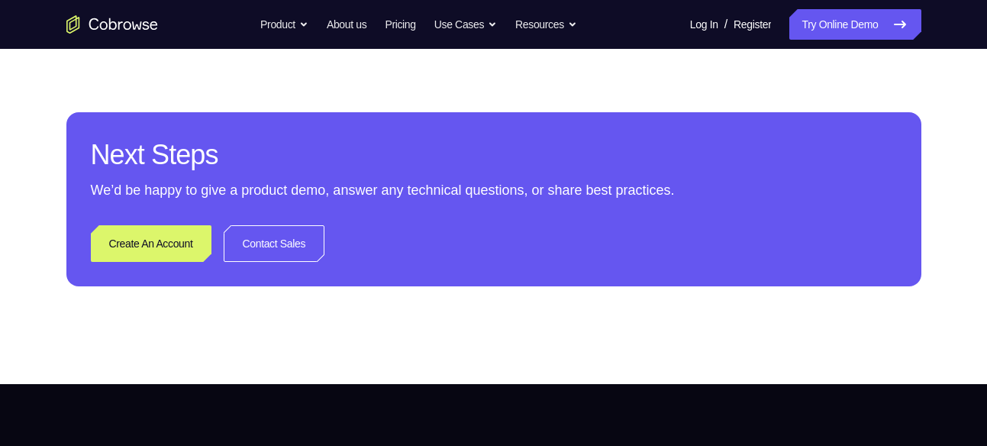
scroll to position [671, 0]
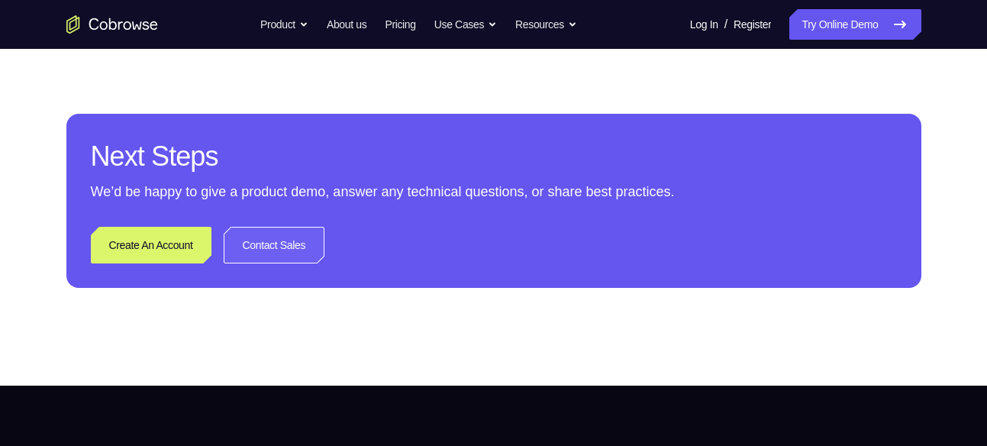
click at [325, 259] on link "Contact Sales" at bounding box center [275, 245] width 102 height 37
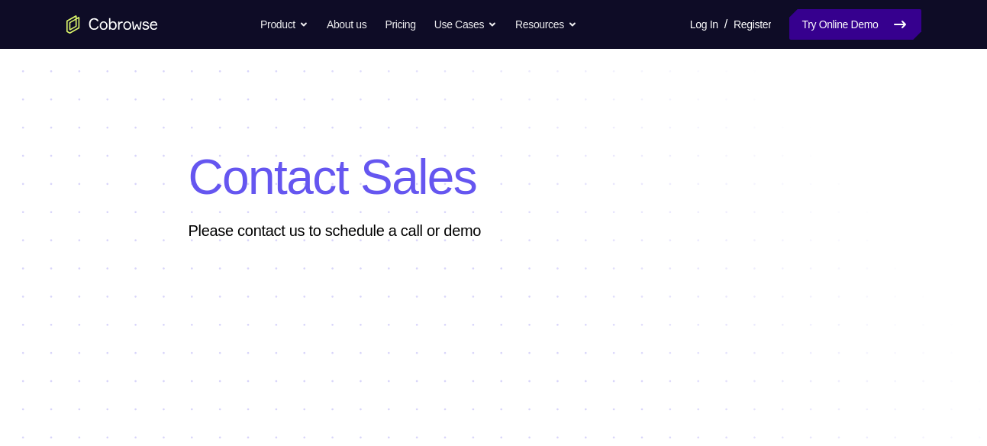
click at [834, 27] on link "Try Online Demo" at bounding box center [855, 24] width 131 height 31
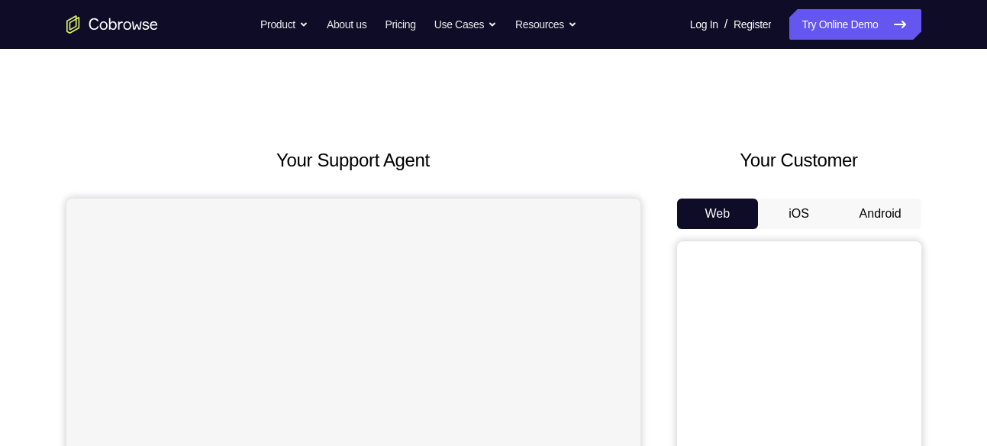
click at [893, 219] on button "Android" at bounding box center [881, 214] width 82 height 31
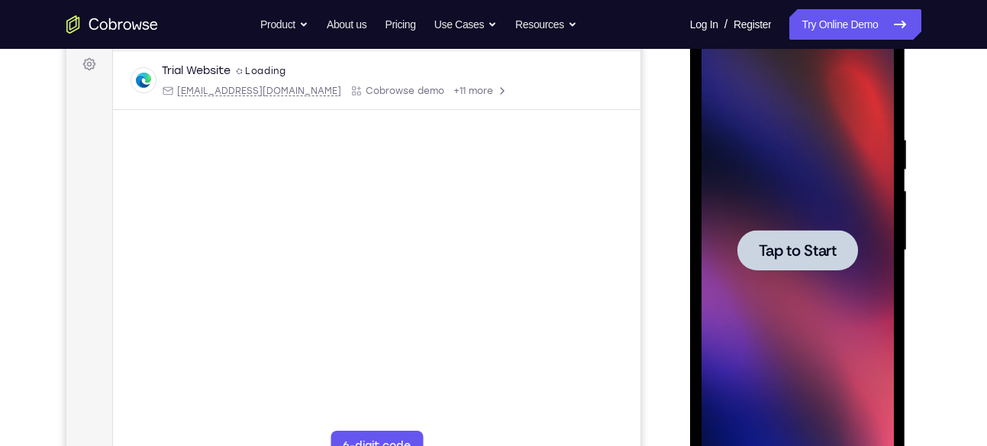
scroll to position [231, 0]
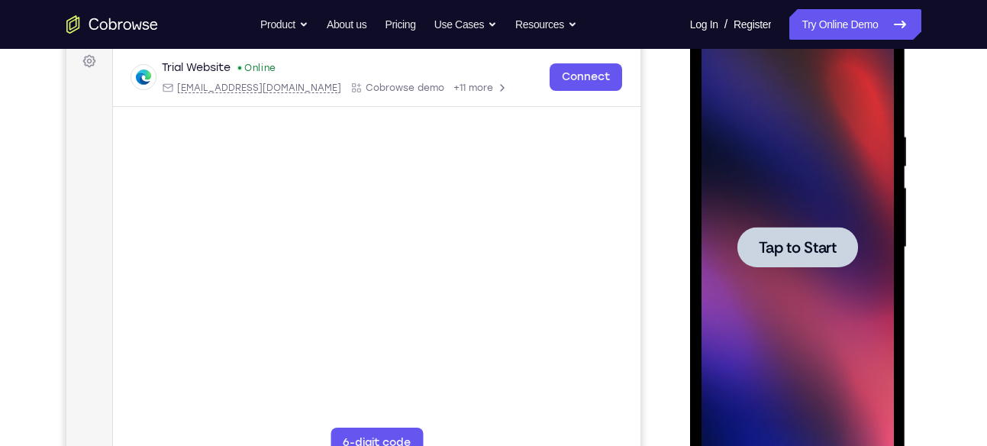
click at [787, 213] on div at bounding box center [798, 248] width 192 height 428
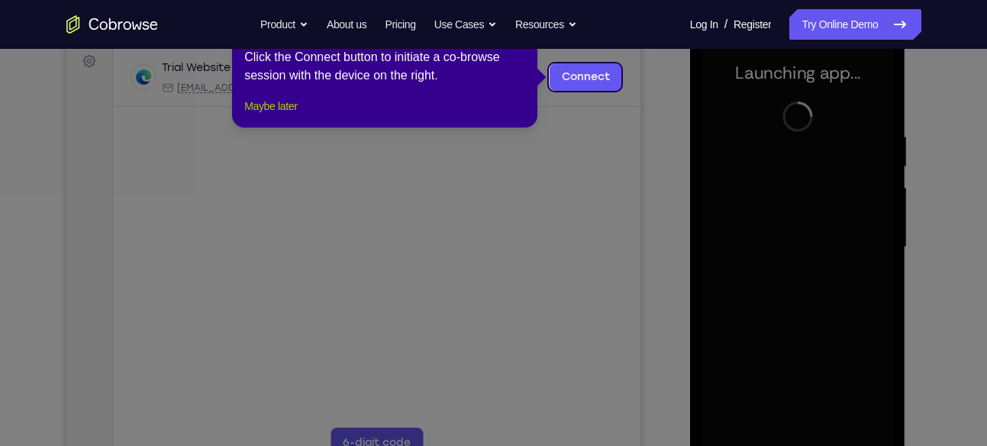
click at [270, 115] on button "Maybe later" at bounding box center [270, 106] width 53 height 18
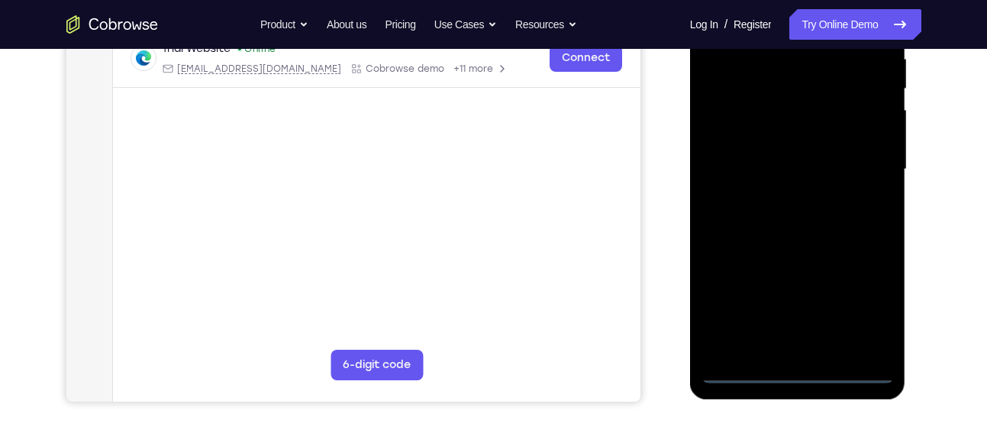
scroll to position [311, 0]
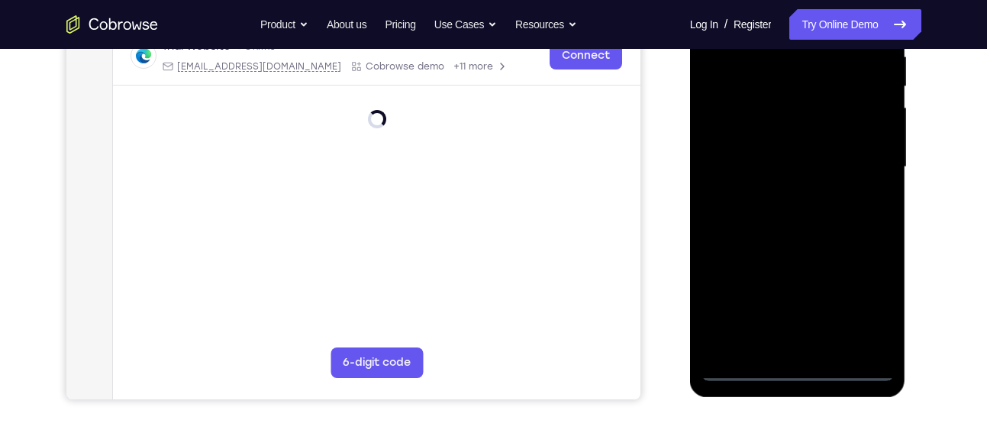
click at [790, 359] on div at bounding box center [798, 167] width 192 height 428
click at [356, 372] on button "6-digit code" at bounding box center [376, 362] width 92 height 31
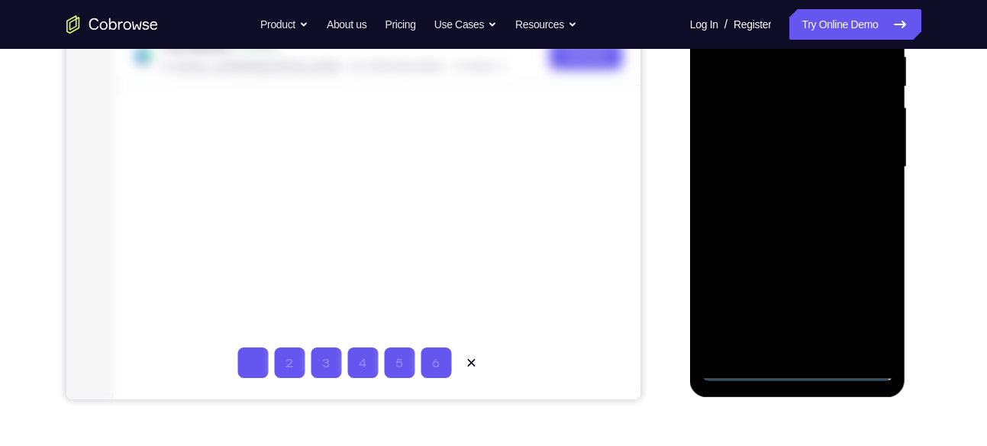
click at [797, 367] on div at bounding box center [798, 167] width 192 height 428
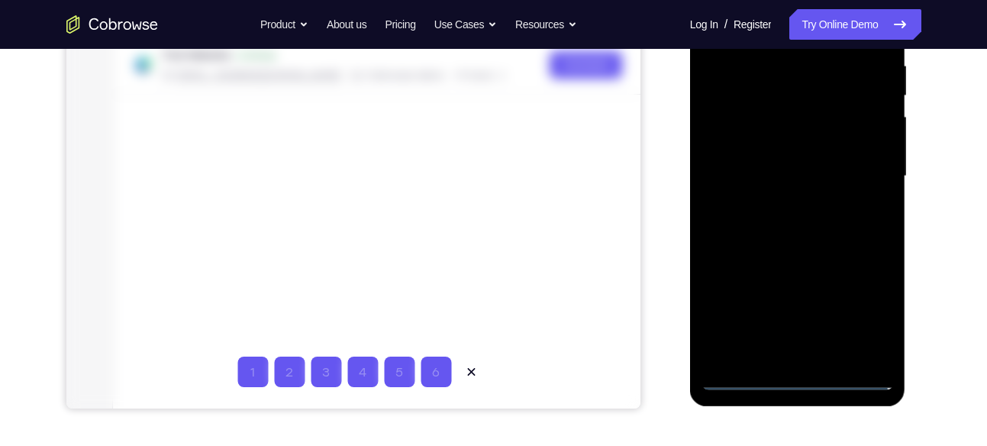
scroll to position [301, 0]
click at [861, 293] on div at bounding box center [798, 177] width 192 height 428
click at [859, 314] on div at bounding box center [798, 177] width 192 height 428
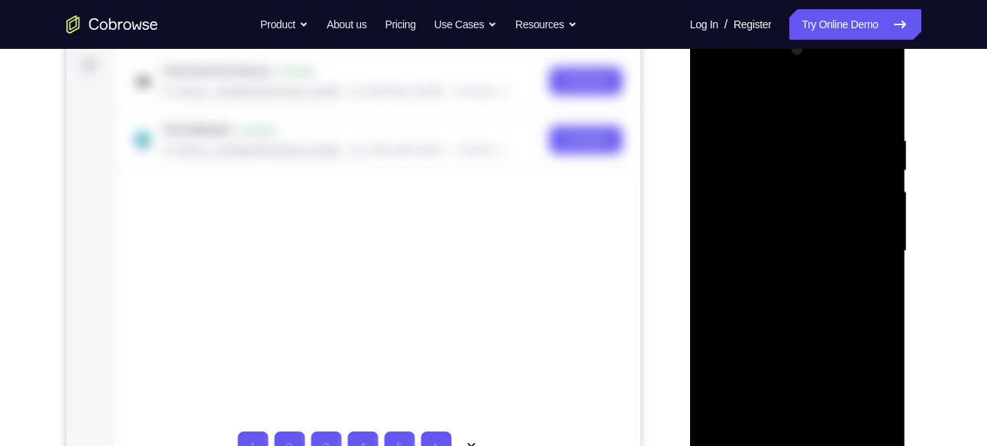
scroll to position [226, 0]
click at [719, 73] on div at bounding box center [798, 252] width 192 height 428
click at [757, 169] on div at bounding box center [798, 252] width 192 height 428
click at [718, 312] on div at bounding box center [798, 252] width 192 height 428
click at [770, 315] on div at bounding box center [798, 252] width 192 height 428
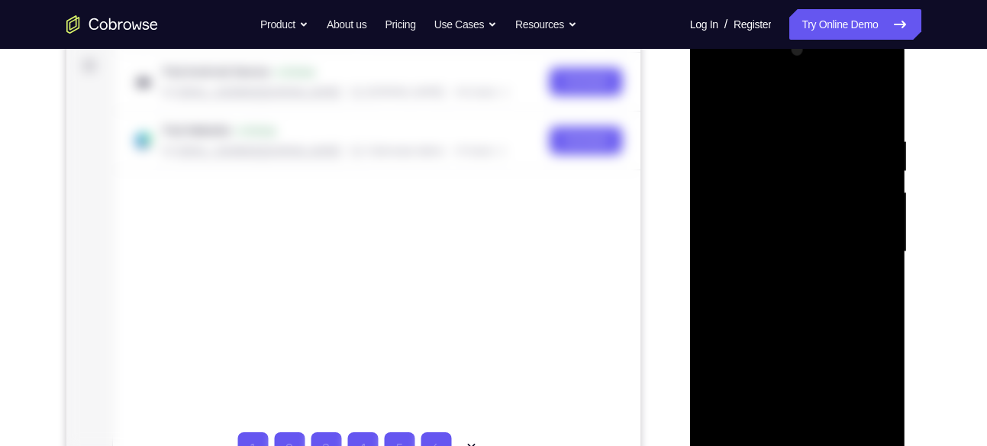
click at [759, 142] on div at bounding box center [798, 252] width 192 height 428
drag, startPoint x: 764, startPoint y: 432, endPoint x: 693, endPoint y: 359, distance: 102.1
click at [693, 359] on div at bounding box center [798, 254] width 216 height 455
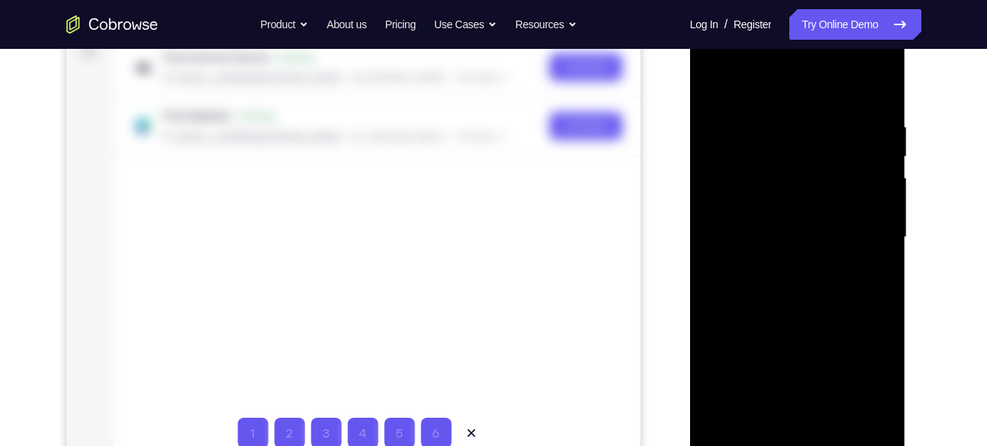
drag, startPoint x: 768, startPoint y: 305, endPoint x: 777, endPoint y: 60, distance: 245.3
click at [777, 60] on div at bounding box center [798, 238] width 192 height 428
drag, startPoint x: 748, startPoint y: 338, endPoint x: 767, endPoint y: 112, distance: 226.1
click at [767, 112] on div at bounding box center [798, 238] width 192 height 428
click at [729, 369] on div at bounding box center [798, 238] width 192 height 428
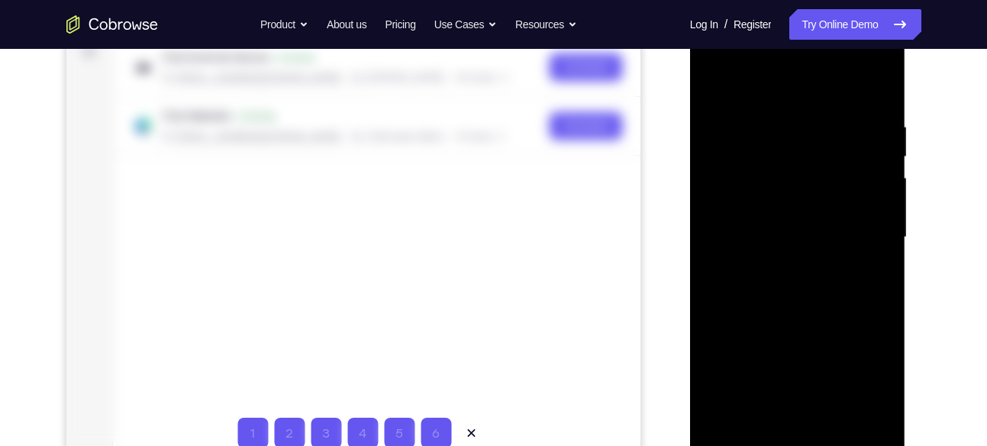
click at [734, 184] on div at bounding box center [798, 238] width 192 height 428
click at [816, 412] on div at bounding box center [798, 238] width 192 height 428
click at [759, 221] on div at bounding box center [798, 238] width 192 height 428
click at [861, 418] on div at bounding box center [798, 238] width 192 height 428
click at [808, 410] on div at bounding box center [798, 238] width 192 height 428
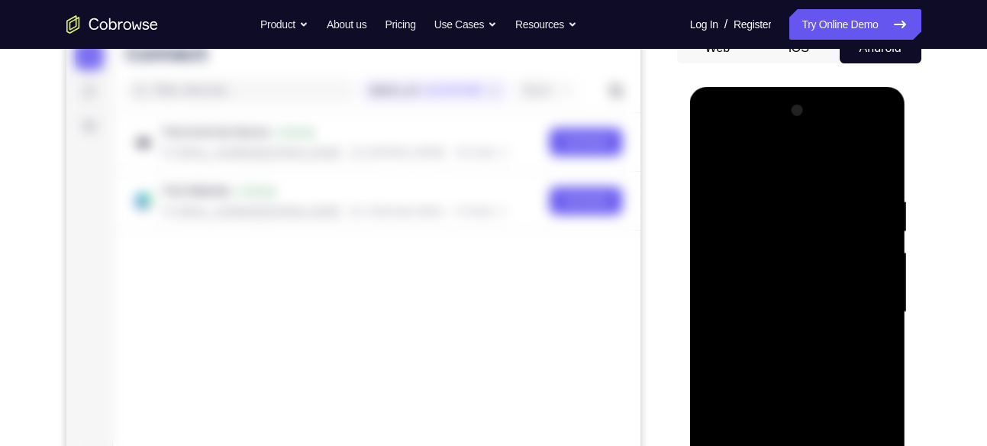
scroll to position [163, 0]
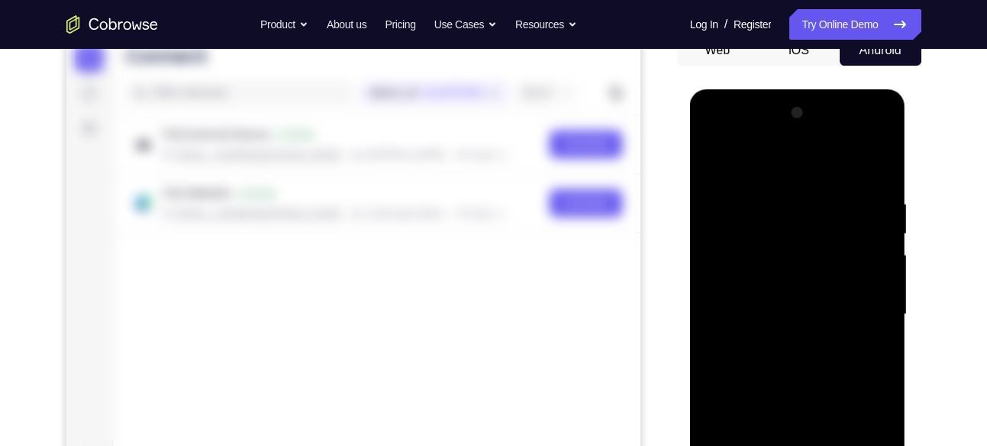
click at [713, 135] on div at bounding box center [798, 315] width 192 height 428
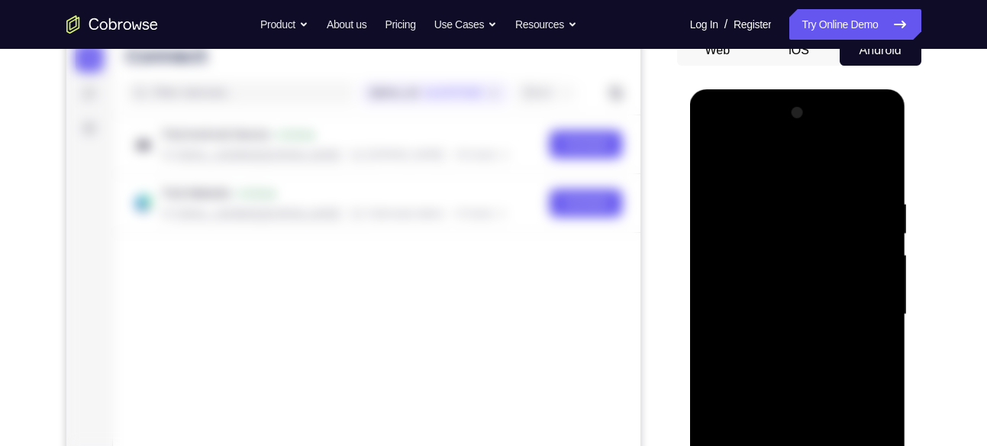
click at [713, 135] on div at bounding box center [798, 315] width 192 height 428
click at [751, 134] on div at bounding box center [798, 315] width 192 height 428
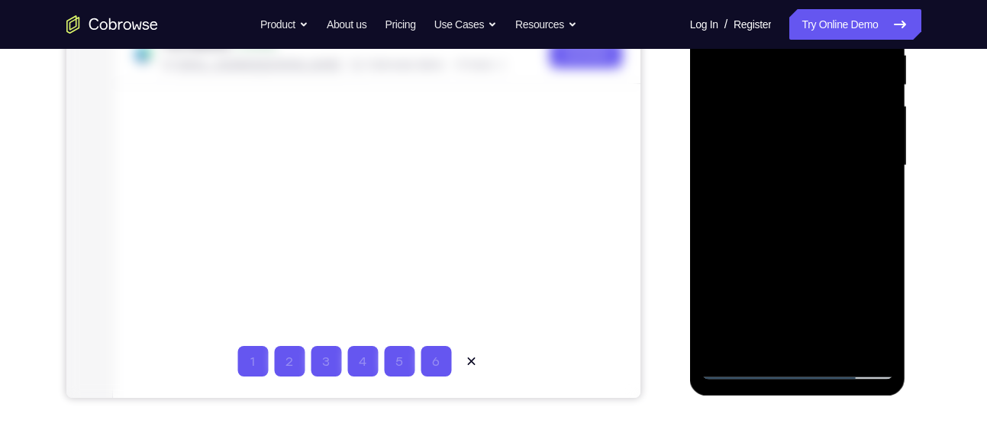
scroll to position [315, 0]
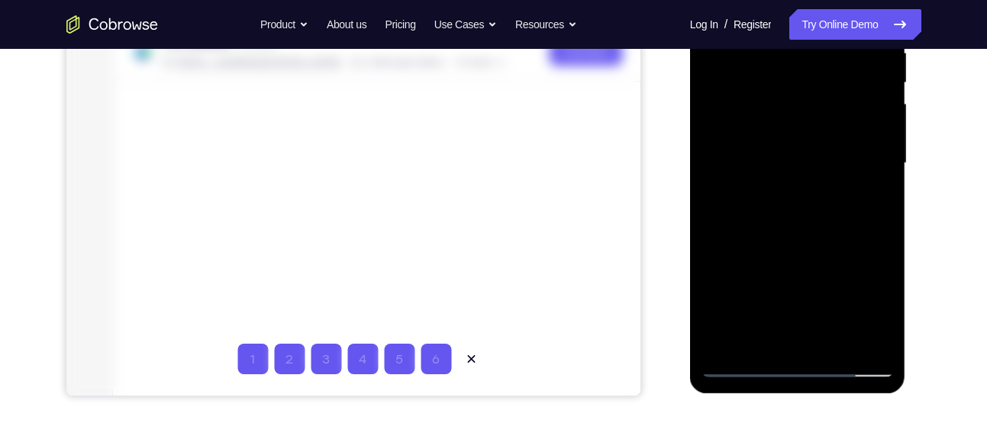
click at [758, 337] on div at bounding box center [798, 164] width 192 height 428
click at [732, 280] on div at bounding box center [798, 164] width 192 height 428
click at [861, 280] on div at bounding box center [798, 164] width 192 height 428
click at [728, 279] on div at bounding box center [798, 164] width 192 height 428
click at [801, 329] on div at bounding box center [798, 164] width 192 height 428
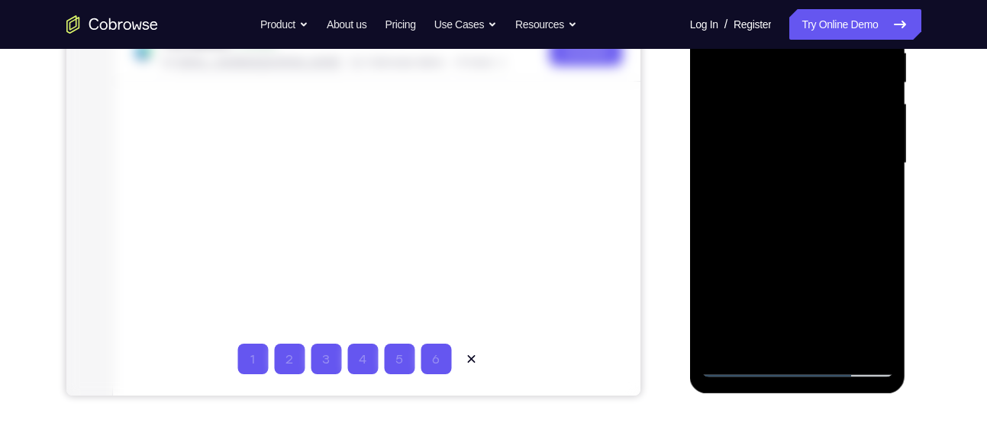
click at [834, 249] on div at bounding box center [798, 164] width 192 height 428
click at [863, 309] on div at bounding box center [798, 164] width 192 height 428
click at [748, 282] on div at bounding box center [798, 164] width 192 height 428
click at [763, 305] on div at bounding box center [798, 164] width 192 height 428
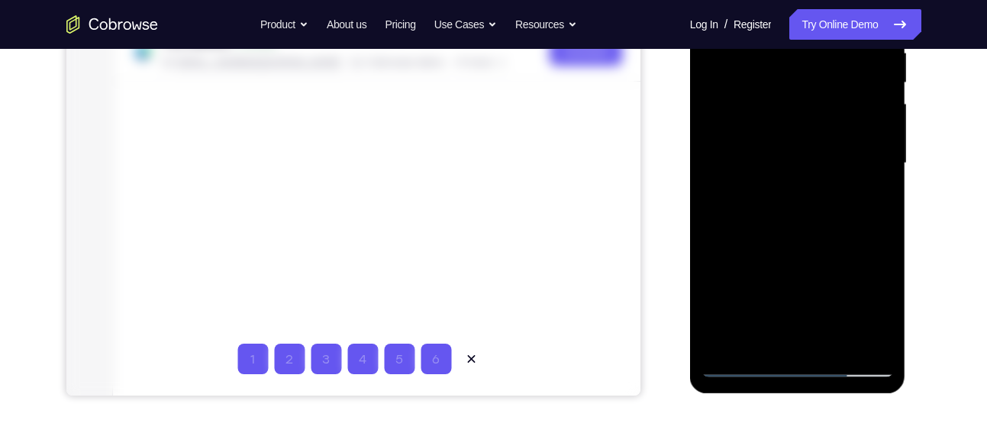
click at [808, 336] on div at bounding box center [798, 164] width 192 height 428
click at [815, 314] on div at bounding box center [798, 164] width 192 height 428
click at [812, 336] on div at bounding box center [798, 164] width 192 height 428
click at [800, 283] on div at bounding box center [798, 164] width 192 height 428
click at [816, 306] on div at bounding box center [798, 164] width 192 height 428
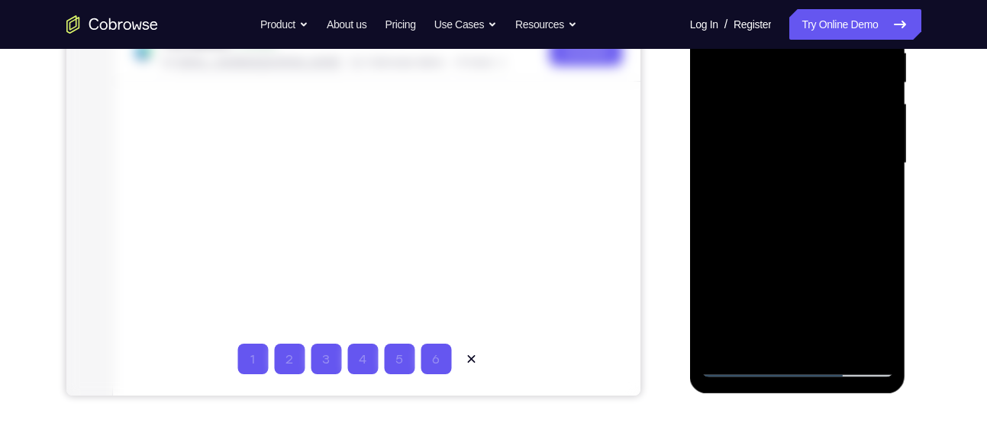
click at [812, 282] on div at bounding box center [798, 164] width 192 height 428
click at [797, 279] on div at bounding box center [798, 164] width 192 height 428
click at [858, 279] on div at bounding box center [798, 164] width 192 height 428
click at [884, 305] on div at bounding box center [798, 164] width 192 height 428
click at [869, 284] on div at bounding box center [798, 164] width 192 height 428
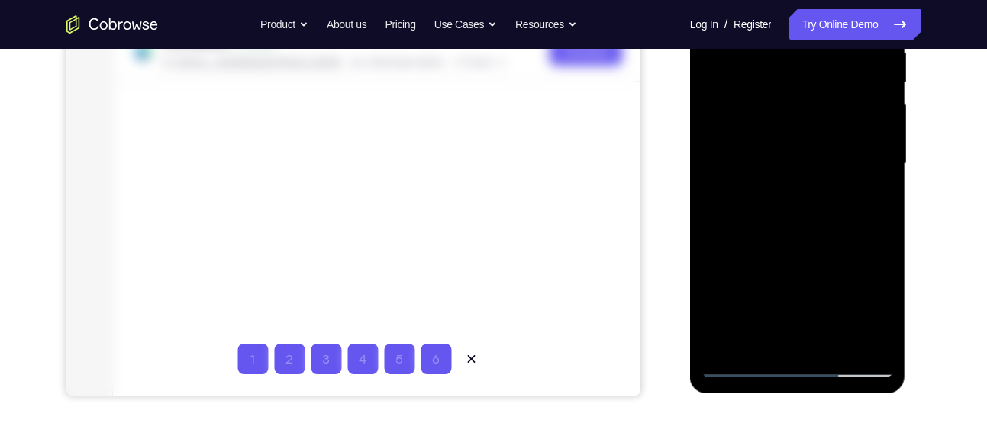
click at [794, 278] on div at bounding box center [798, 164] width 192 height 428
click at [882, 331] on div at bounding box center [798, 164] width 192 height 428
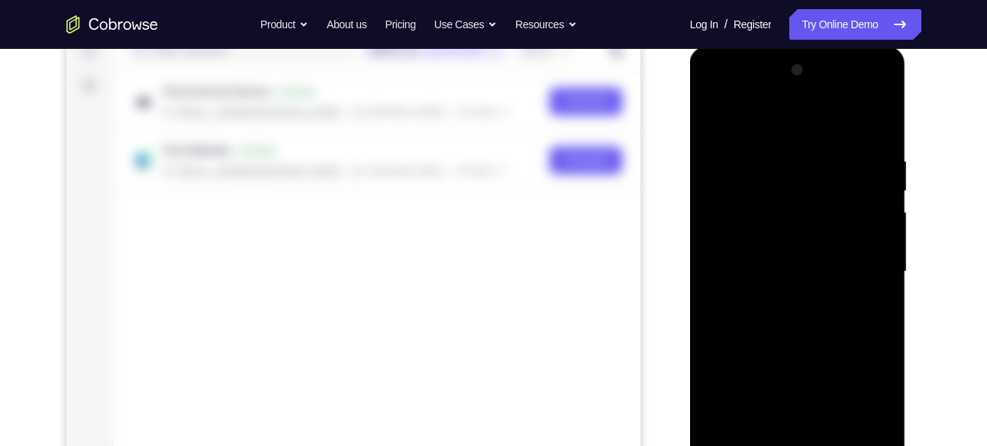
scroll to position [207, 0]
click at [741, 163] on div at bounding box center [798, 271] width 192 height 428
drag, startPoint x: 806, startPoint y: 368, endPoint x: 827, endPoint y: 221, distance: 148.2
click at [827, 221] on div at bounding box center [798, 271] width 192 height 428
drag, startPoint x: 811, startPoint y: 416, endPoint x: 820, endPoint y: 267, distance: 149.2
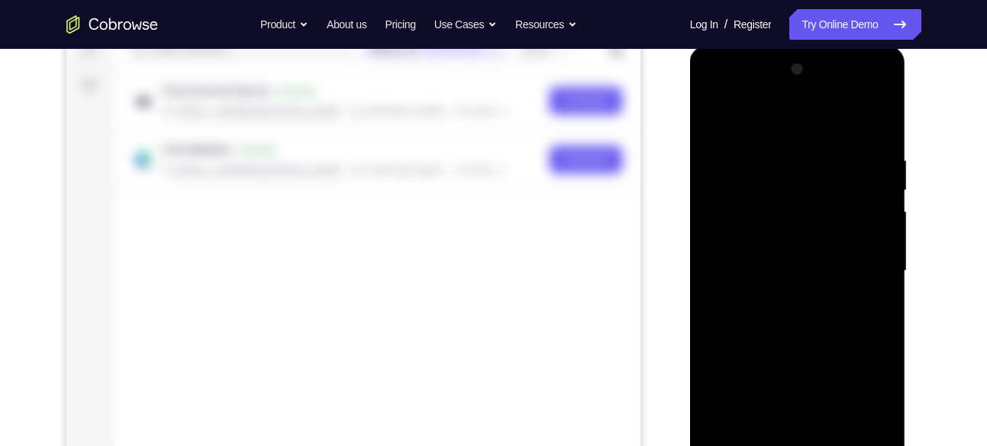
click at [820, 267] on div at bounding box center [798, 271] width 192 height 428
drag, startPoint x: 816, startPoint y: 354, endPoint x: 826, endPoint y: 250, distance: 104.3
click at [826, 250] on div at bounding box center [798, 271] width 192 height 428
click at [840, 347] on div at bounding box center [798, 271] width 192 height 428
click at [833, 190] on div at bounding box center [798, 271] width 192 height 428
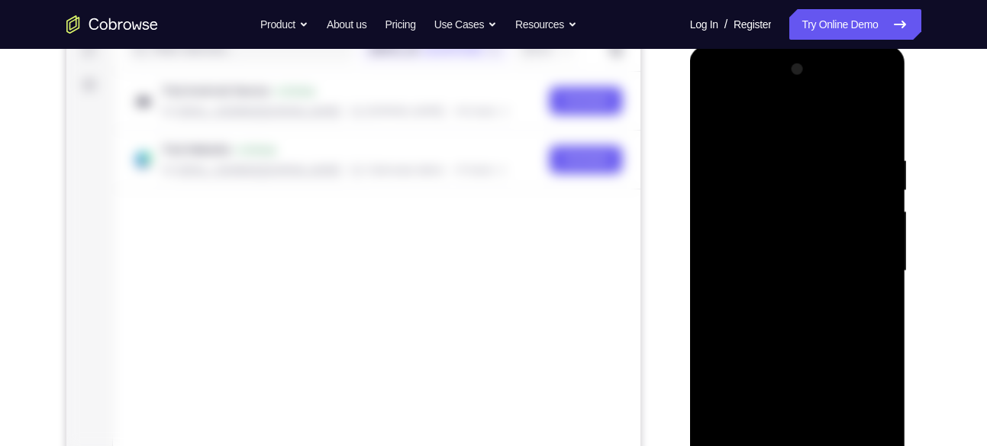
click at [839, 204] on div at bounding box center [798, 271] width 192 height 428
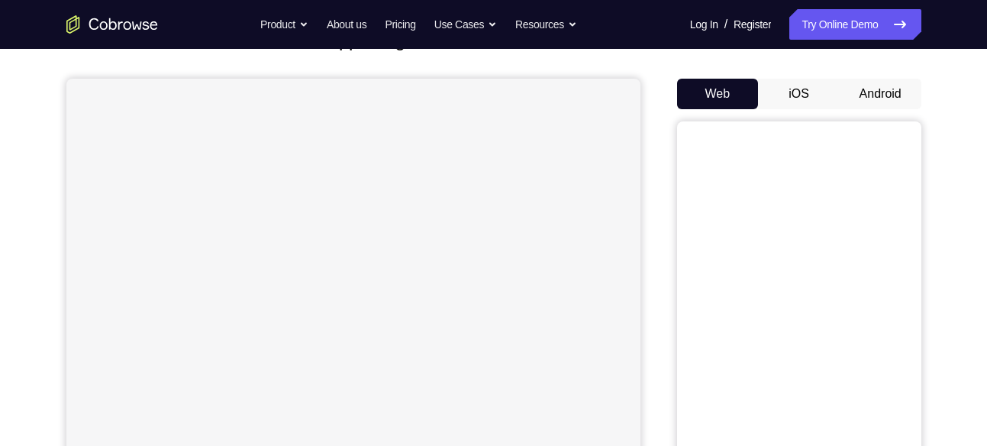
scroll to position [117, 0]
click at [877, 79] on div "Your Customer Web iOS Android" at bounding box center [799, 312] width 244 height 564
click at [877, 100] on button "Android" at bounding box center [881, 97] width 82 height 31
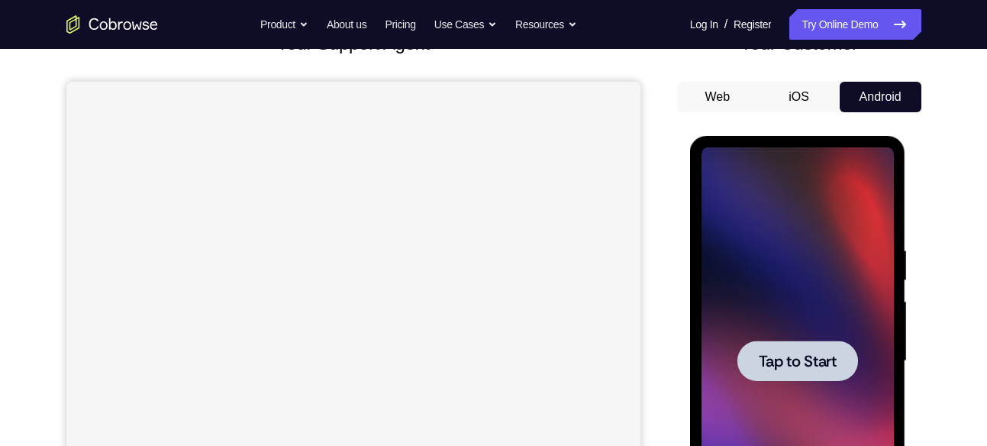
scroll to position [292, 0]
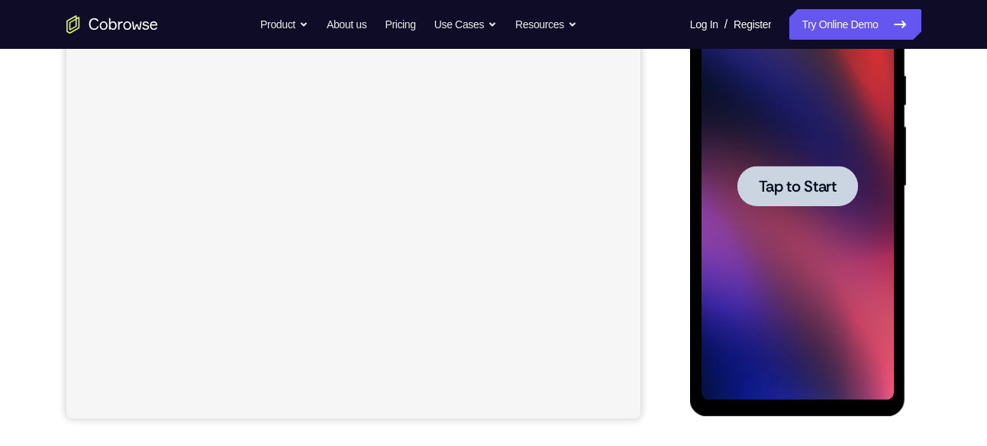
click at [788, 344] on div at bounding box center [798, 187] width 192 height 428
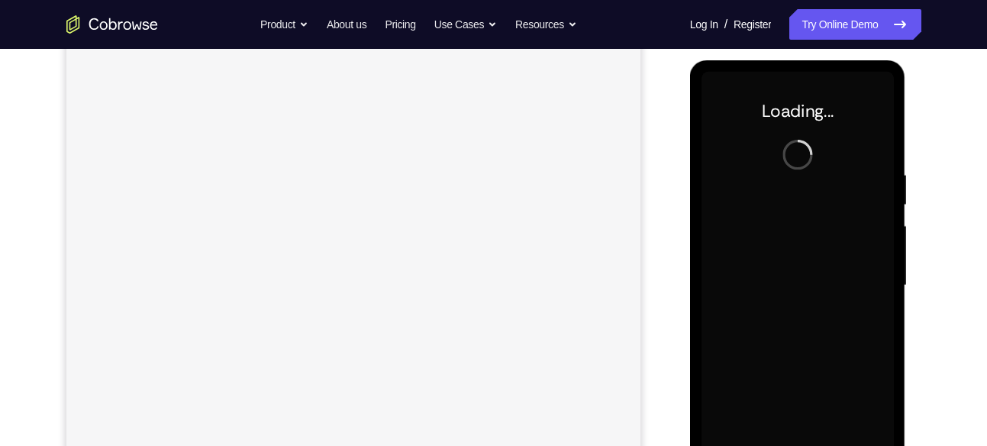
scroll to position [192, 0]
